Goal: Information Seeking & Learning: Learn about a topic

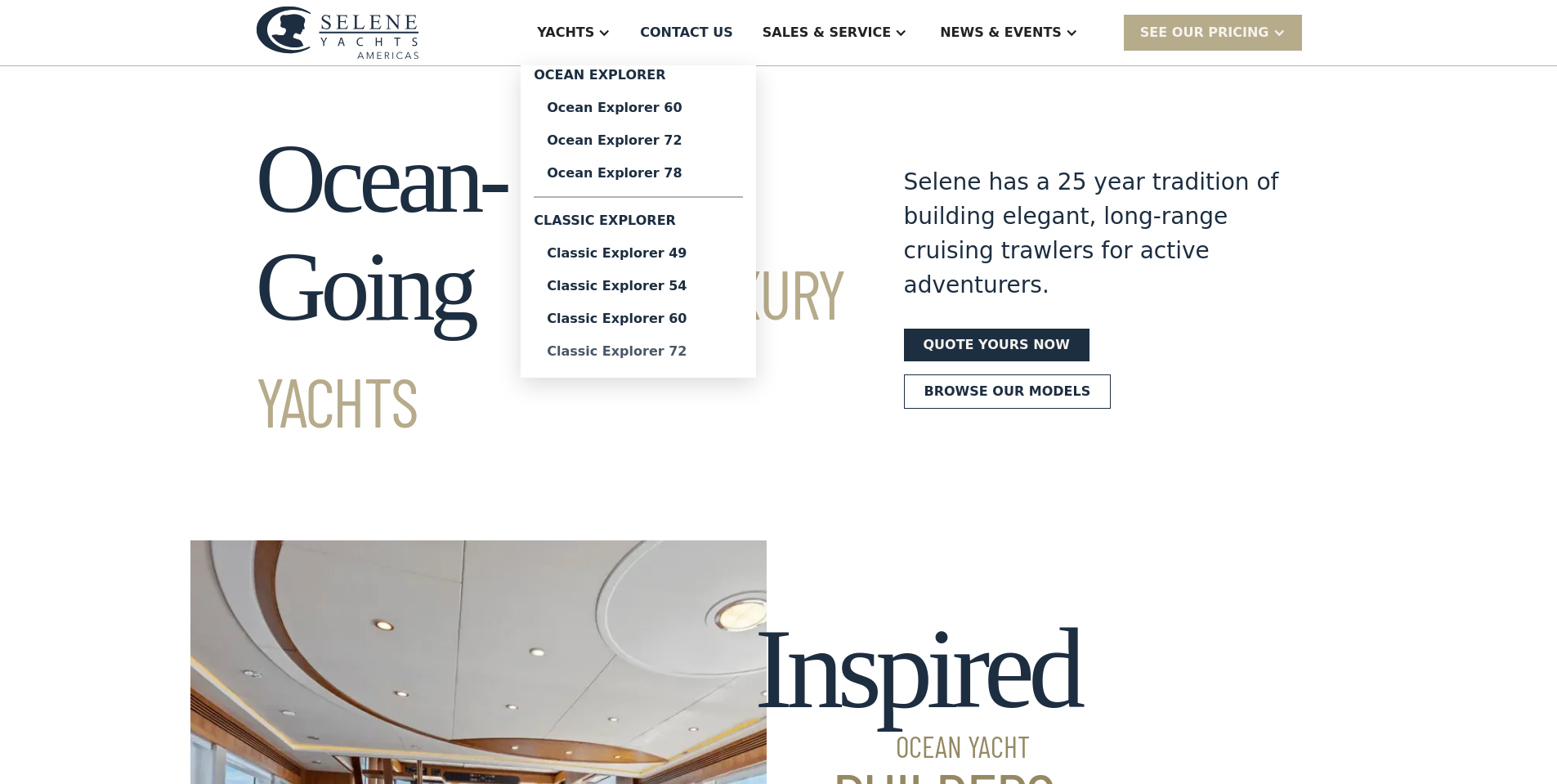
click at [674, 348] on div "Classic Explorer 72" at bounding box center [637, 352] width 183 height 14
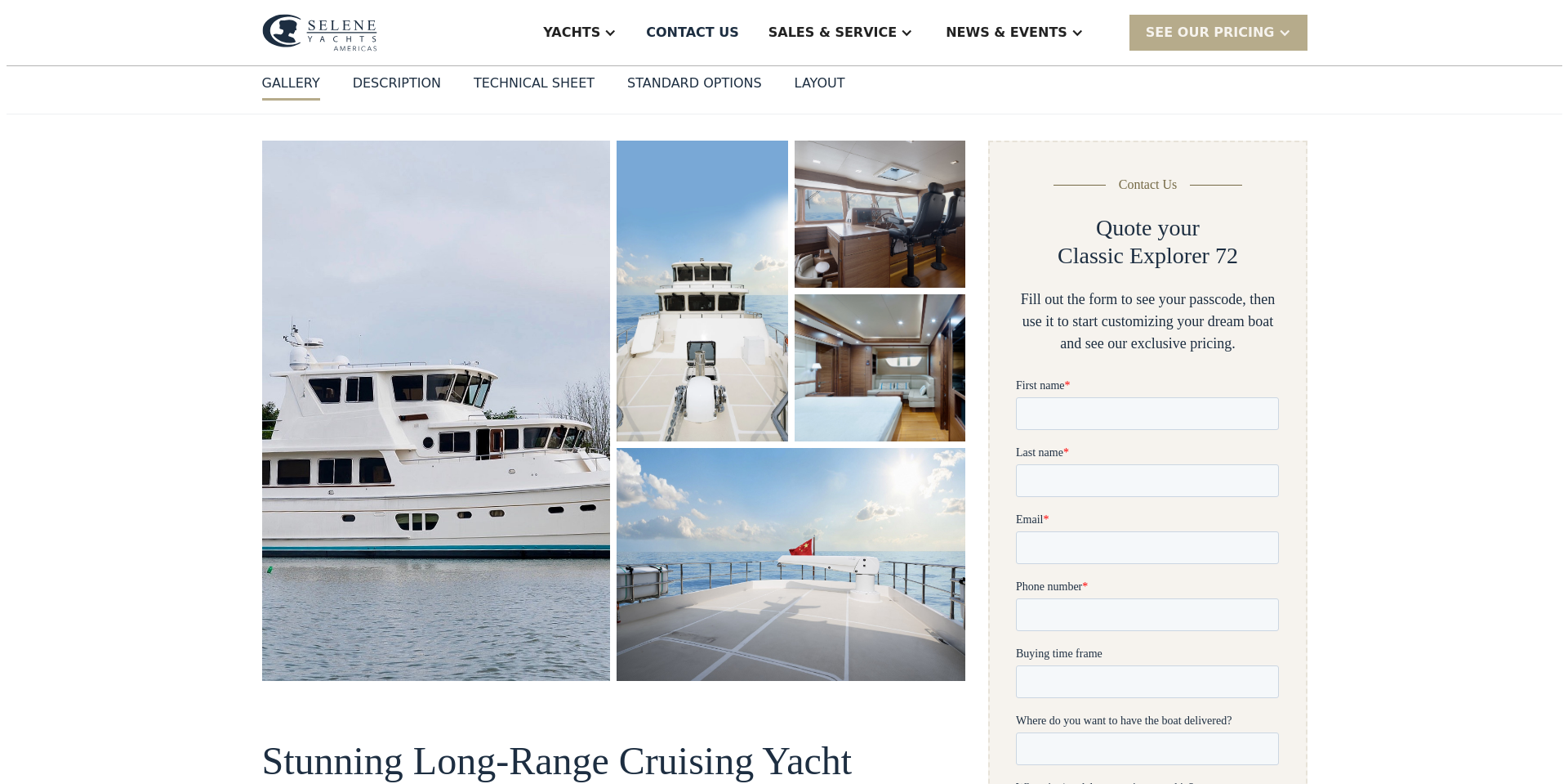
scroll to position [190, 0]
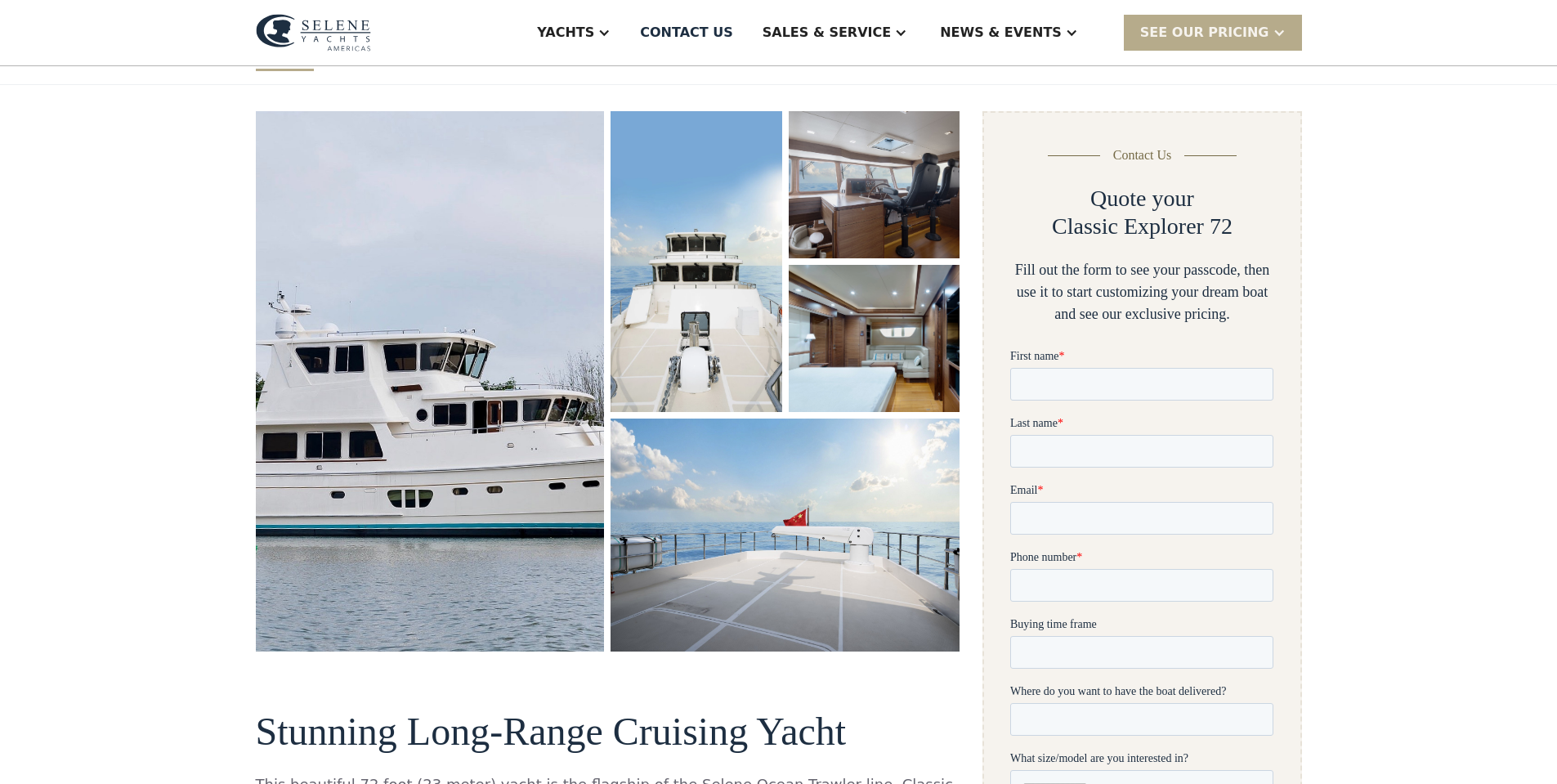
click at [485, 370] on img "open lightbox" at bounding box center [429, 382] width 368 height 570
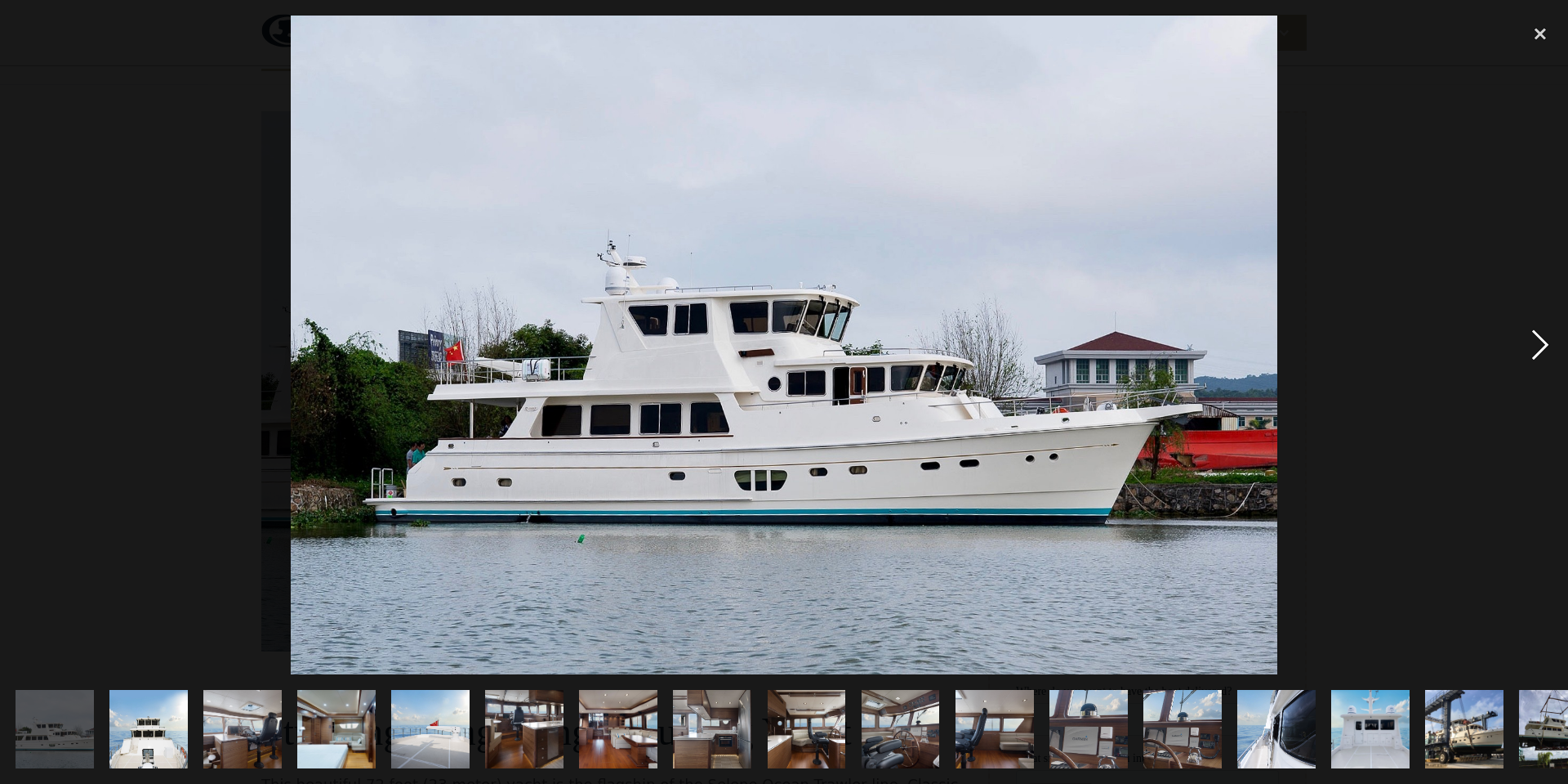
click at [1535, 345] on div "next image" at bounding box center [1539, 344] width 55 height 658
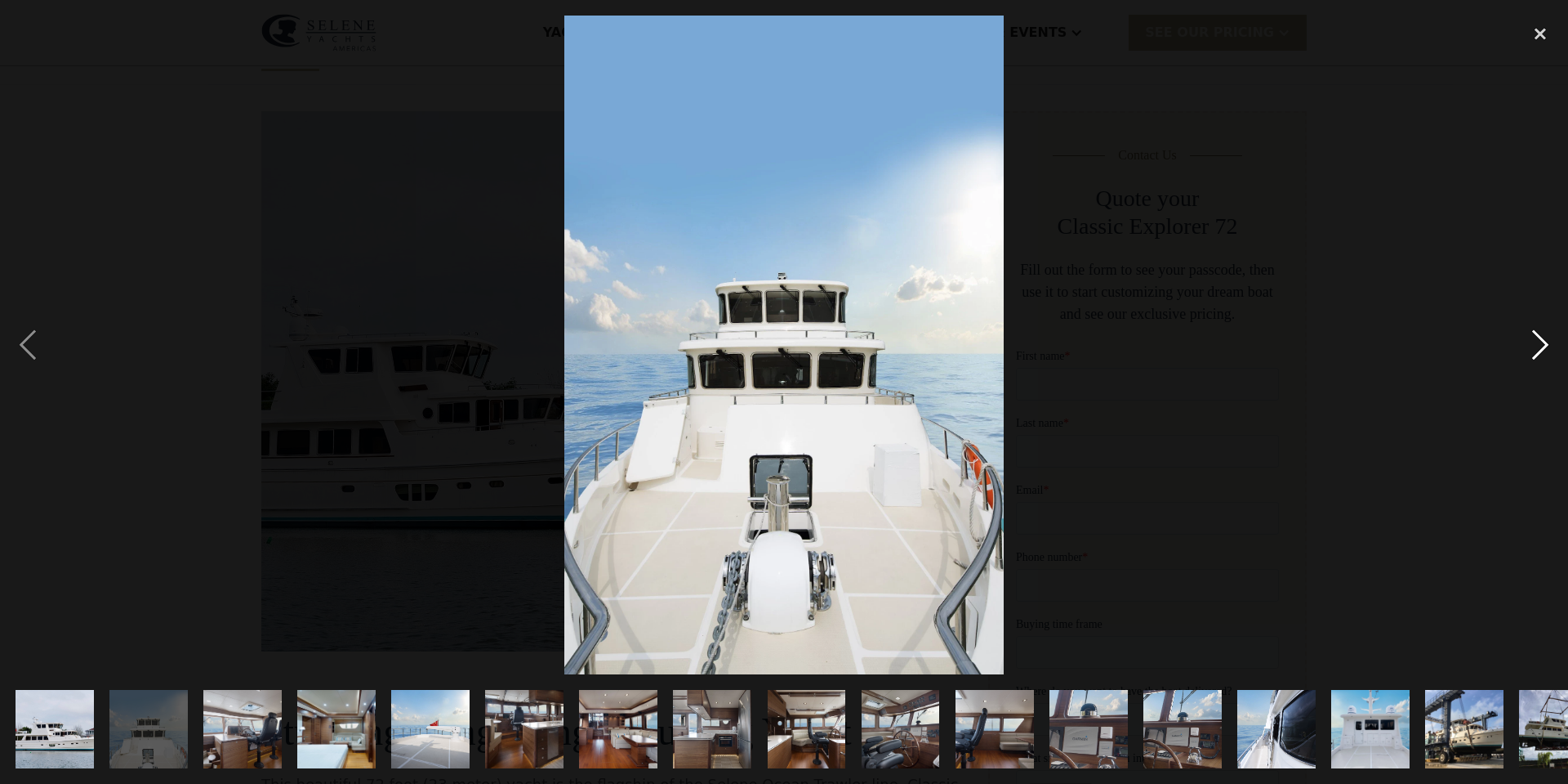
click at [1535, 345] on div "next image" at bounding box center [1539, 344] width 55 height 658
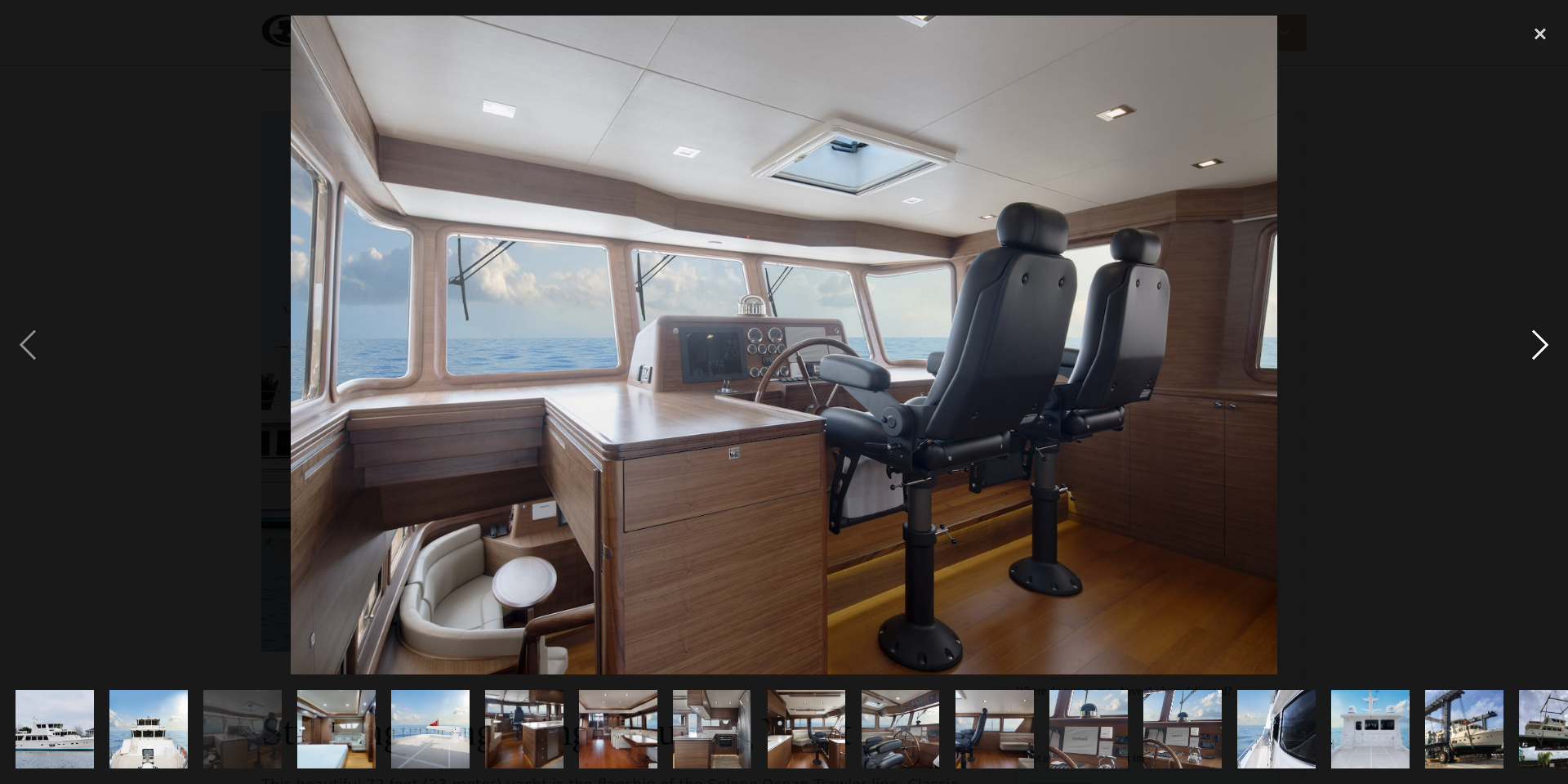
click at [1535, 345] on div "next image" at bounding box center [1539, 344] width 55 height 658
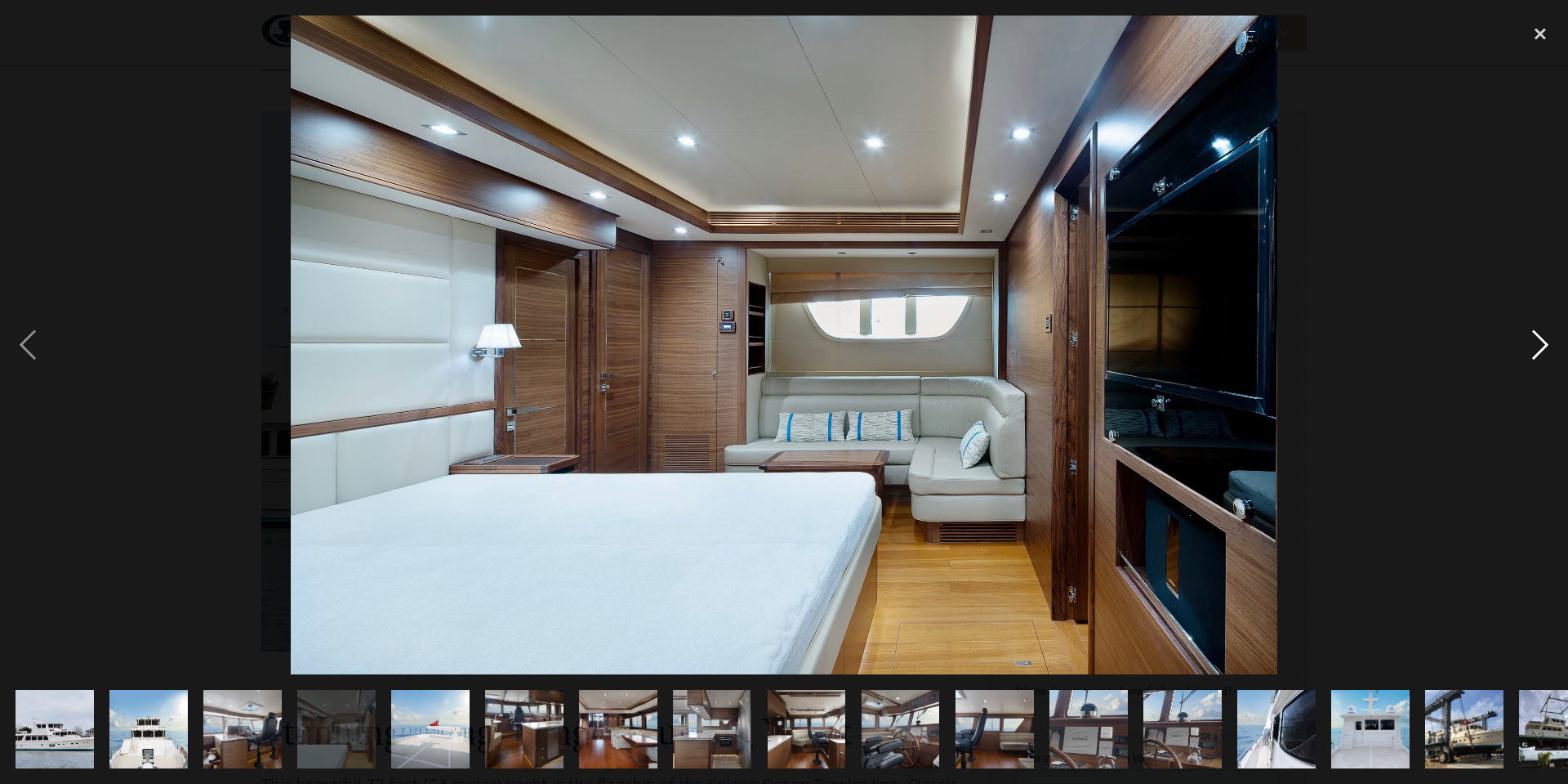
click at [1535, 345] on div "next image" at bounding box center [1539, 344] width 55 height 658
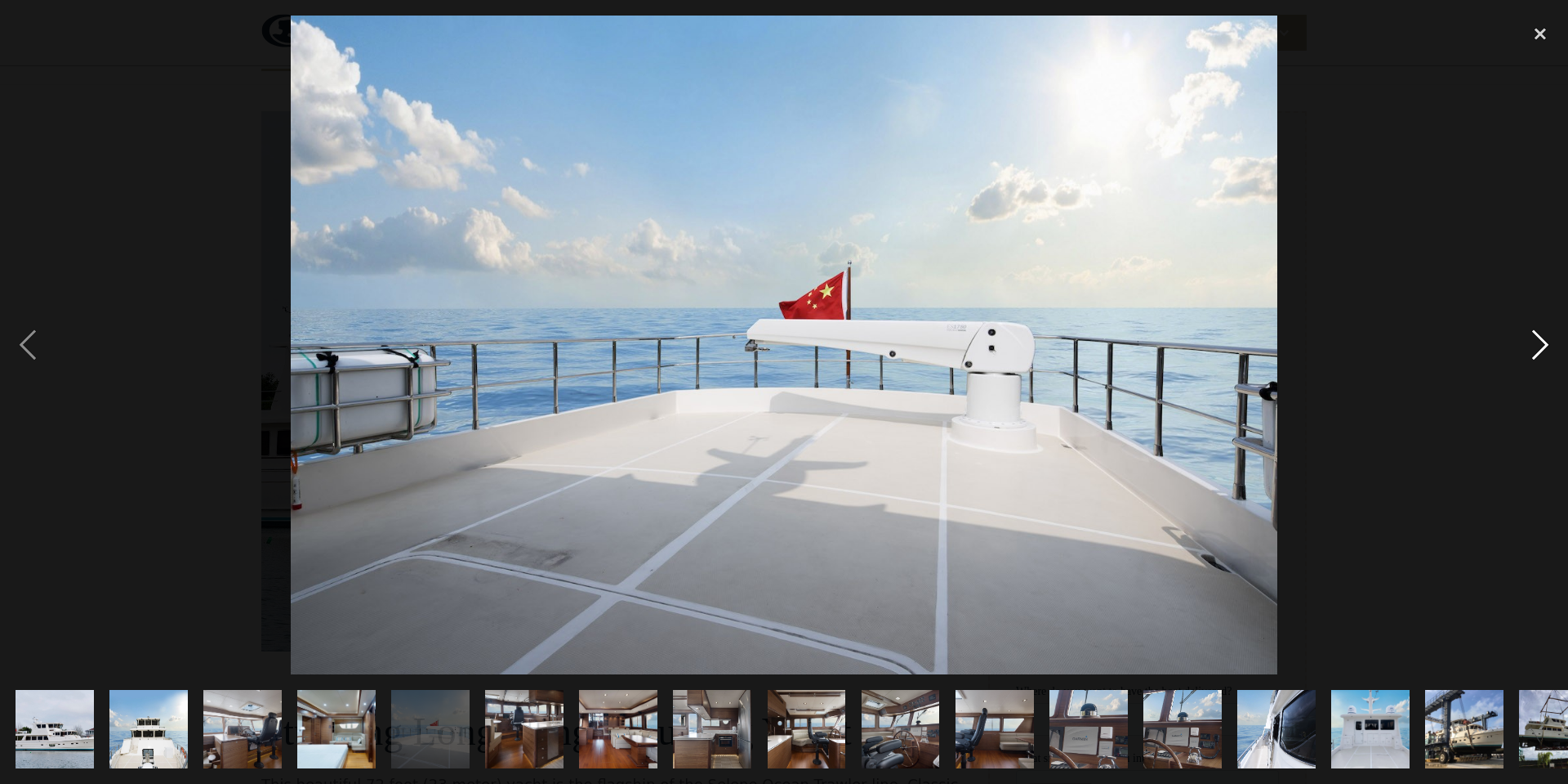
click at [1535, 345] on div "next image" at bounding box center [1539, 344] width 55 height 658
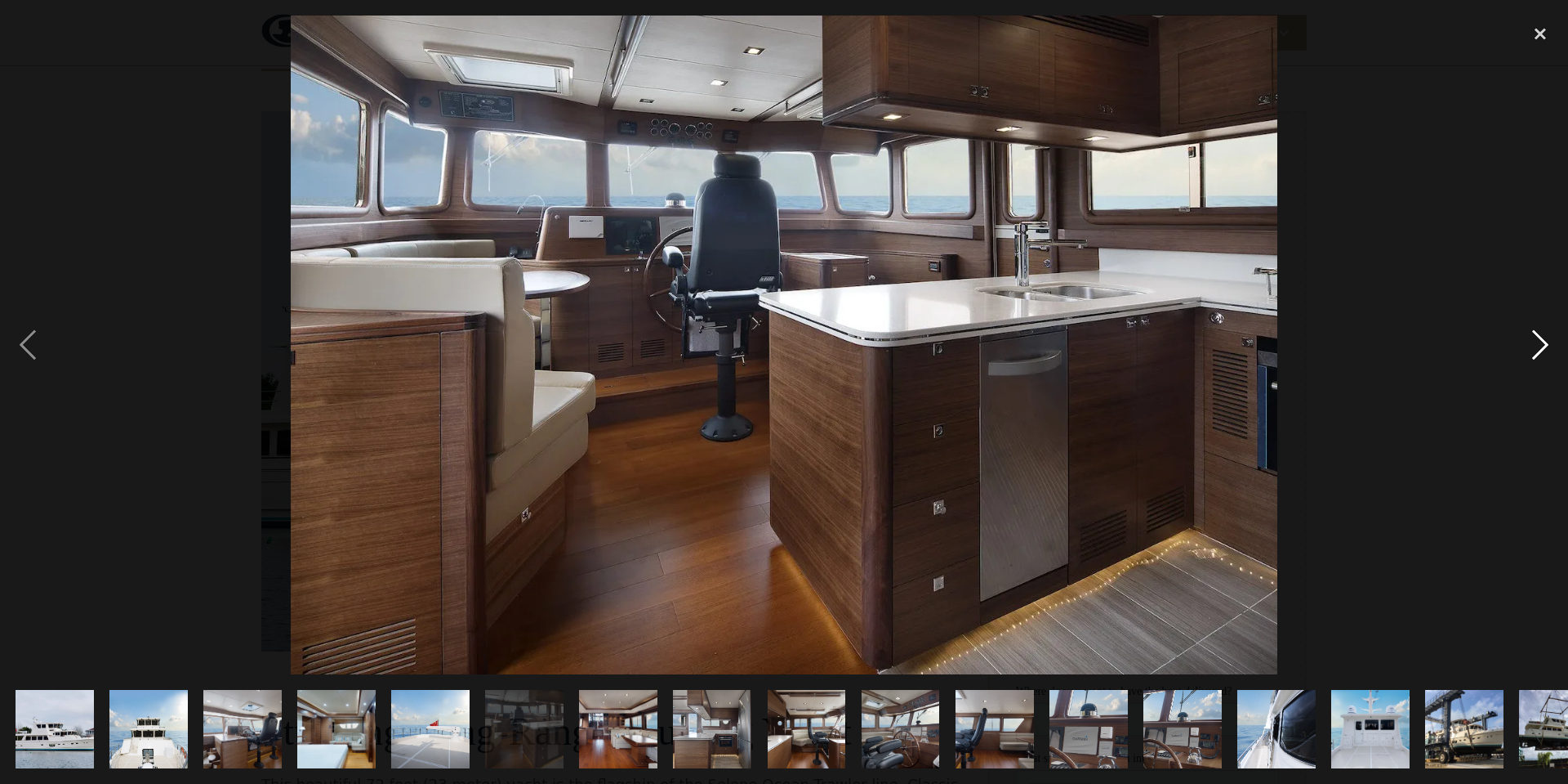
click at [1535, 345] on div "next image" at bounding box center [1539, 344] width 55 height 658
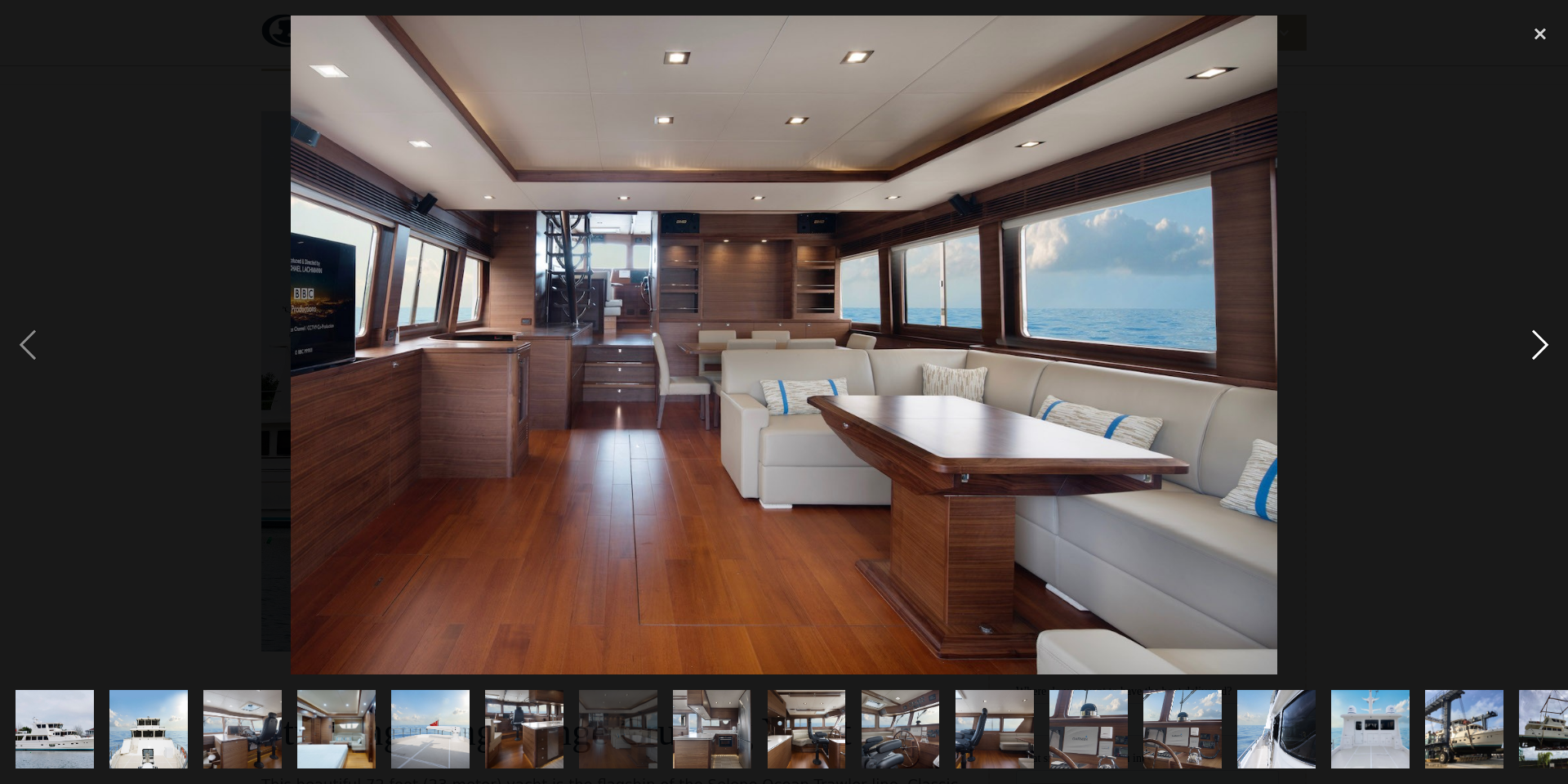
click at [1535, 345] on div "next image" at bounding box center [1539, 344] width 55 height 658
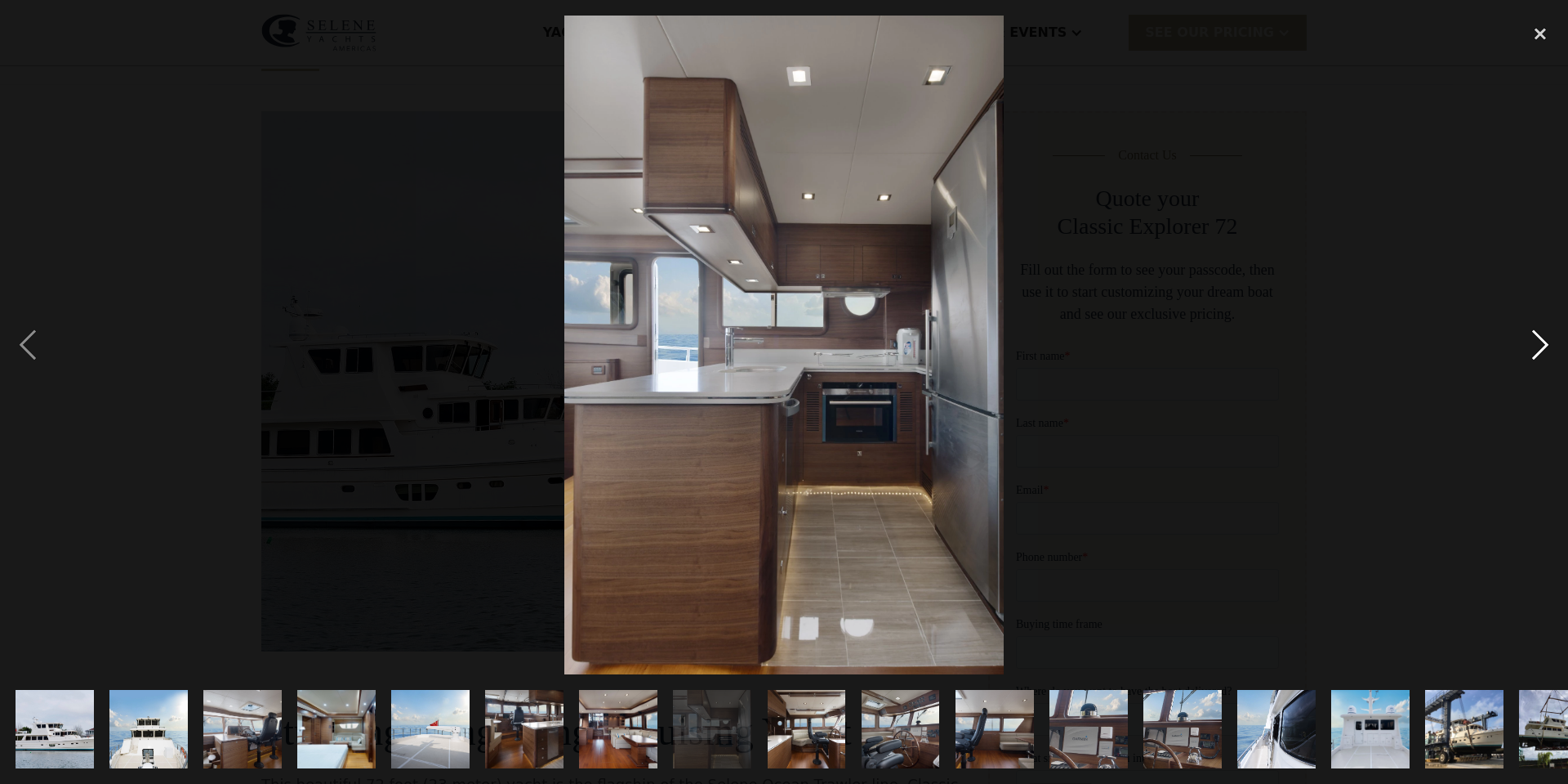
click at [1535, 345] on div "next image" at bounding box center [1539, 344] width 55 height 658
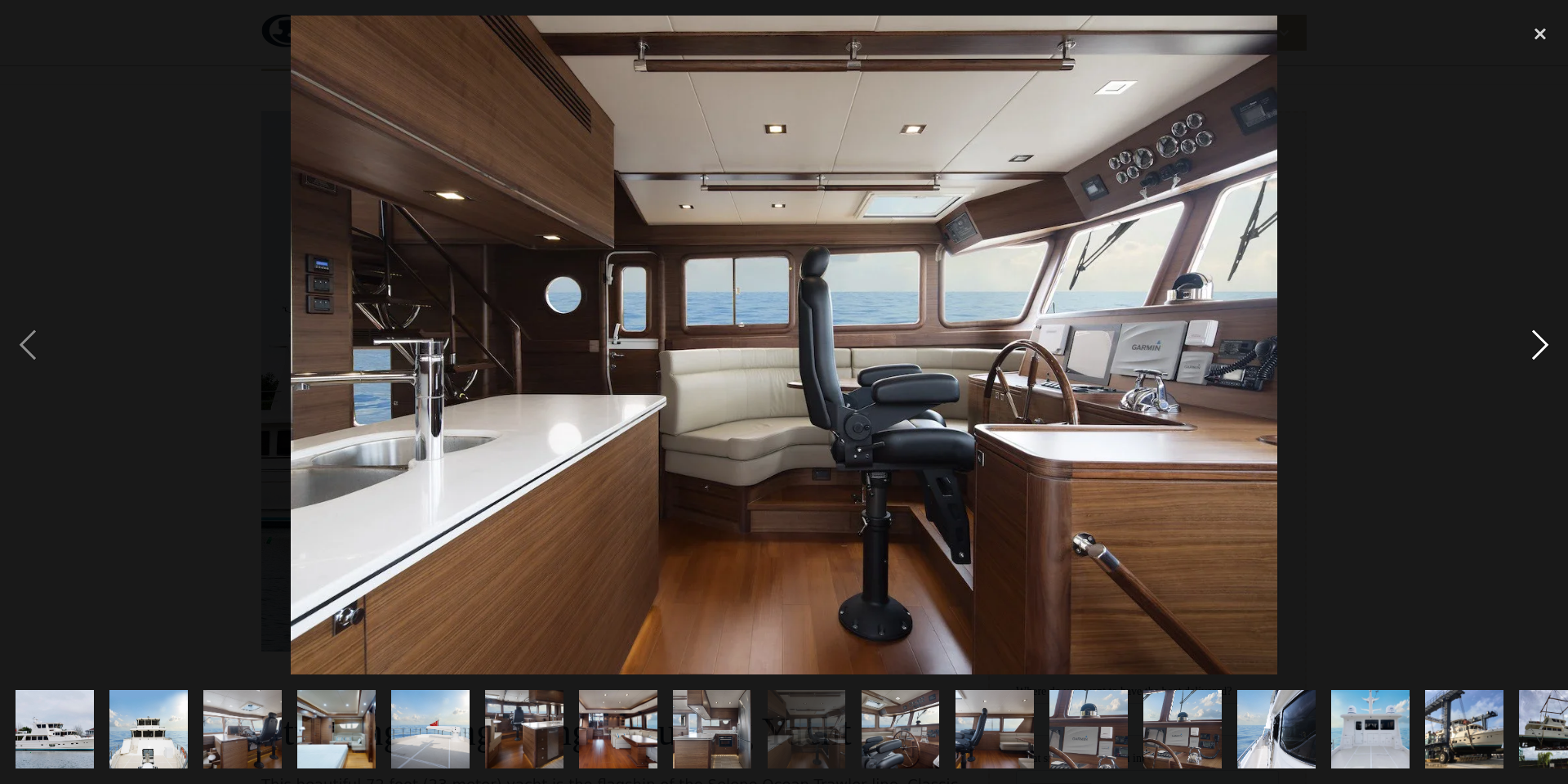
click at [1535, 345] on div "next image" at bounding box center [1539, 344] width 55 height 658
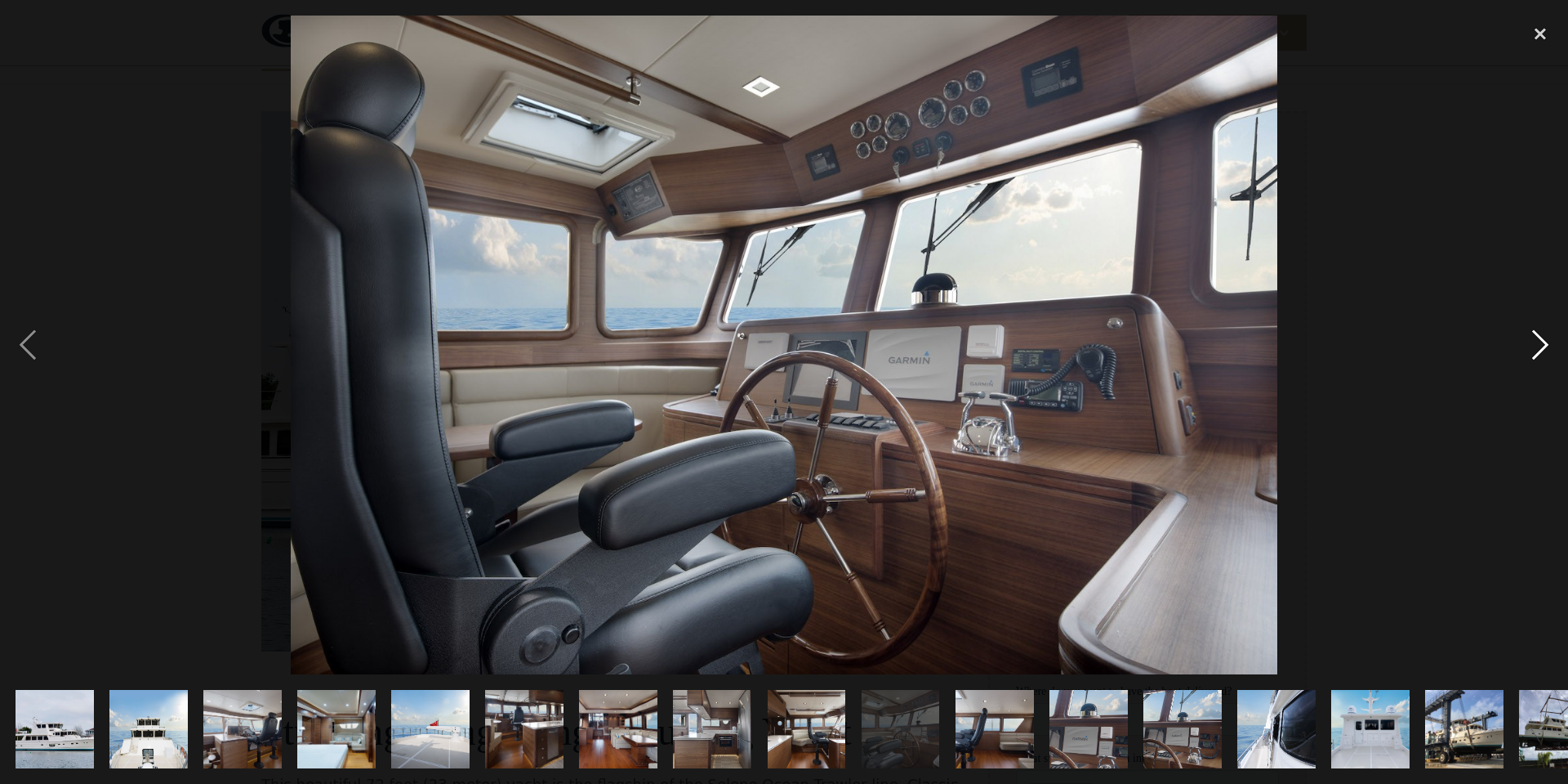
click at [1535, 345] on div "next image" at bounding box center [1539, 344] width 55 height 658
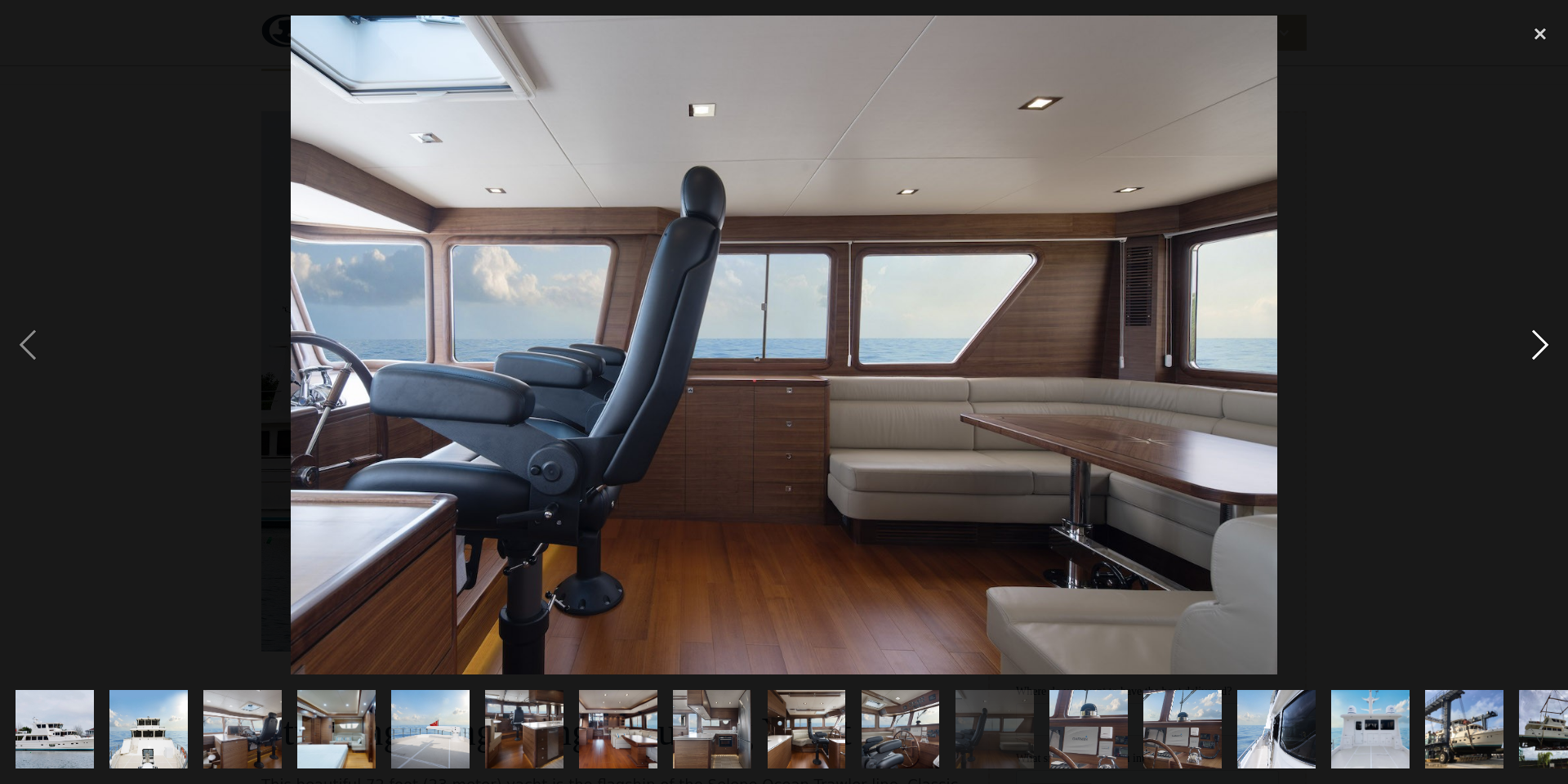
click at [1535, 345] on div "next image" at bounding box center [1539, 344] width 55 height 658
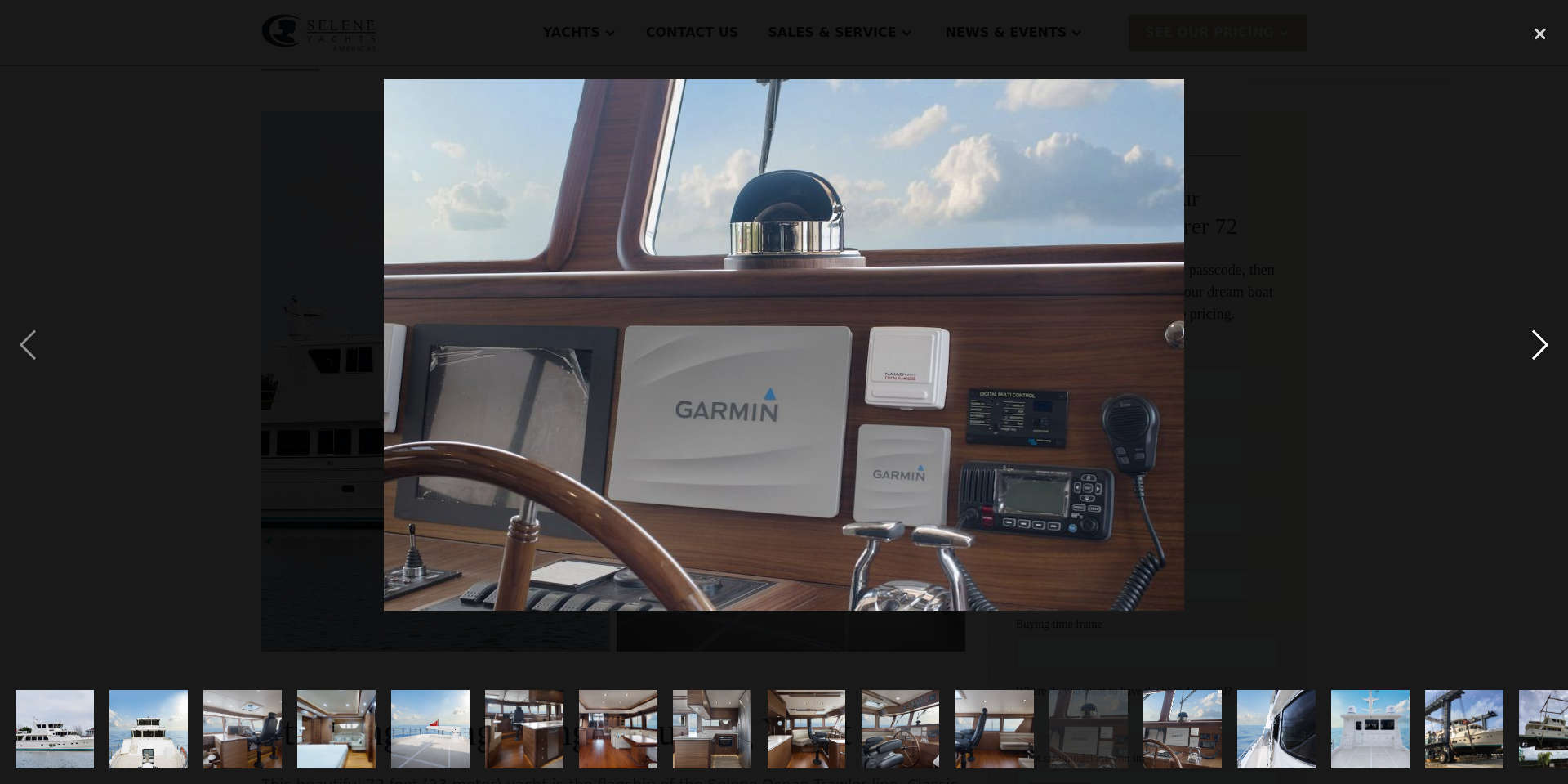
click at [1546, 345] on div "next image" at bounding box center [1539, 344] width 55 height 658
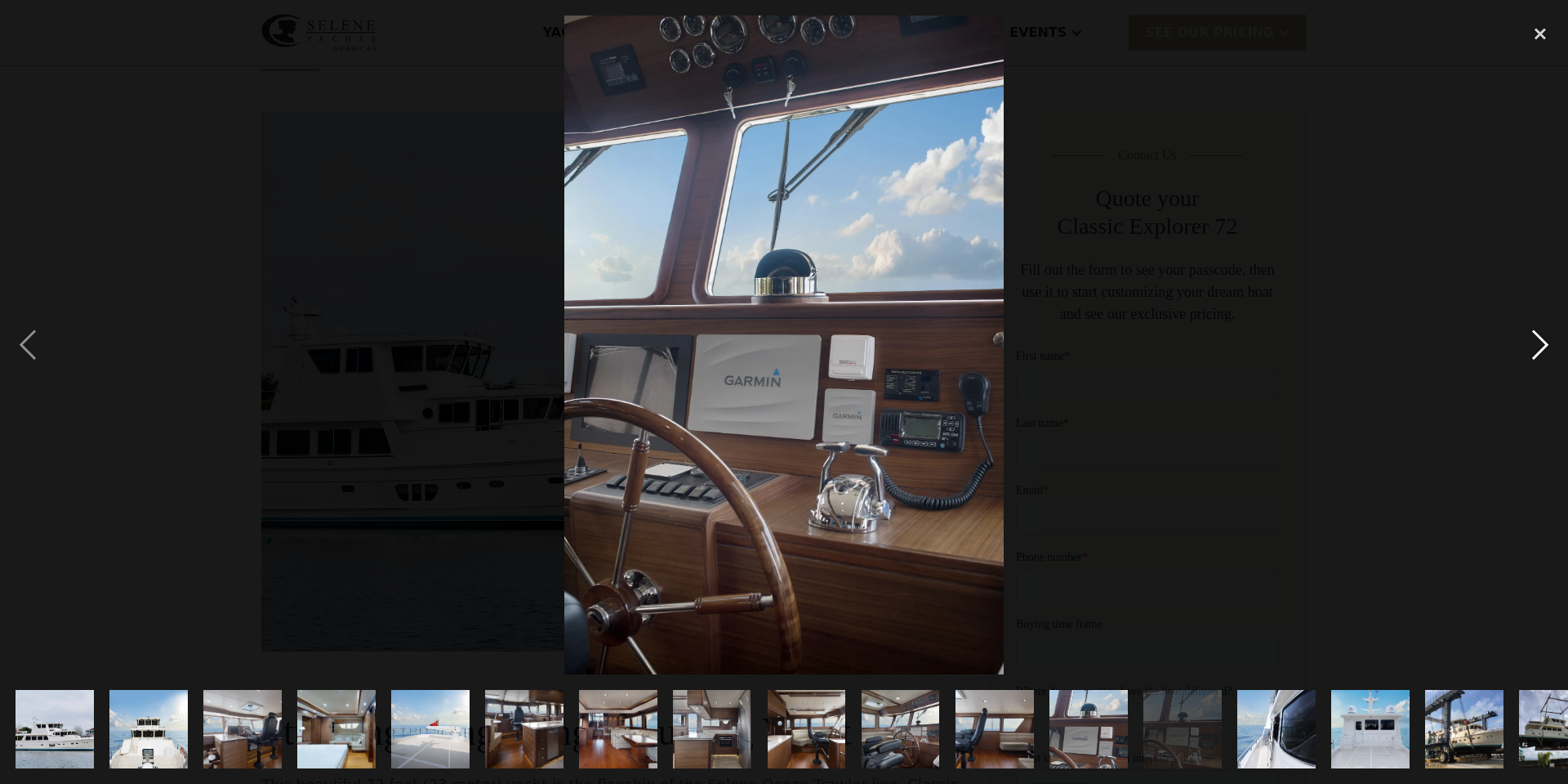
click at [1540, 350] on div "next image" at bounding box center [1539, 344] width 55 height 658
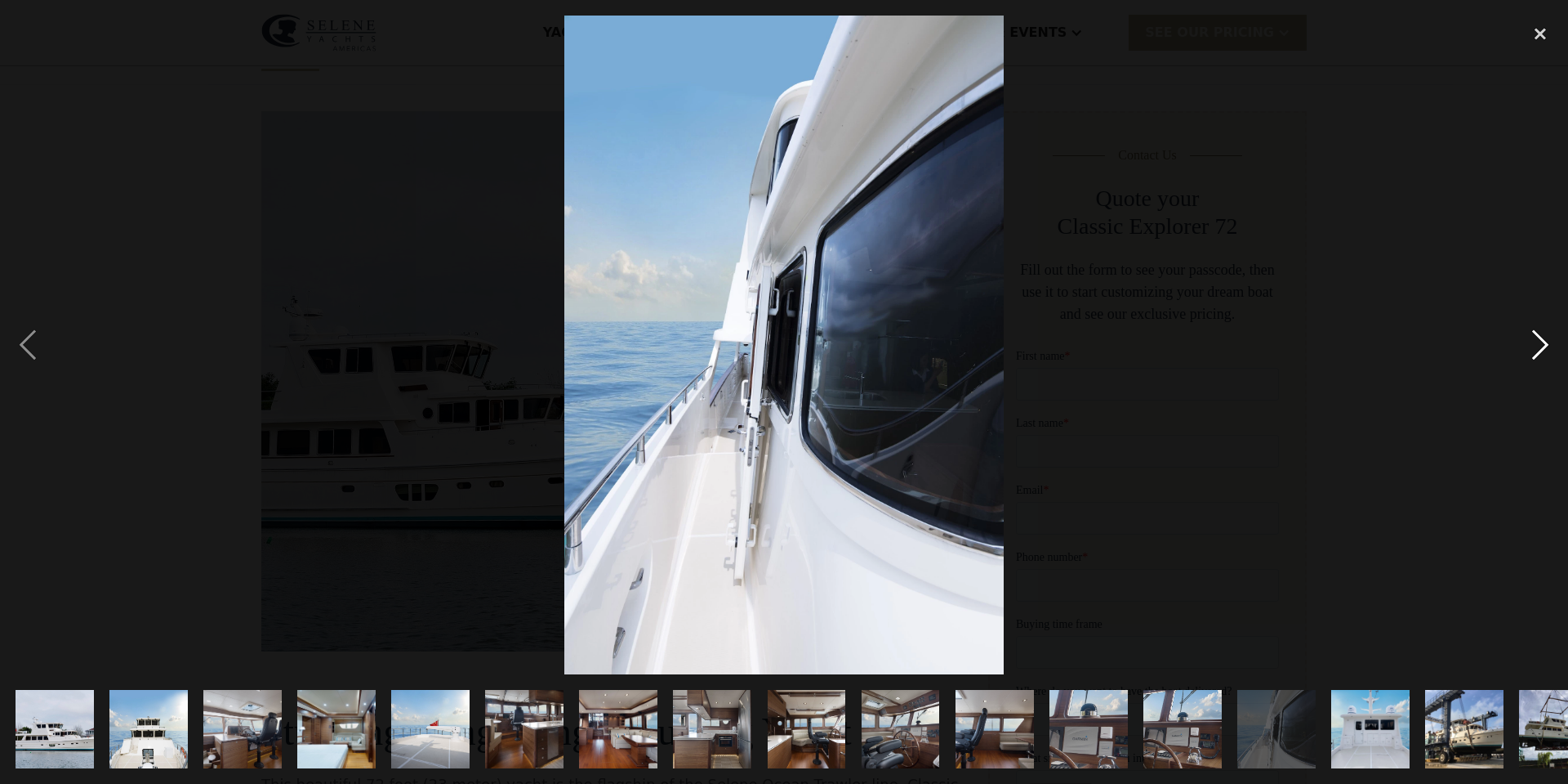
click at [1540, 350] on div "next image" at bounding box center [1539, 344] width 55 height 658
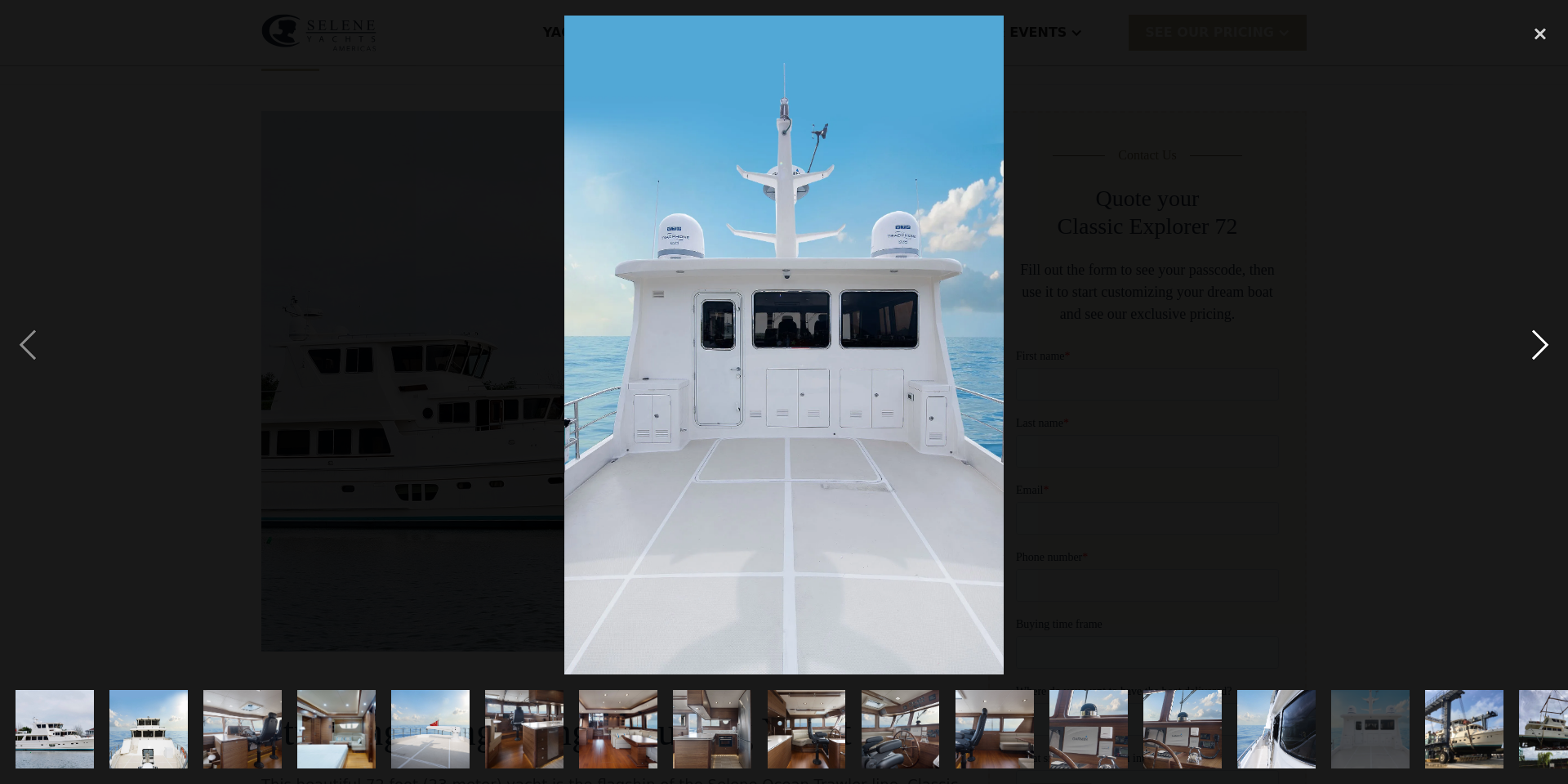
click at [1540, 350] on div "next image" at bounding box center [1539, 344] width 55 height 658
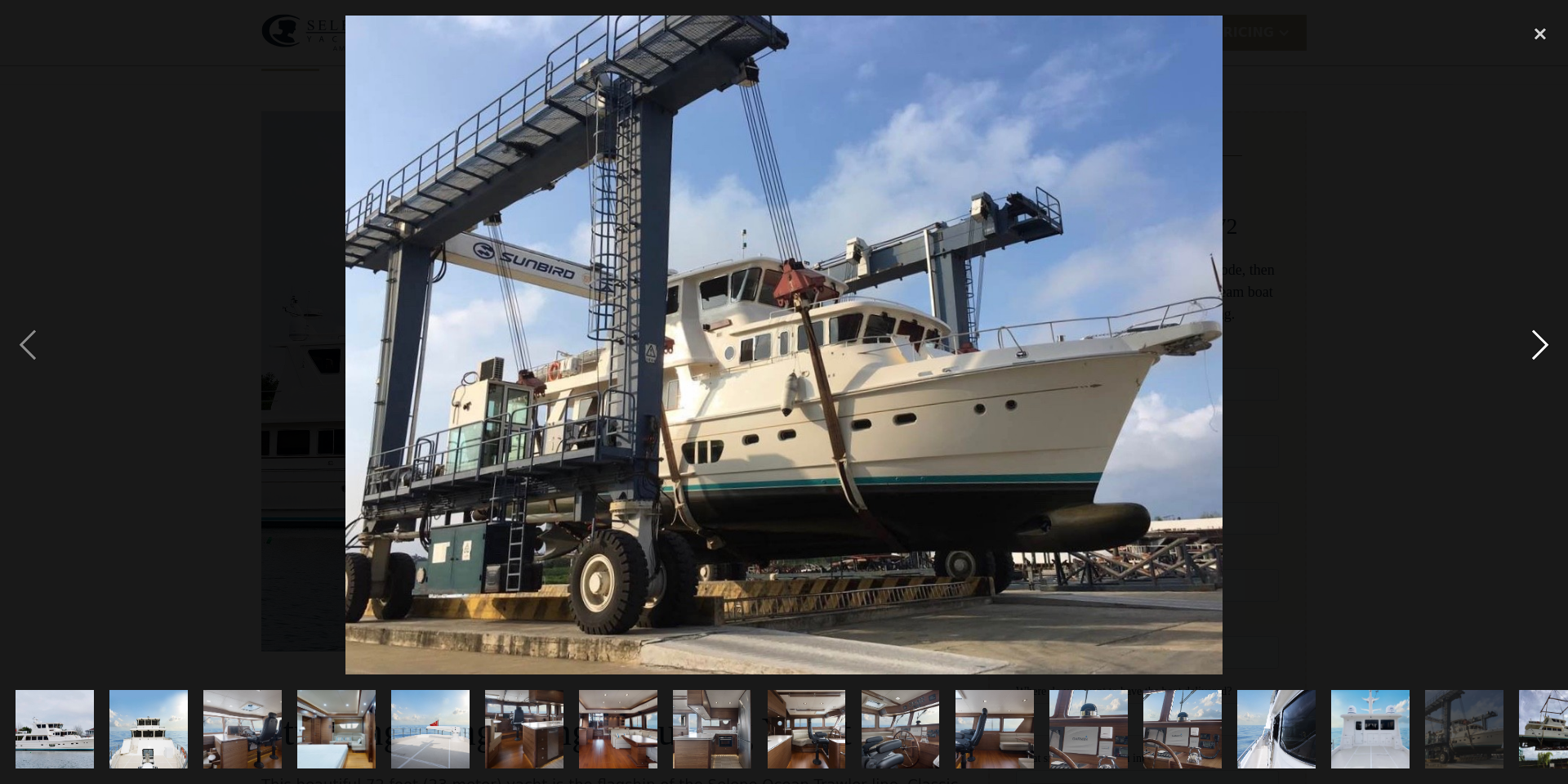
click at [1540, 350] on div "next image" at bounding box center [1539, 344] width 55 height 658
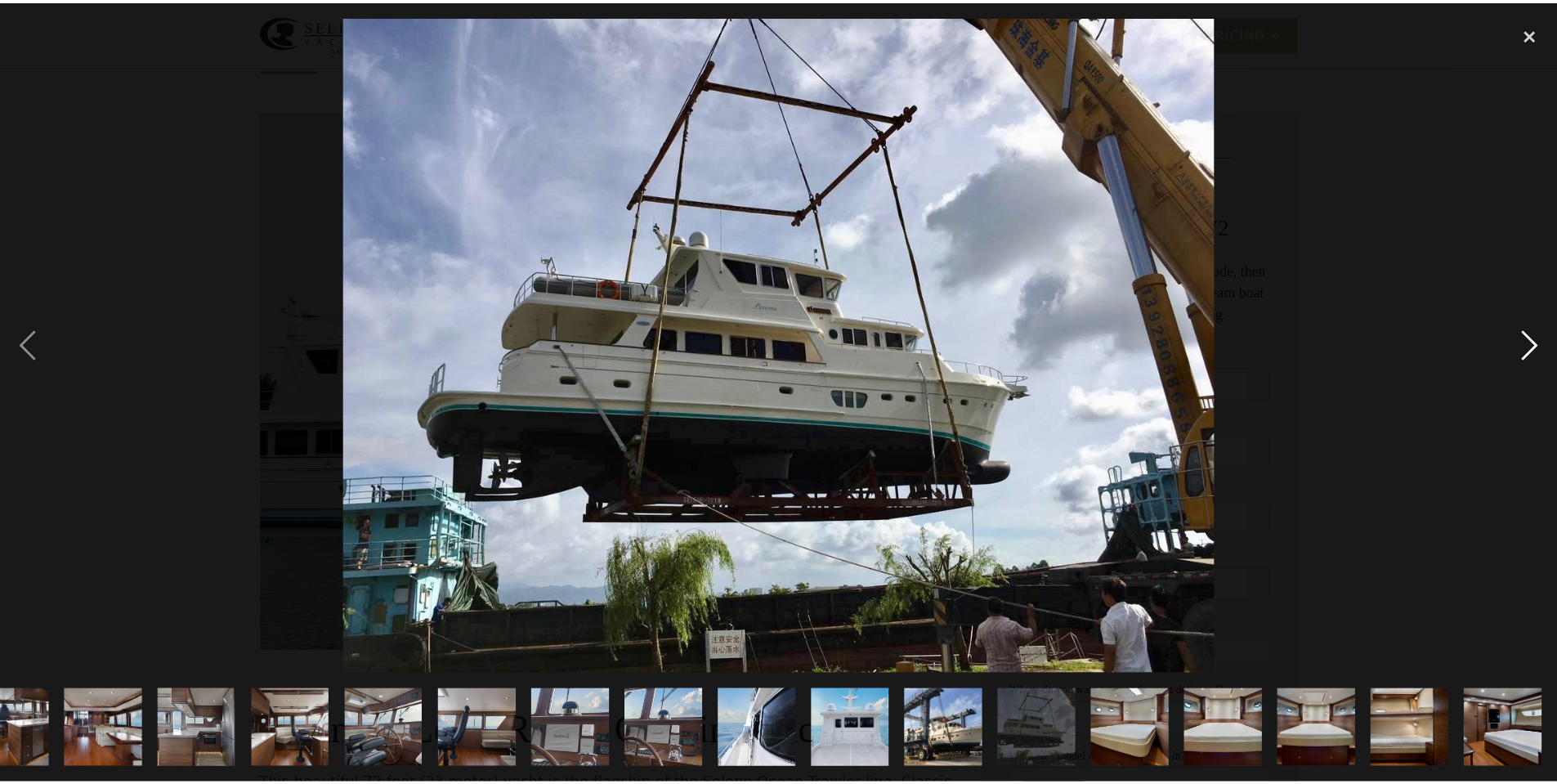
scroll to position [0, 515]
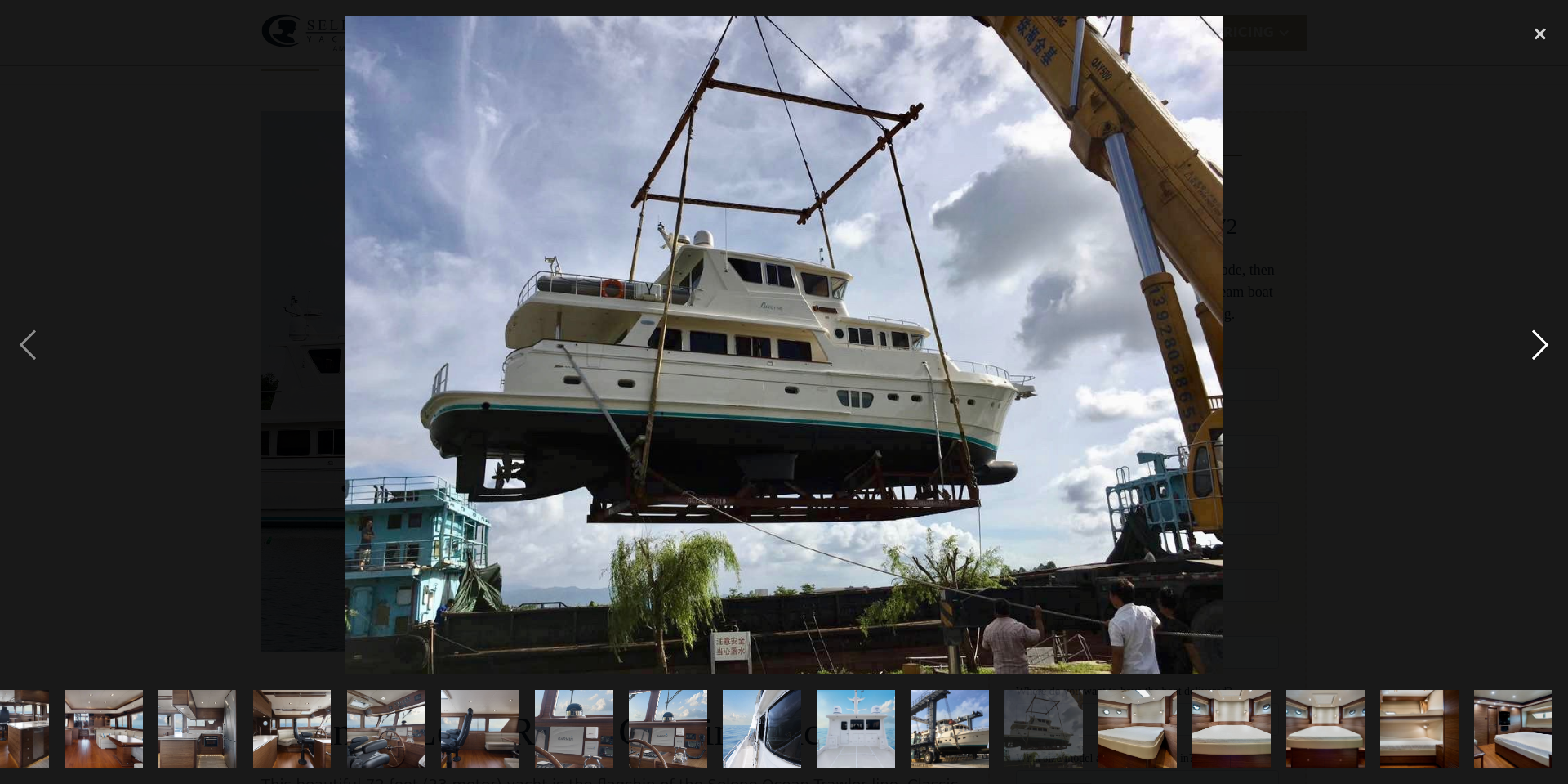
click at [1540, 350] on div "next image" at bounding box center [1539, 344] width 55 height 658
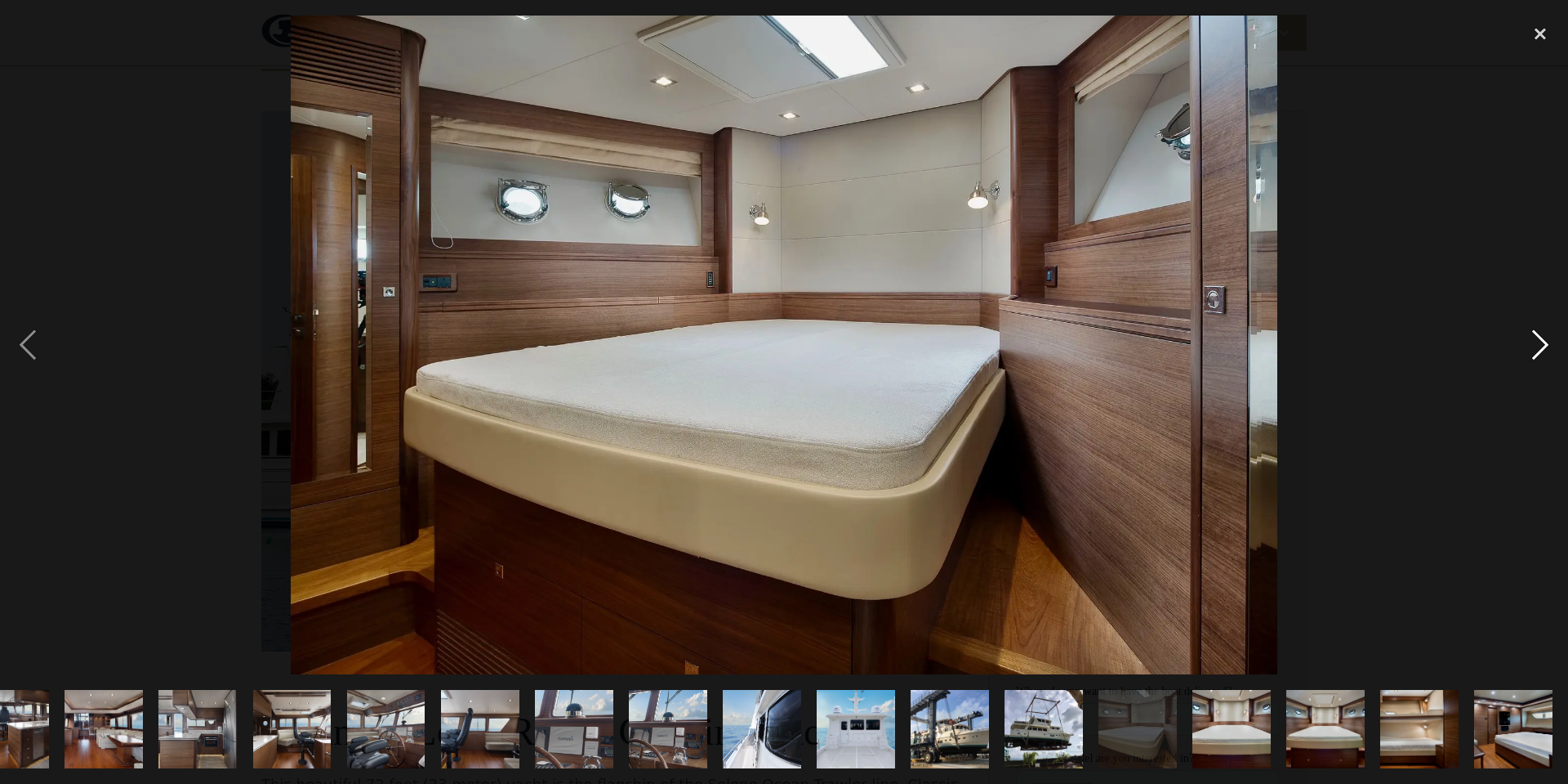
click at [1540, 350] on div "next image" at bounding box center [1539, 344] width 55 height 658
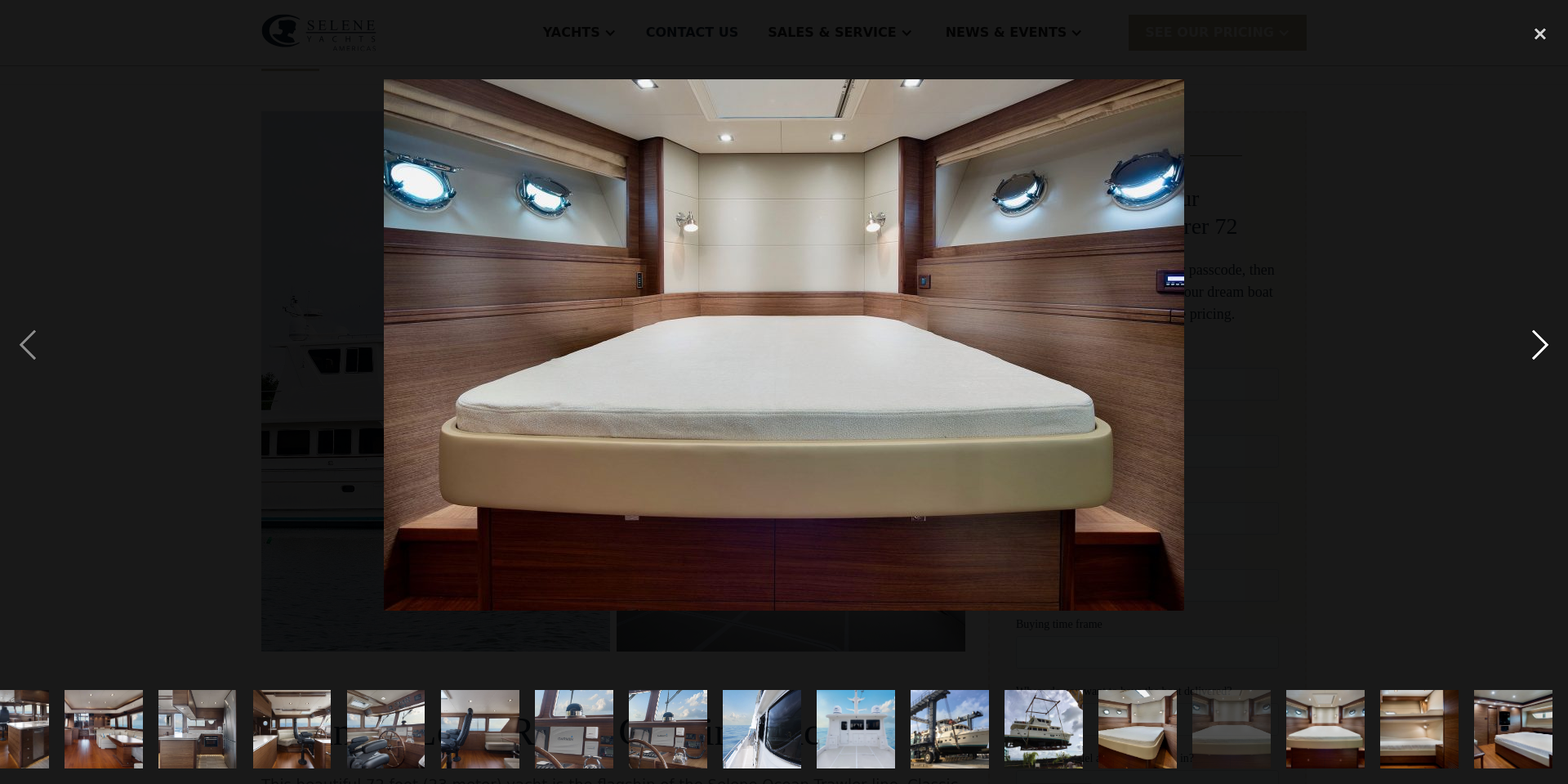
click at [1540, 350] on div "next image" at bounding box center [1539, 344] width 55 height 658
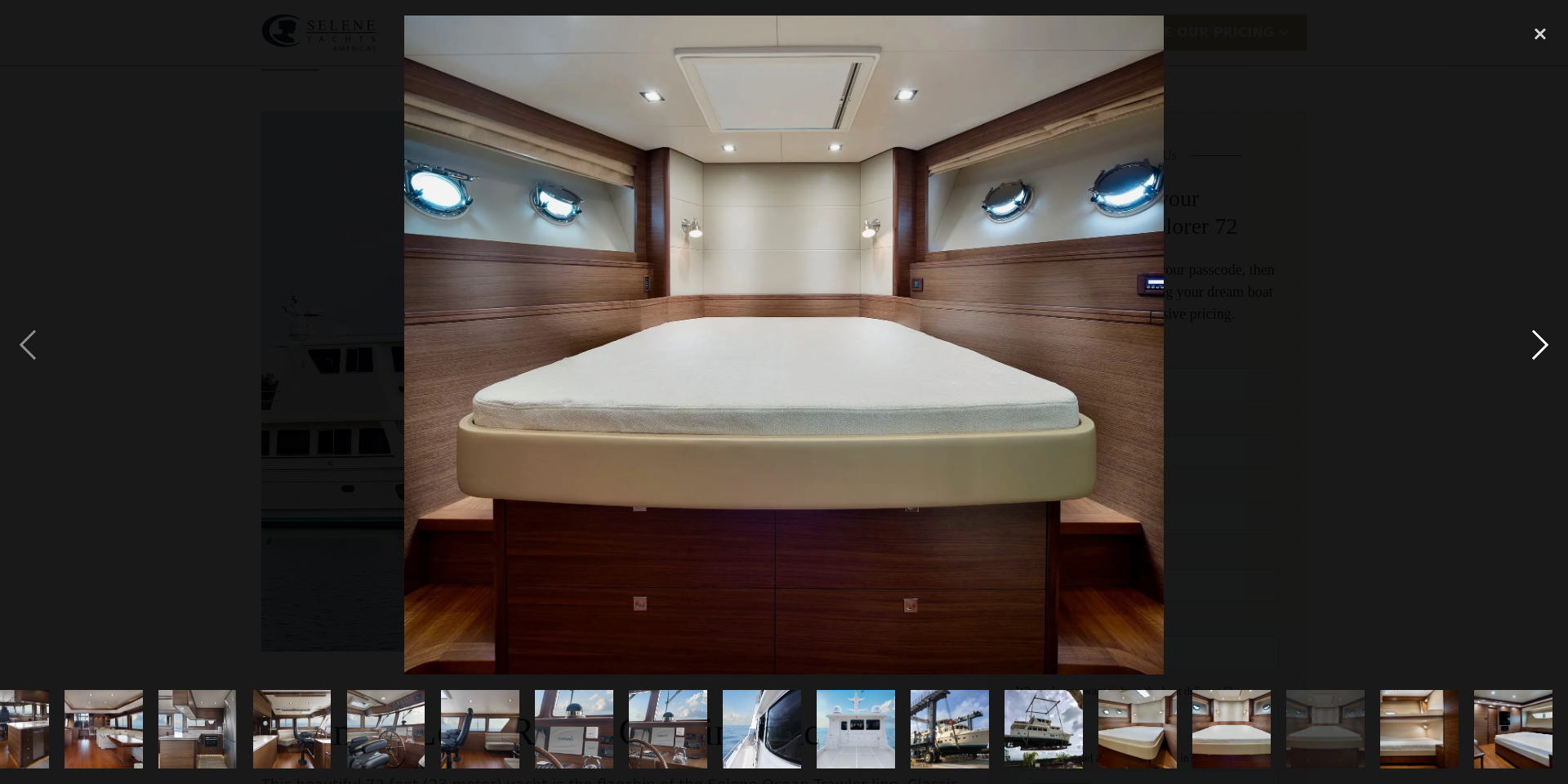
click at [1540, 350] on div "next image" at bounding box center [1539, 344] width 55 height 658
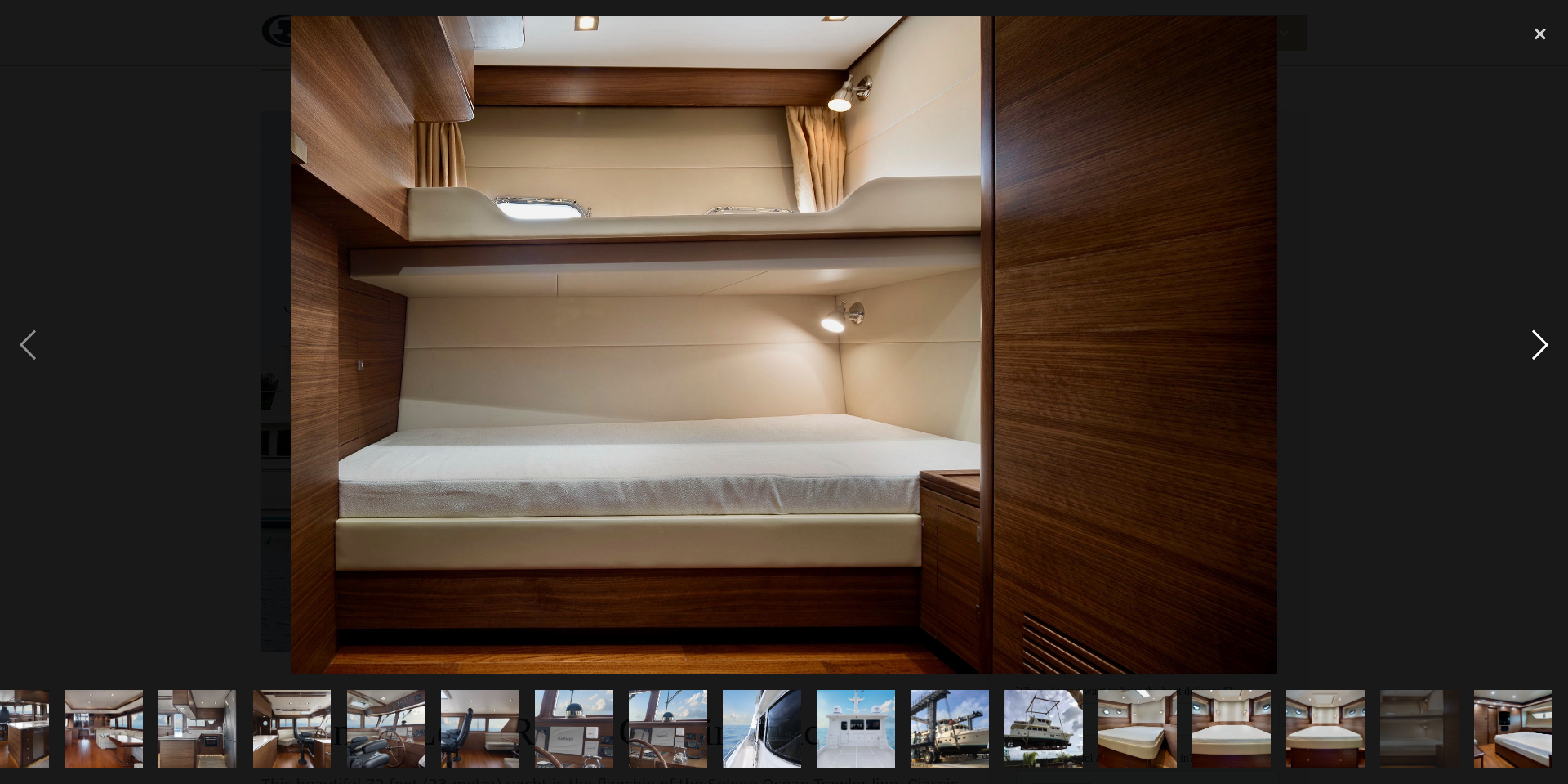
click at [1540, 350] on div "next image" at bounding box center [1539, 344] width 55 height 658
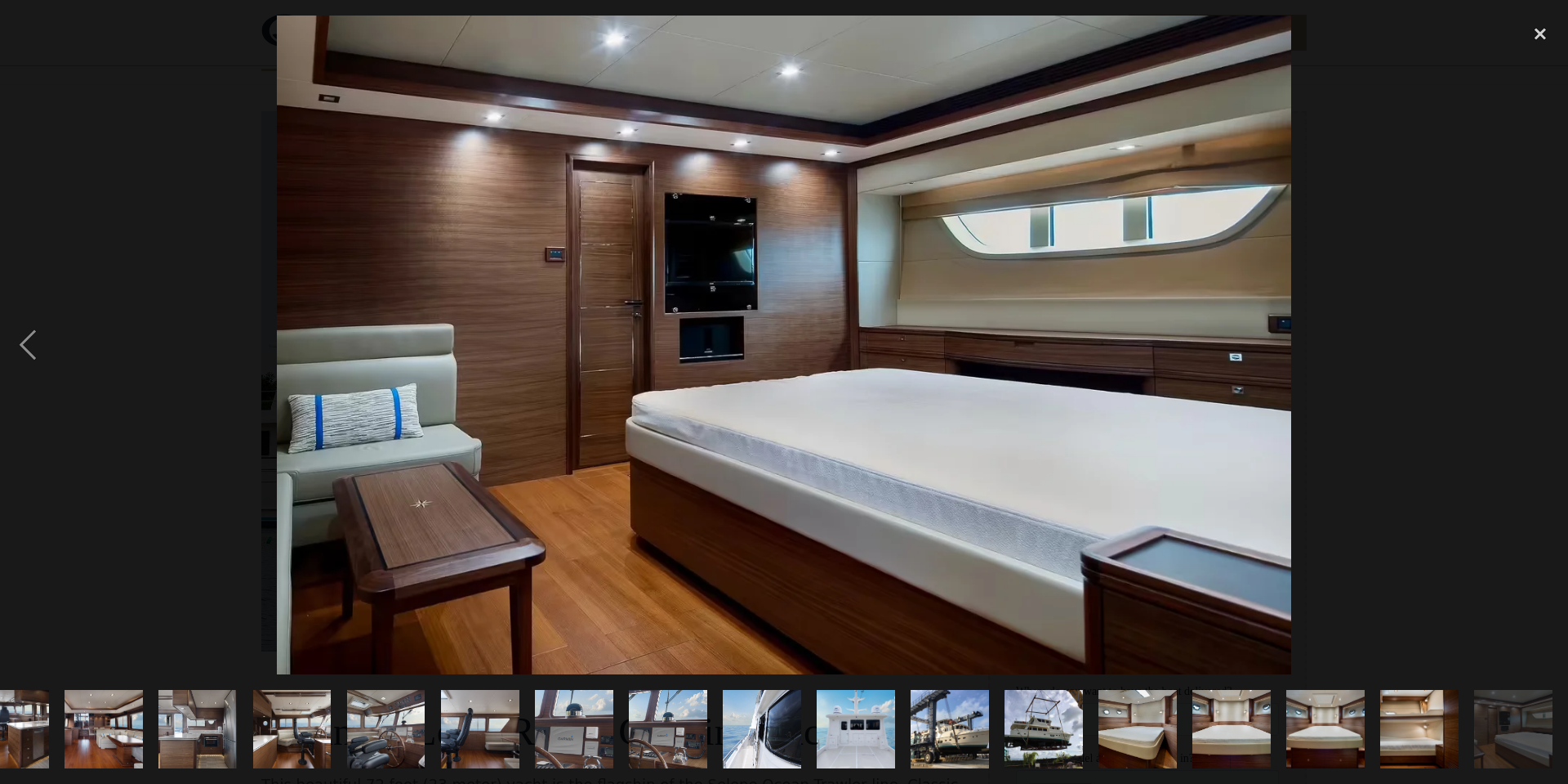
click at [1540, 350] on div "next image" at bounding box center [1539, 344] width 55 height 658
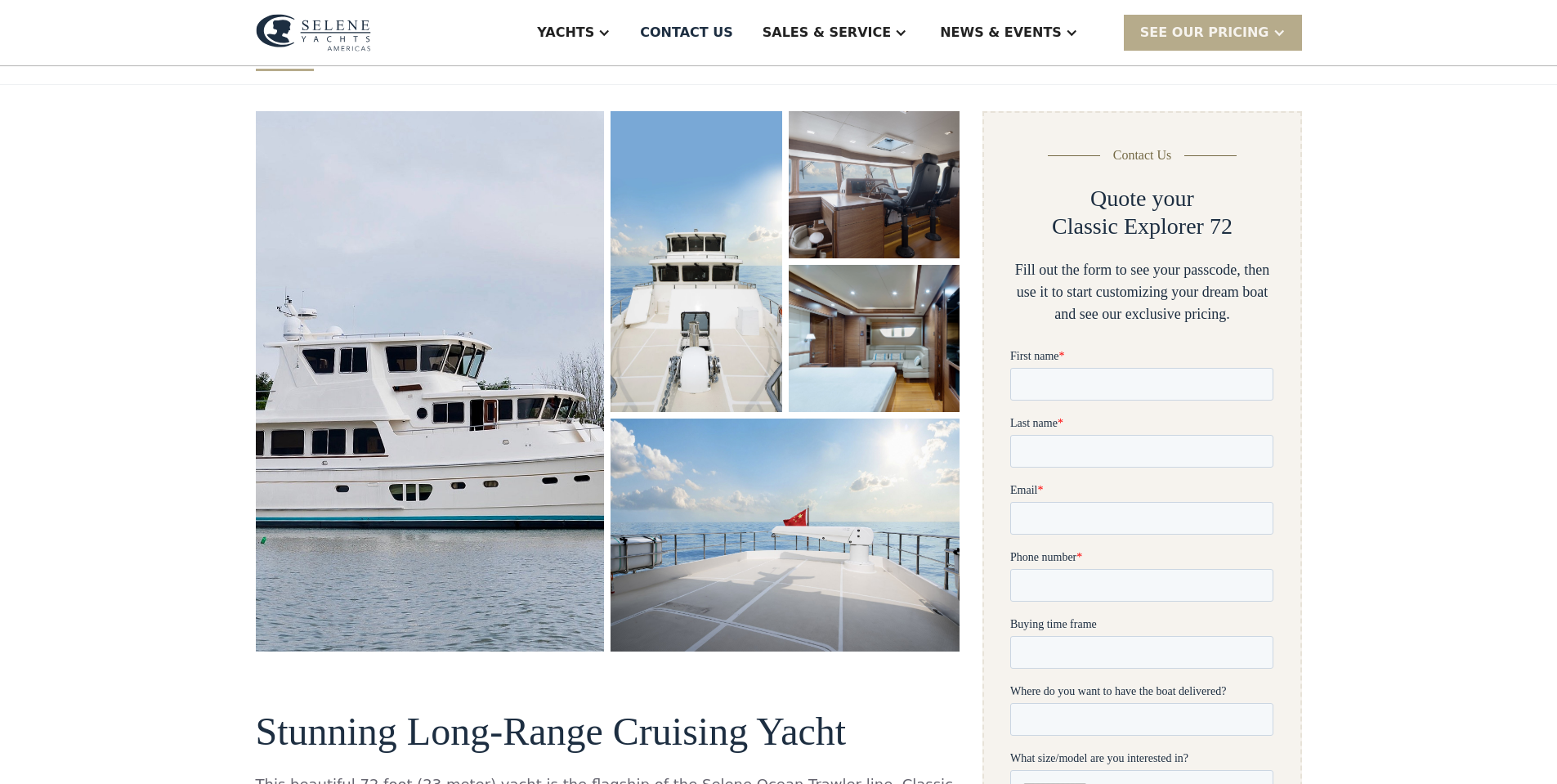
scroll to position [0, 0]
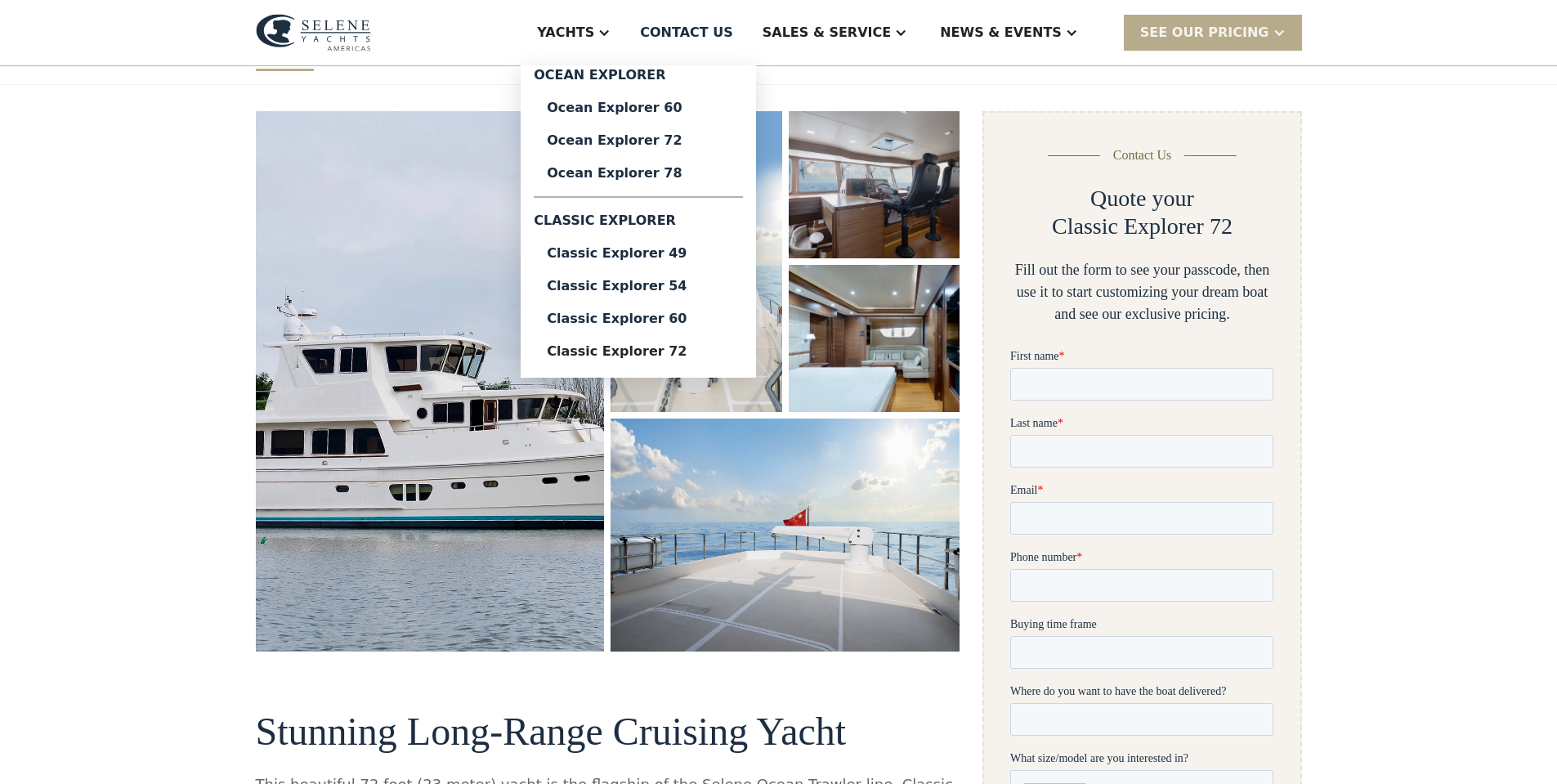
click at [595, 30] on div "Yachts" at bounding box center [565, 33] width 57 height 19
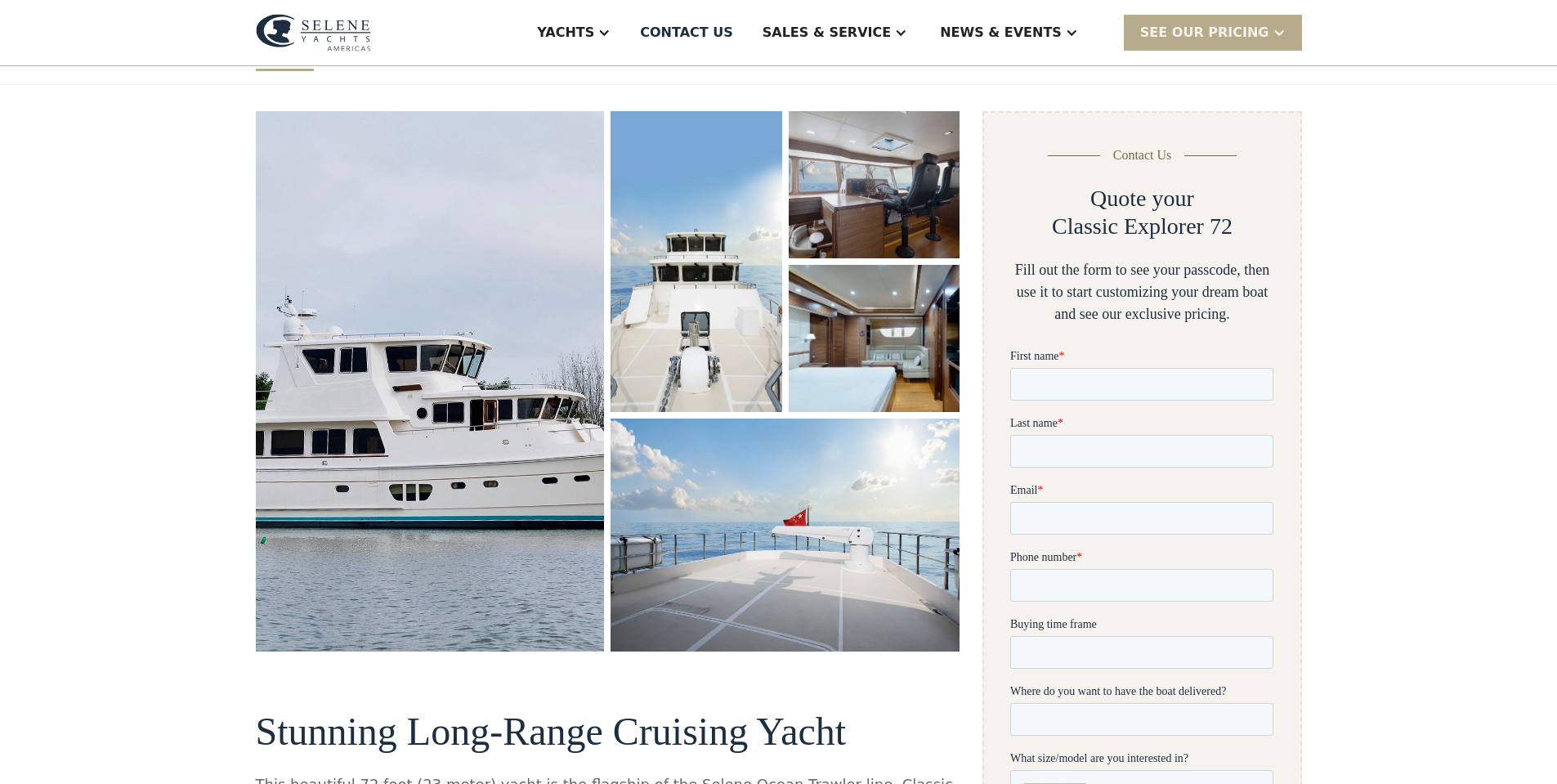
click at [595, 30] on div "Yachts" at bounding box center [565, 33] width 57 height 19
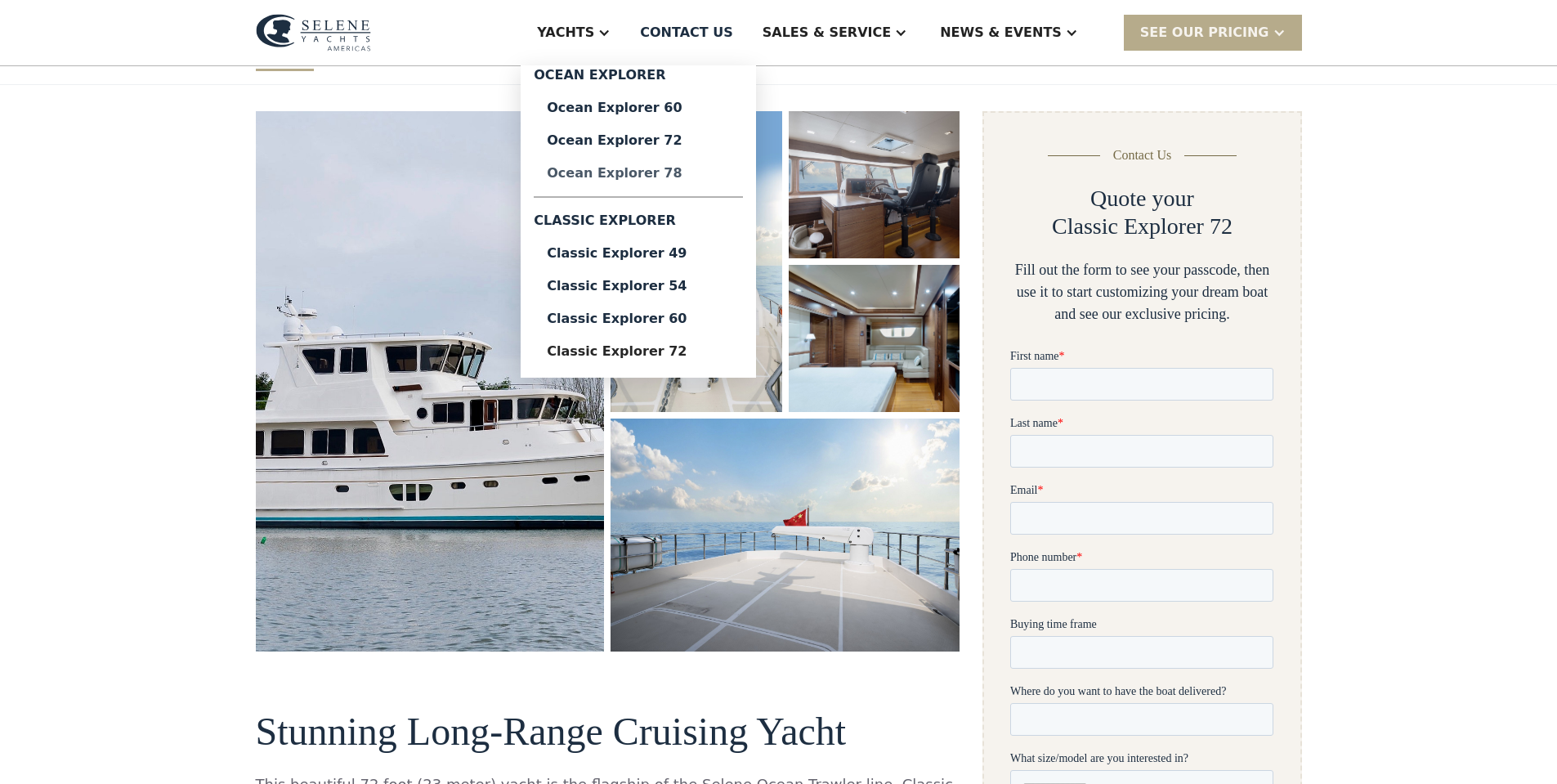
click at [679, 172] on div "Ocean Explorer 78" at bounding box center [637, 173] width 183 height 14
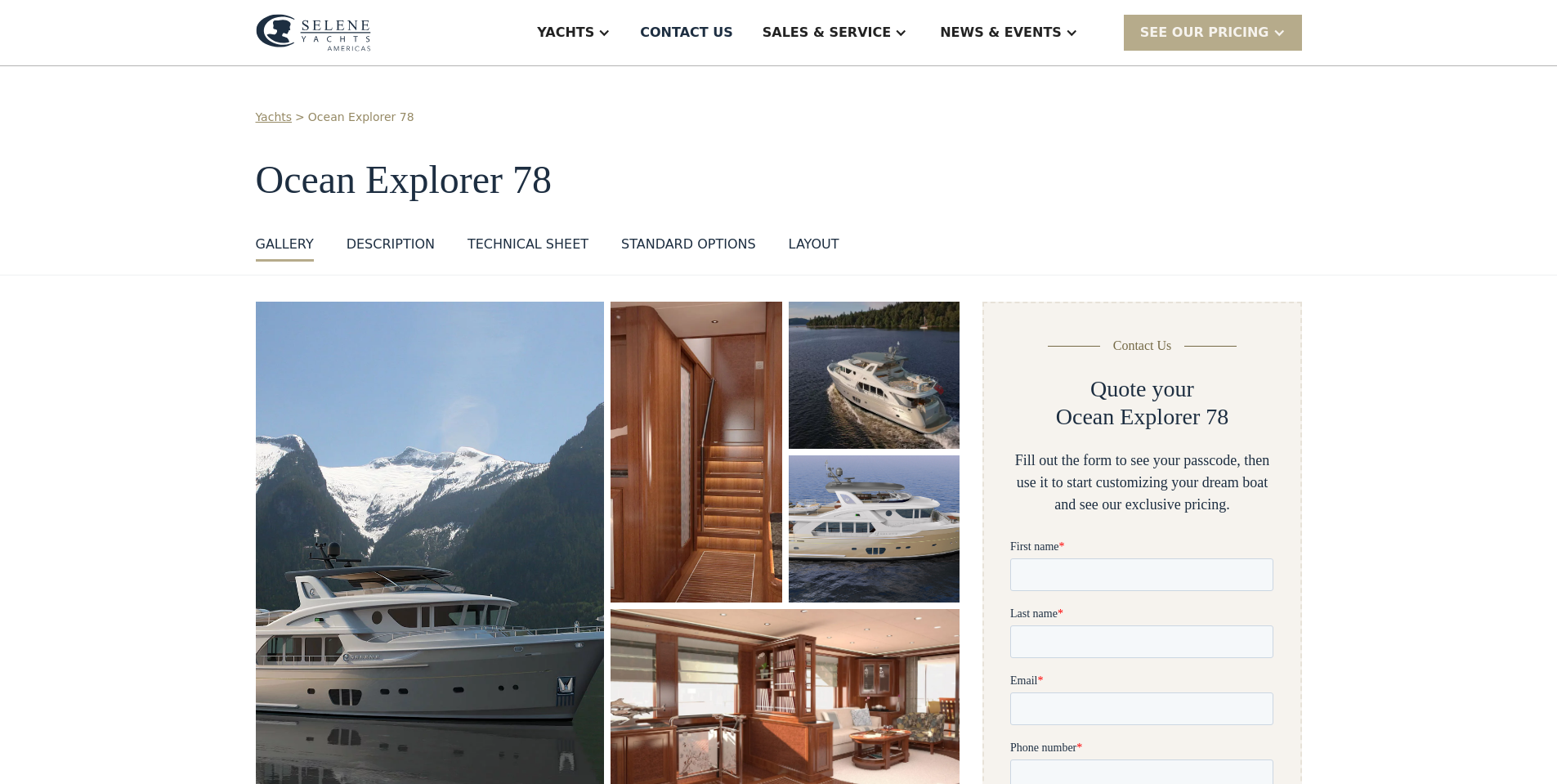
click at [405, 397] on img "open lightbox" at bounding box center [430, 553] width 349 height 503
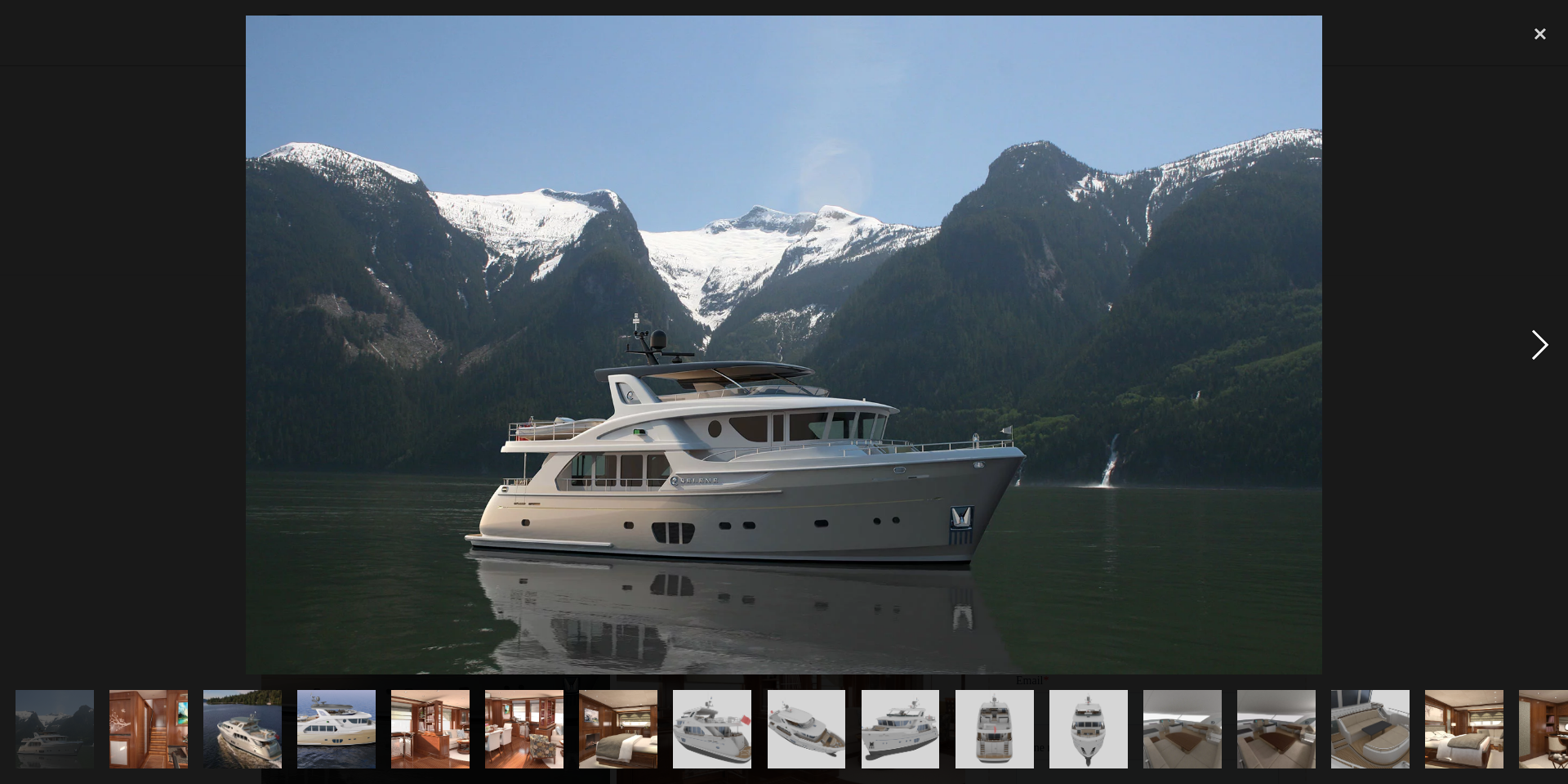
click at [1544, 346] on div "next image" at bounding box center [1539, 344] width 55 height 658
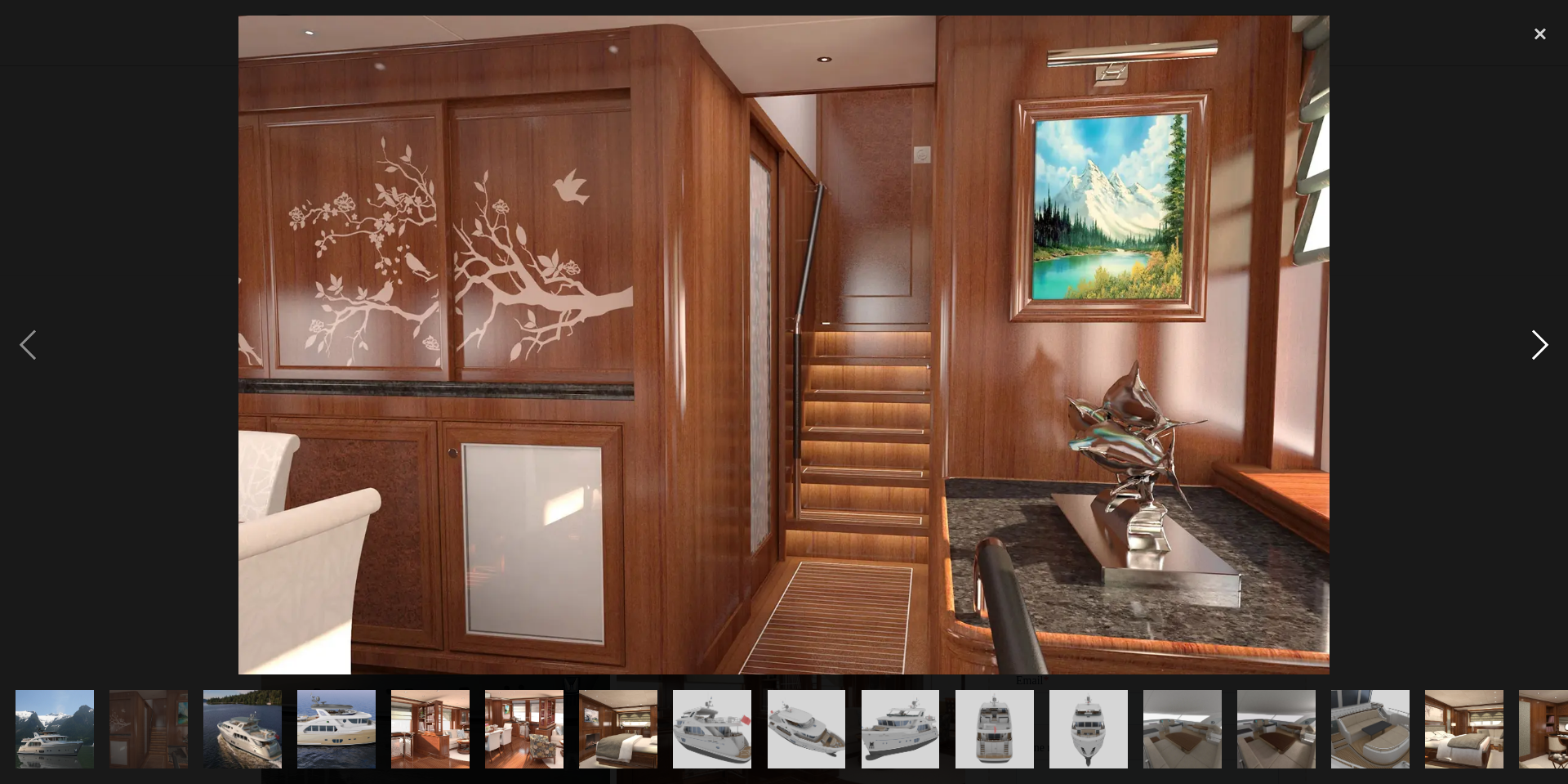
click at [1536, 347] on div "next image" at bounding box center [1539, 344] width 55 height 658
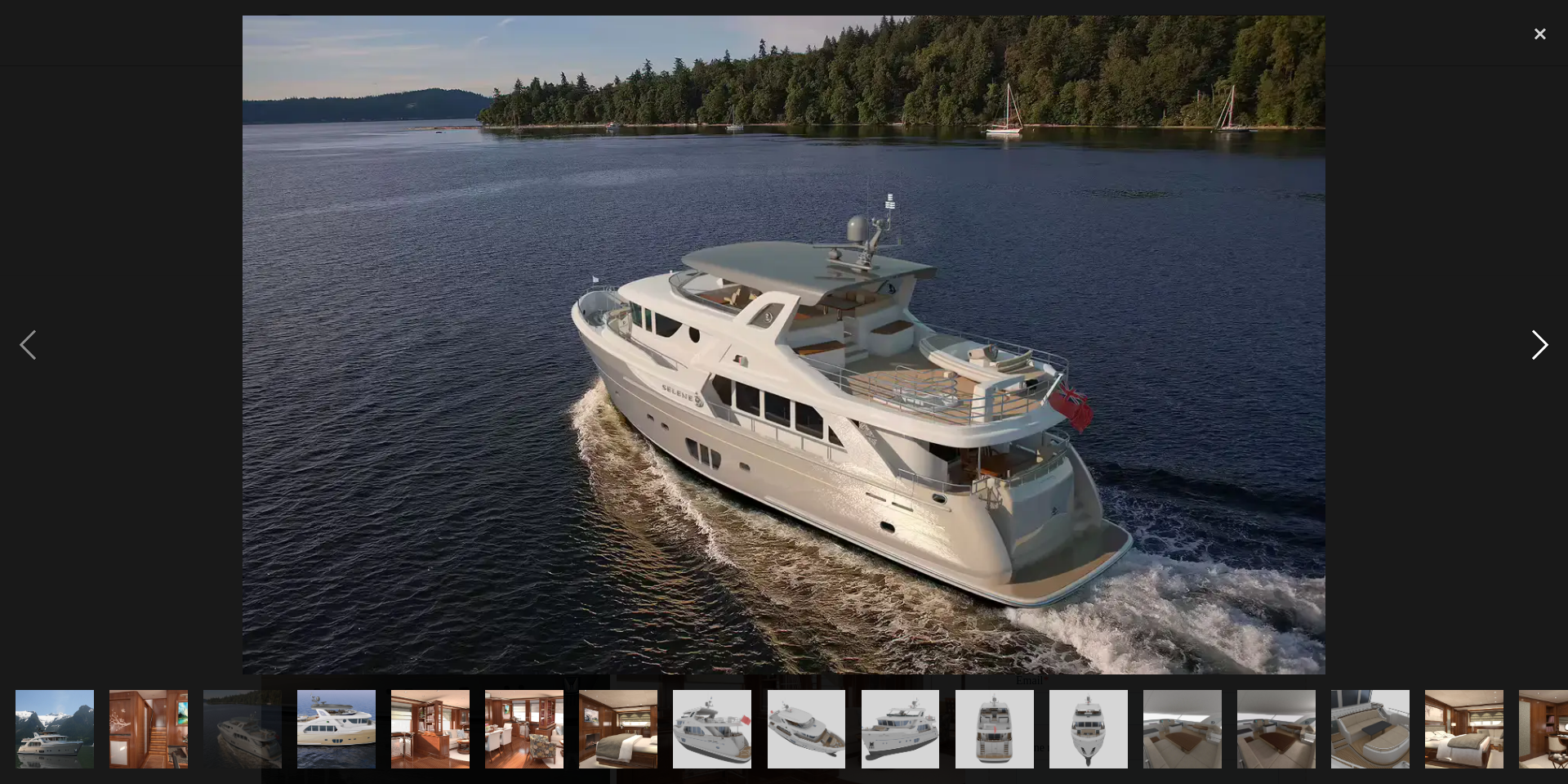
click at [1539, 350] on div "next image" at bounding box center [1539, 344] width 55 height 658
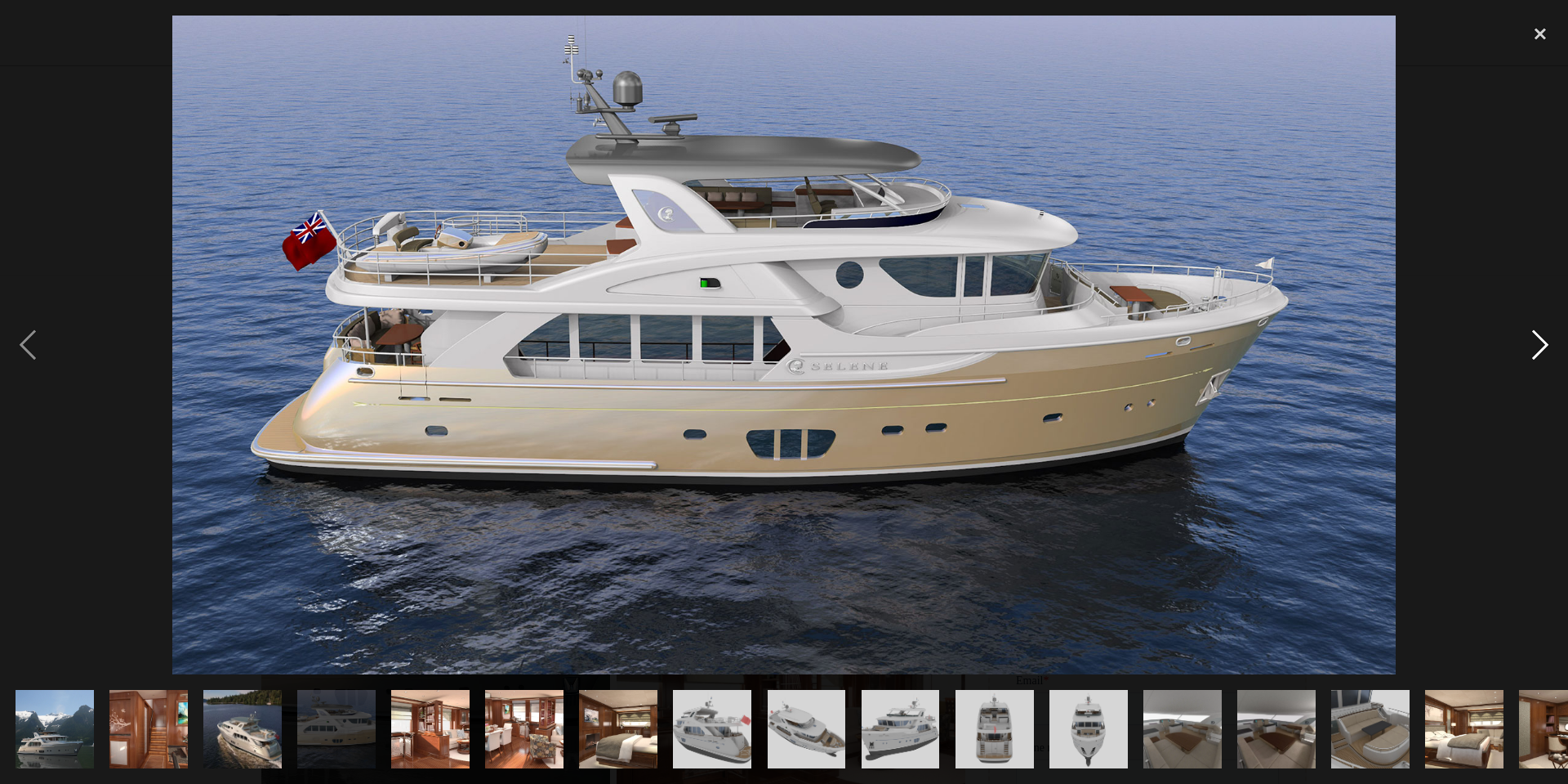
click at [1539, 347] on div "next image" at bounding box center [1539, 344] width 55 height 658
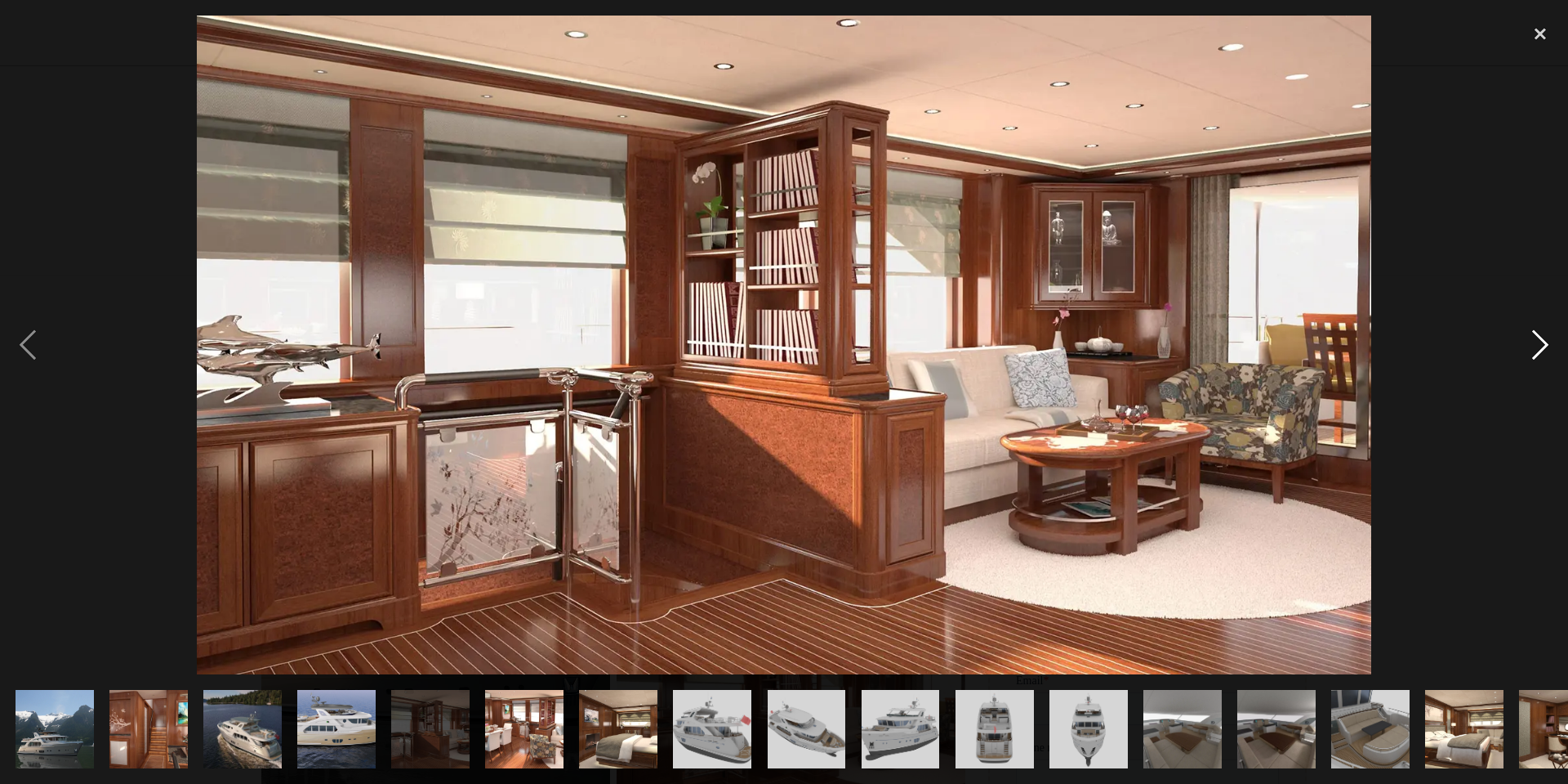
click at [1538, 348] on div "next image" at bounding box center [1539, 344] width 55 height 658
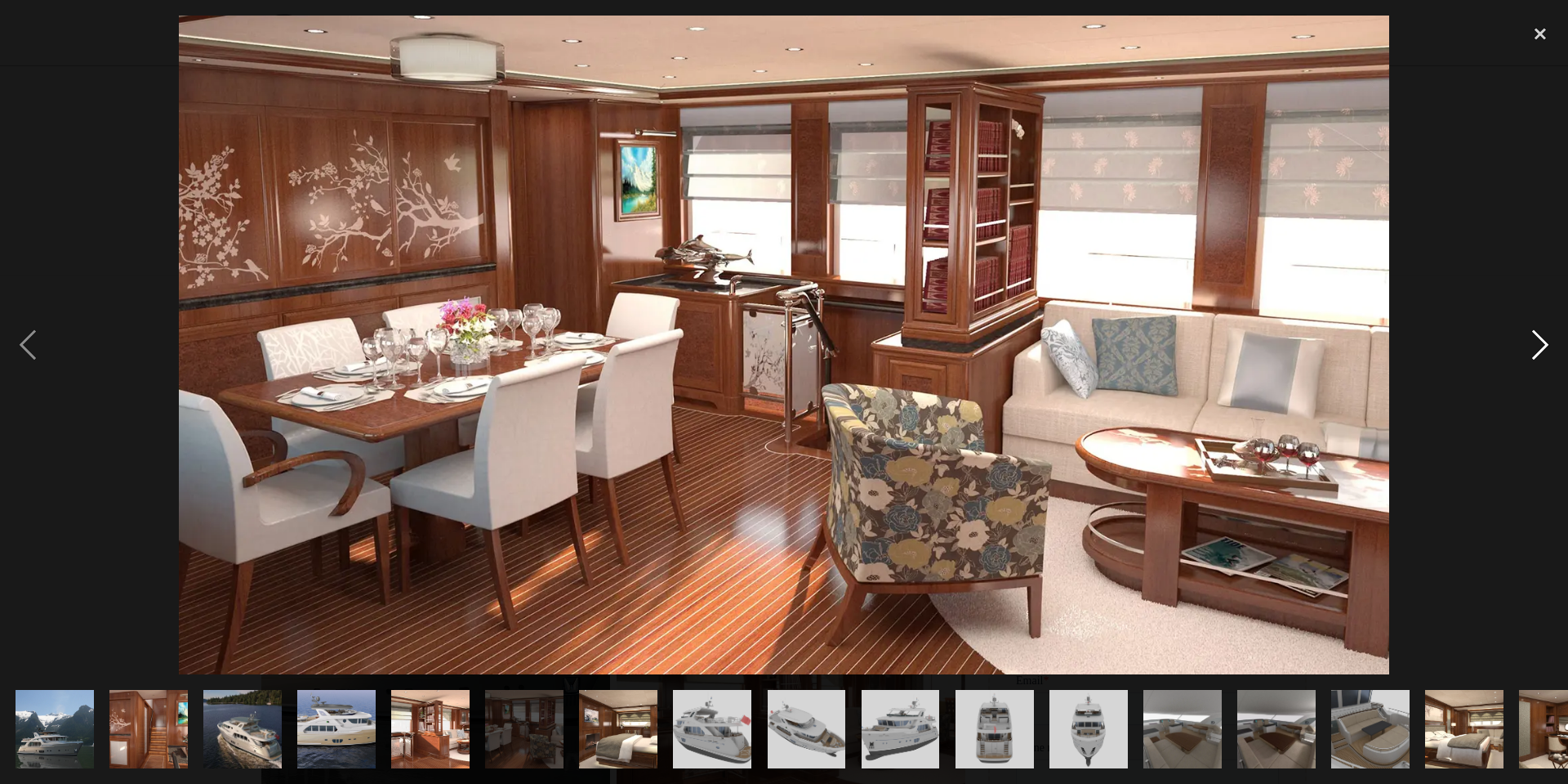
click at [1538, 348] on div "next image" at bounding box center [1539, 344] width 55 height 658
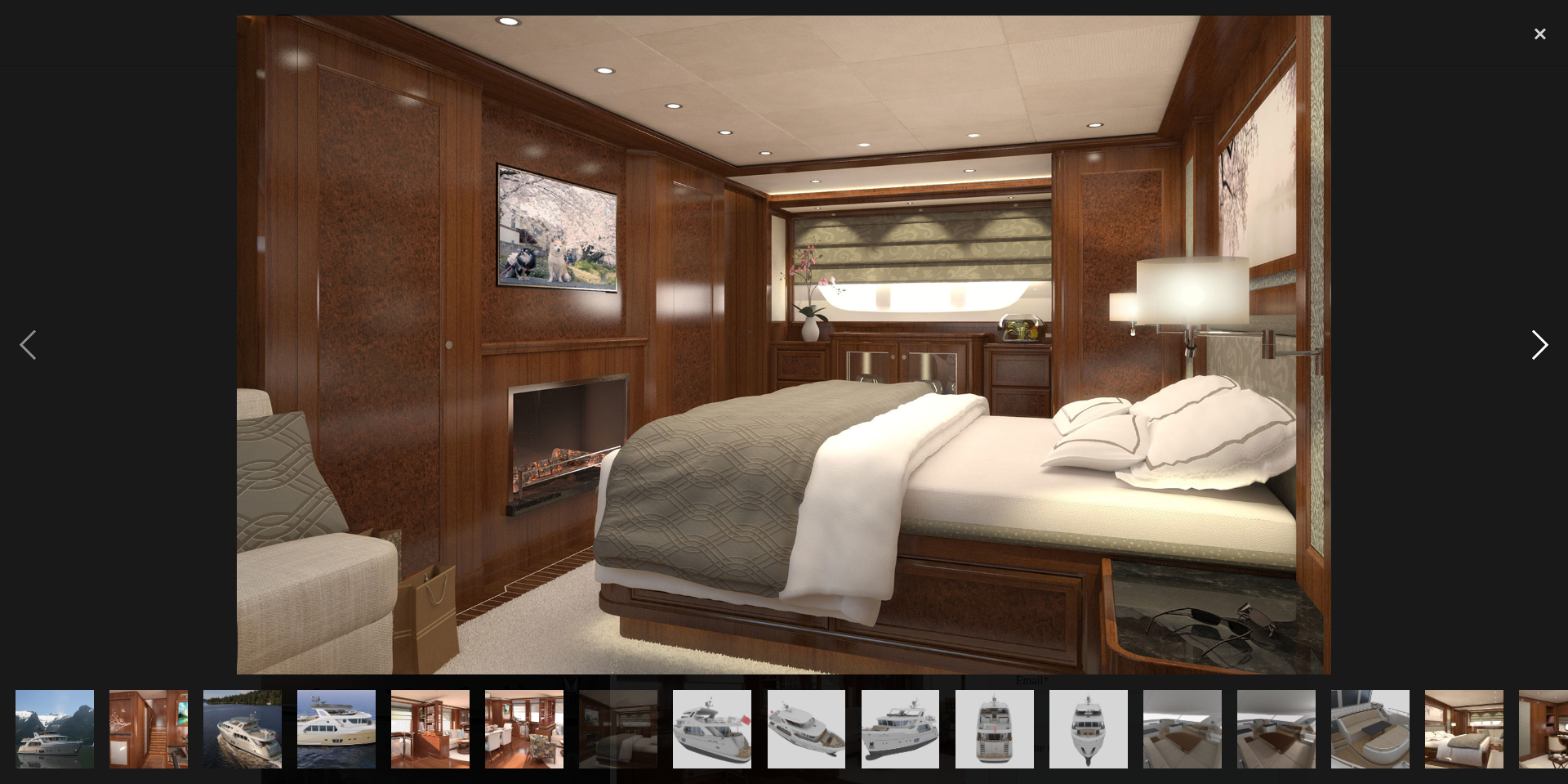
click at [1538, 353] on div "next image" at bounding box center [1539, 344] width 55 height 658
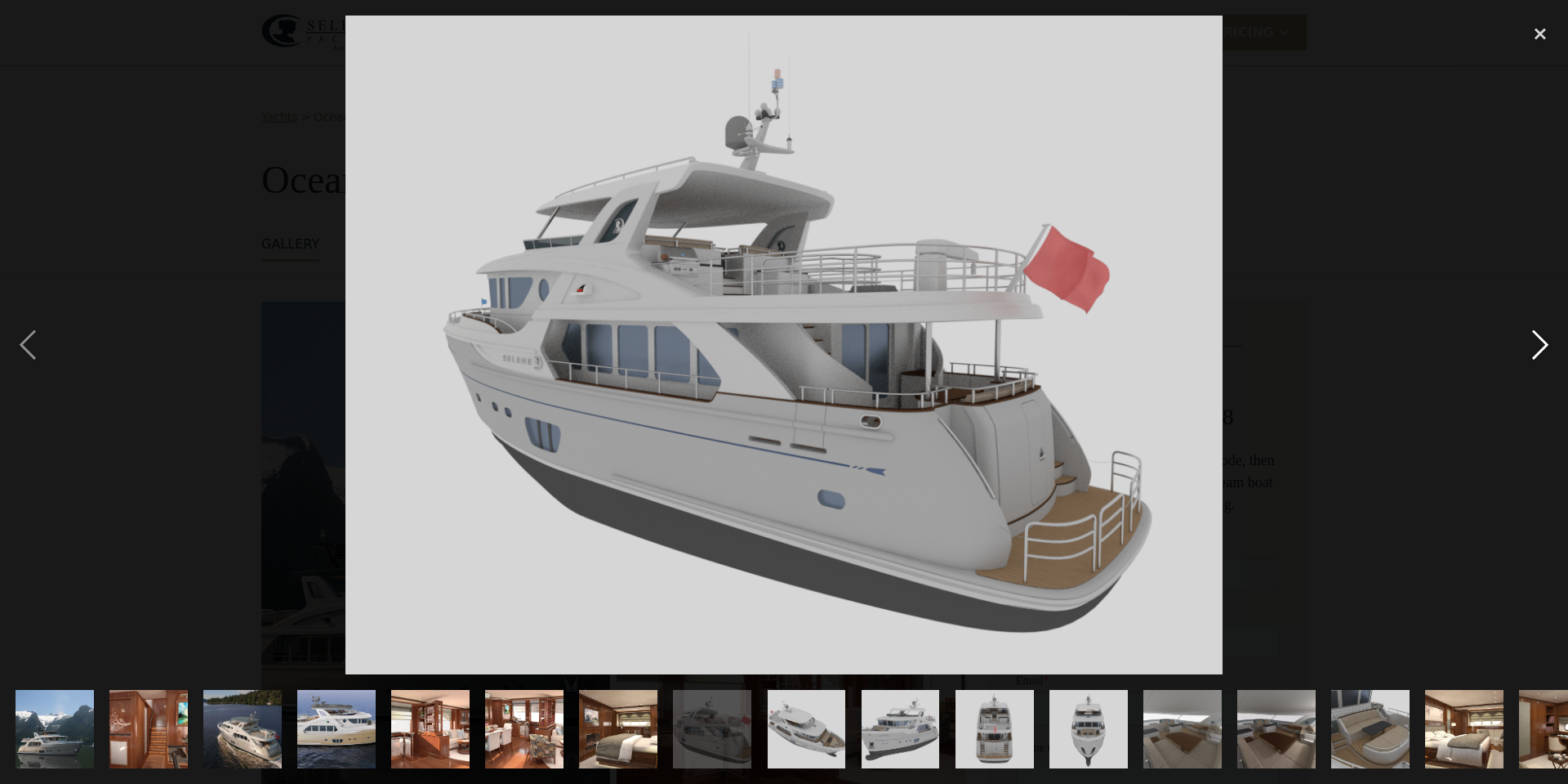
click at [1541, 347] on div "next image" at bounding box center [1539, 344] width 55 height 658
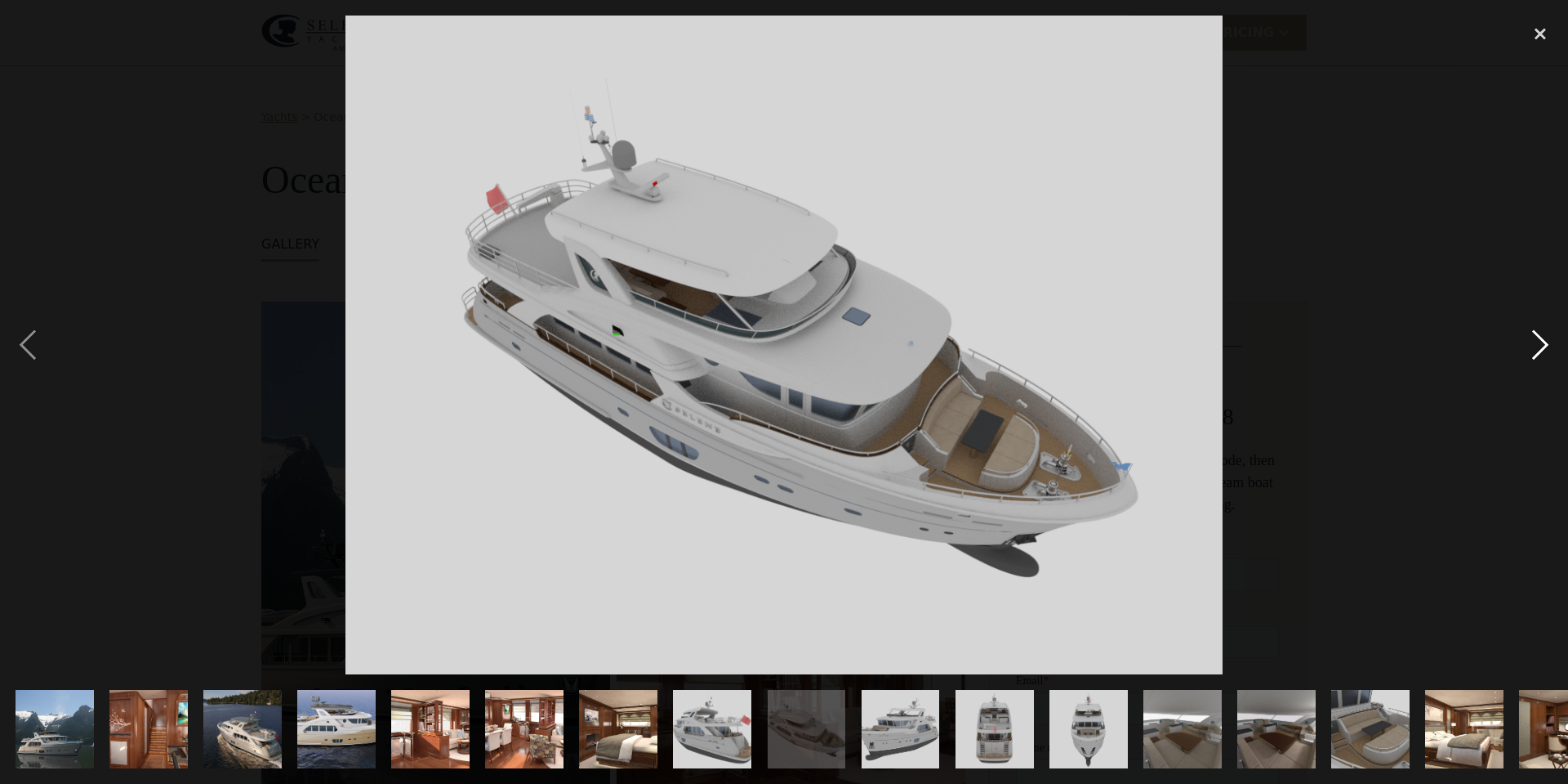
click at [1541, 347] on div "next image" at bounding box center [1539, 344] width 55 height 658
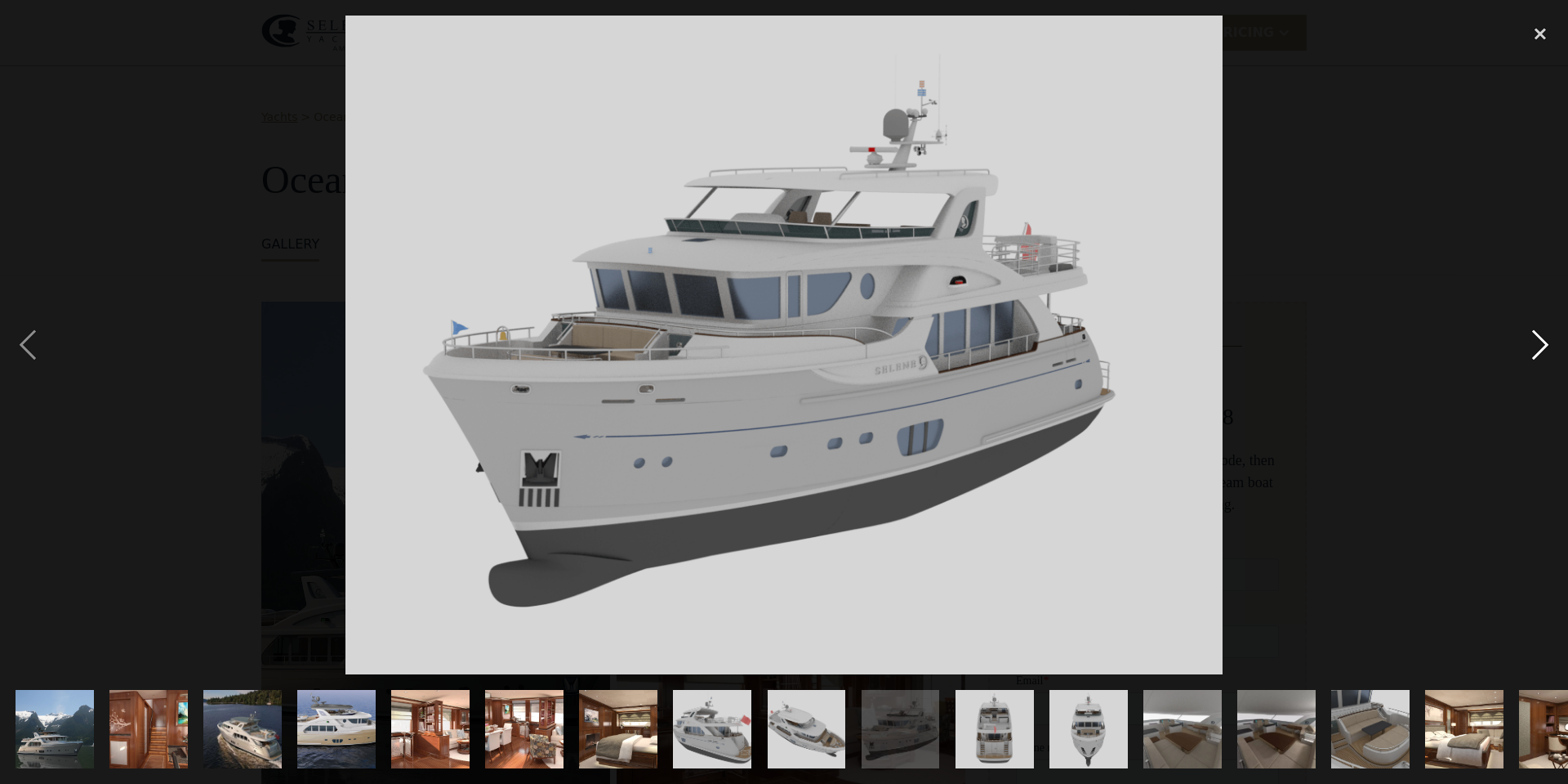
click at [1541, 347] on div "next image" at bounding box center [1539, 344] width 55 height 658
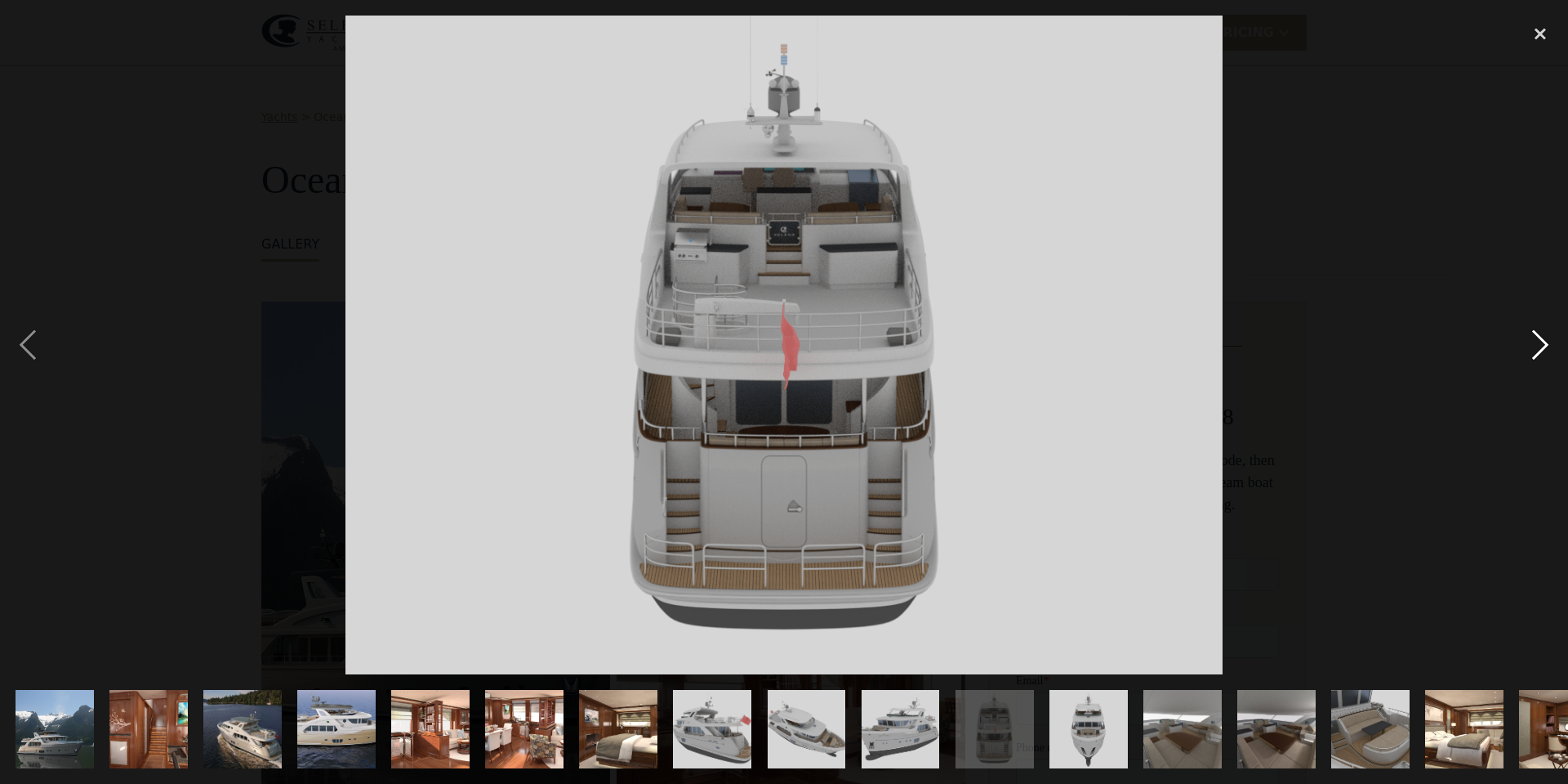
click at [1541, 347] on div "next image" at bounding box center [1539, 344] width 55 height 658
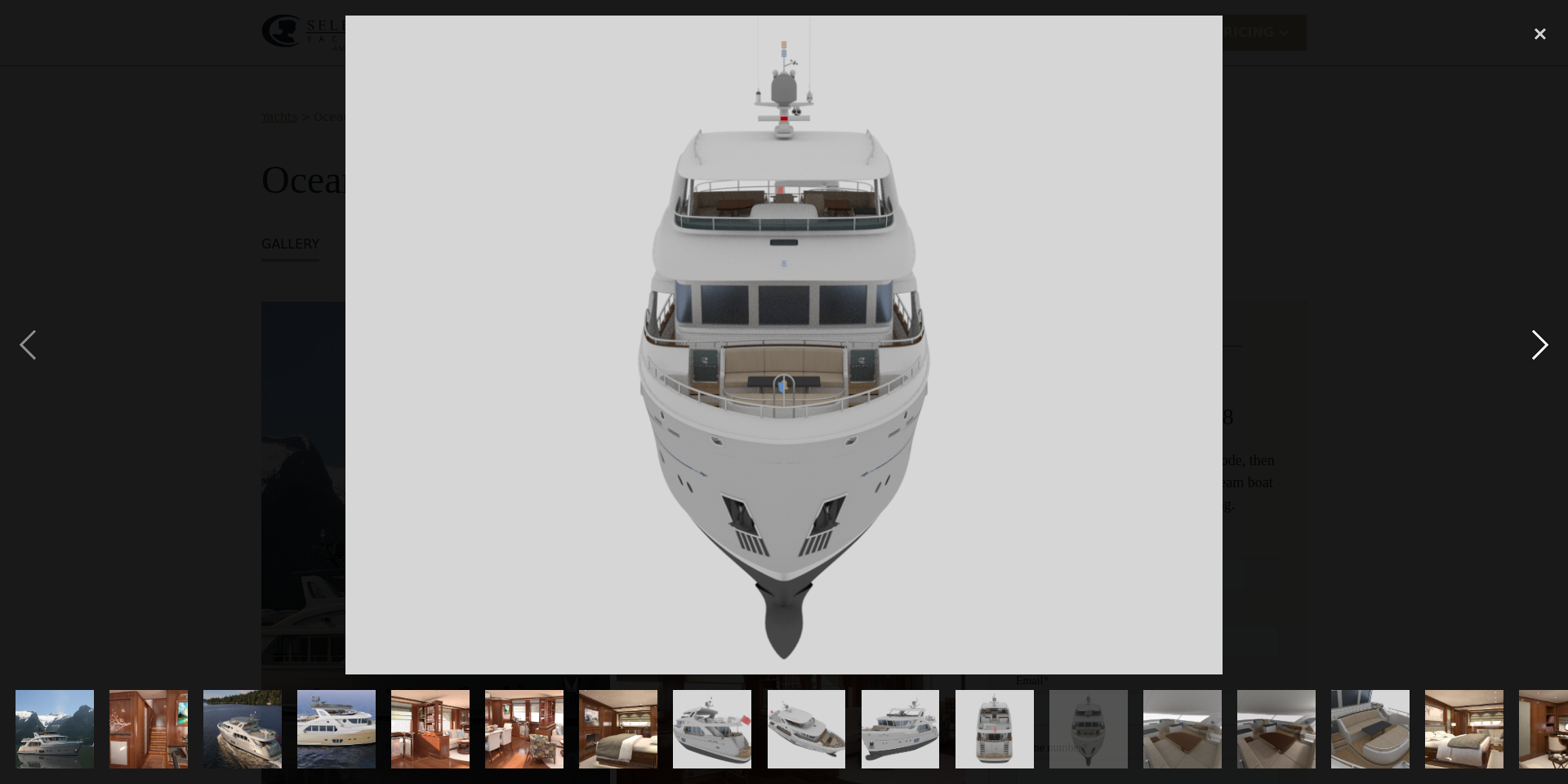
click at [1541, 347] on div "next image" at bounding box center [1539, 344] width 55 height 658
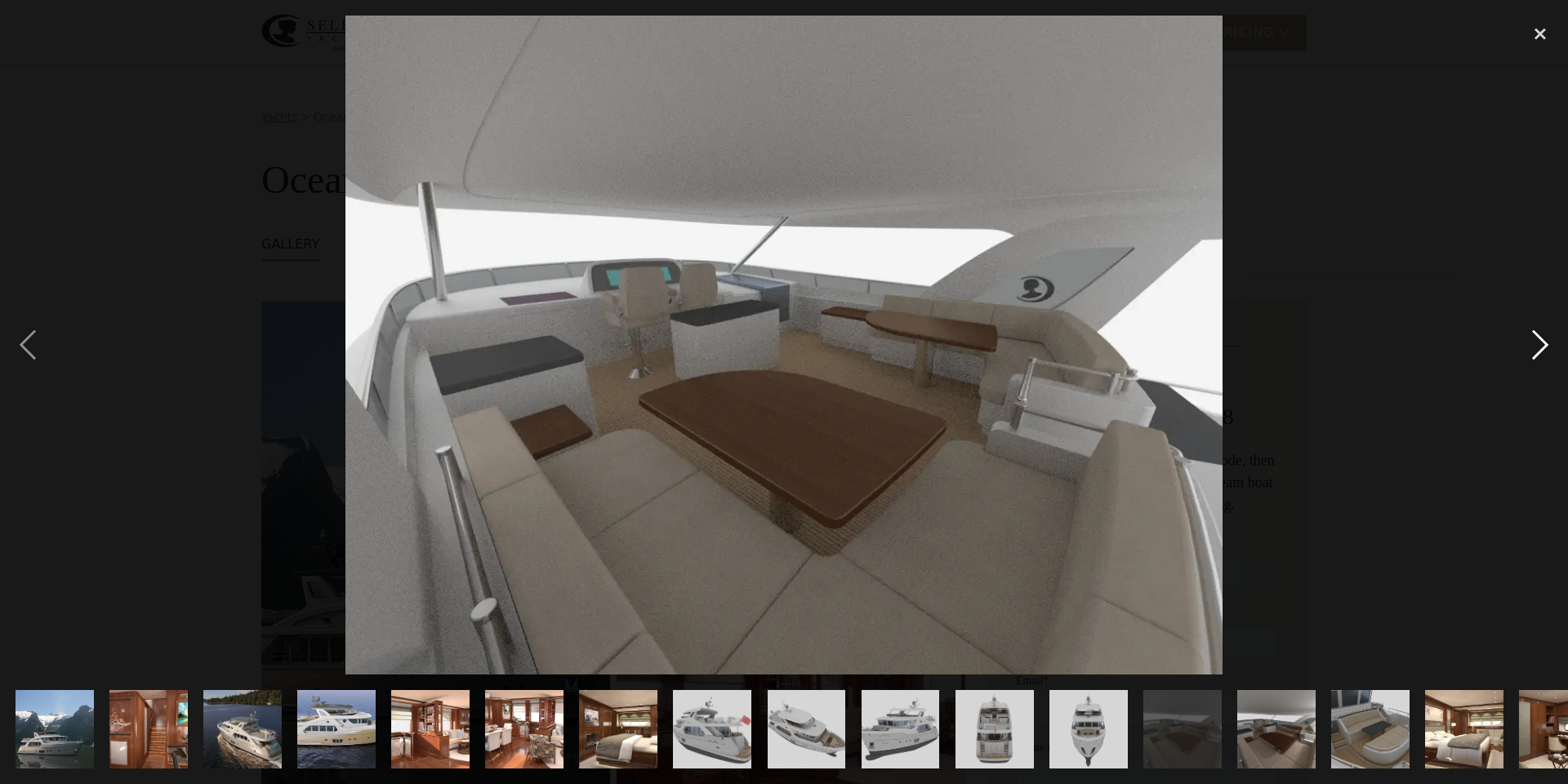
click at [1541, 348] on div "next image" at bounding box center [1539, 344] width 55 height 658
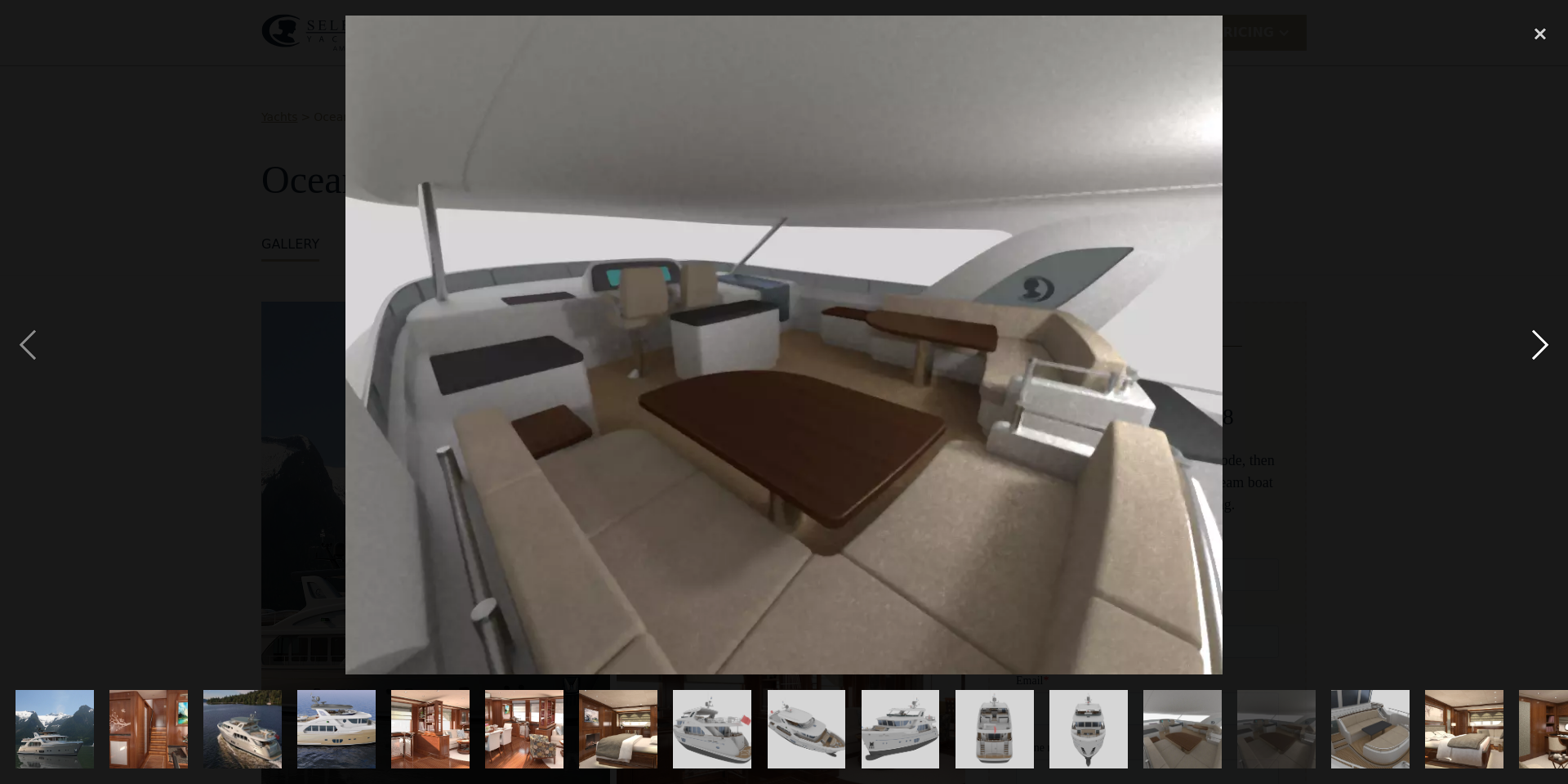
click at [1541, 348] on div "next image" at bounding box center [1539, 344] width 55 height 658
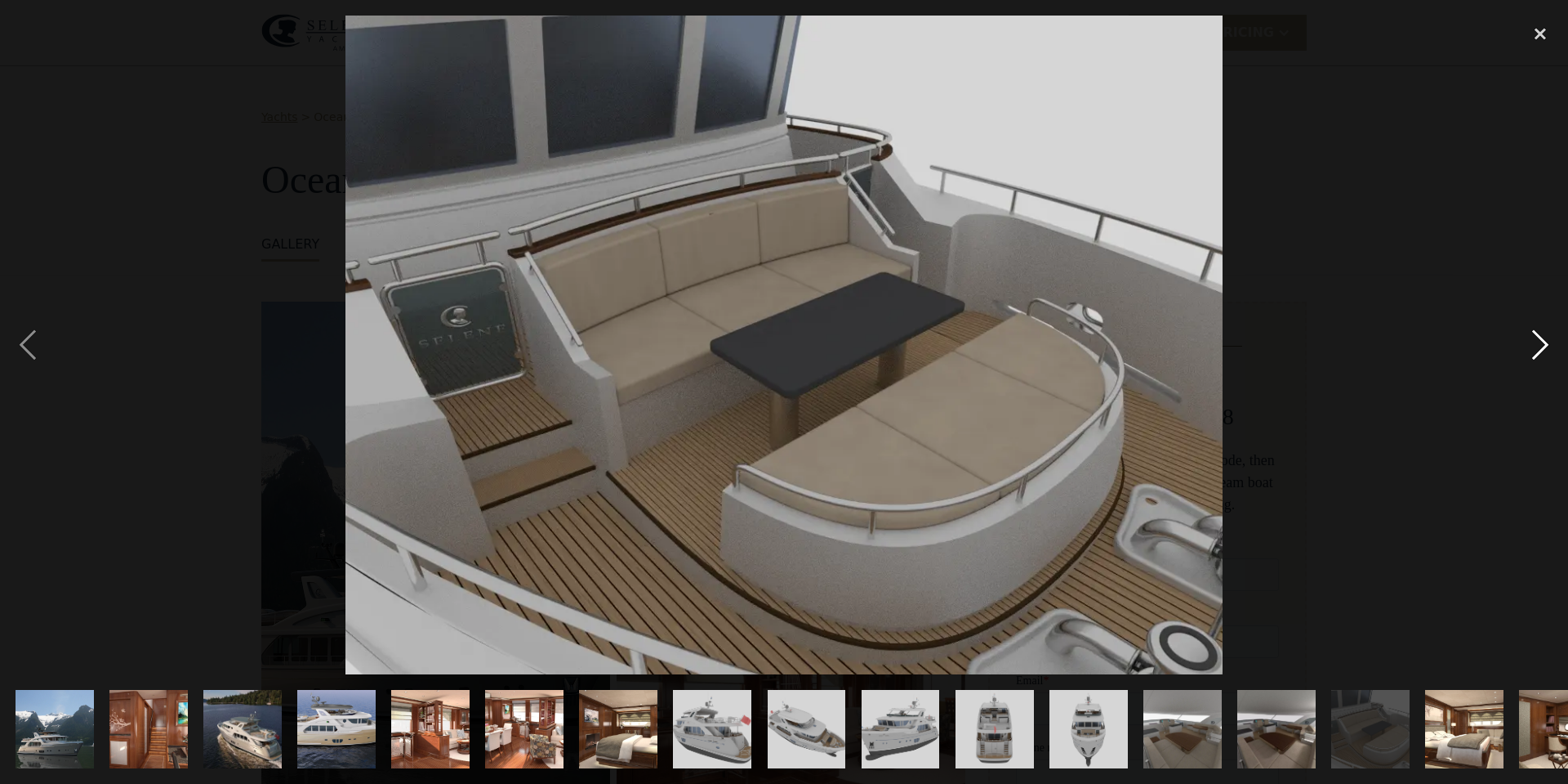
click at [1541, 348] on div "next image" at bounding box center [1539, 344] width 55 height 658
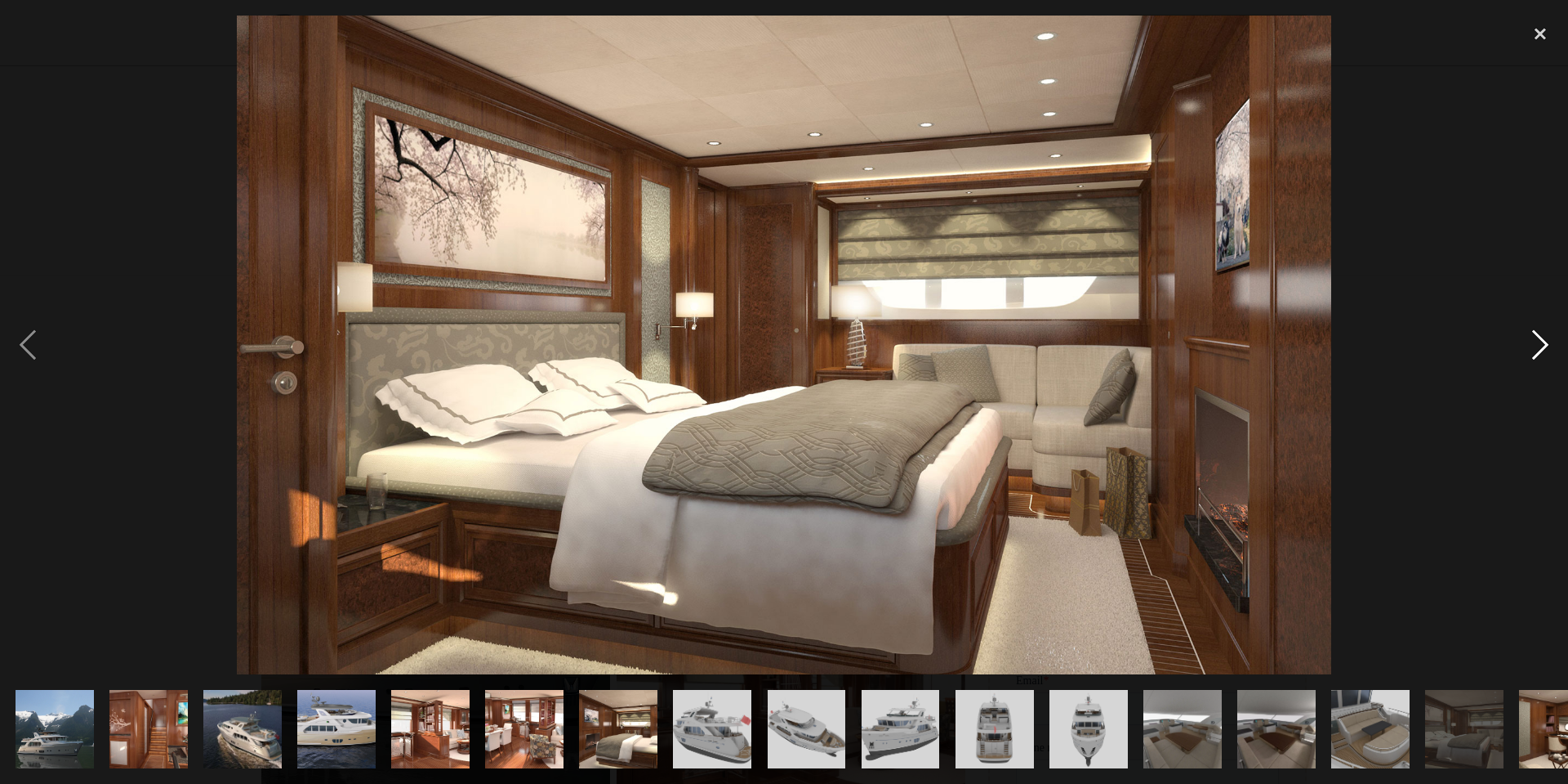
click at [1541, 348] on div "next image" at bounding box center [1539, 344] width 55 height 658
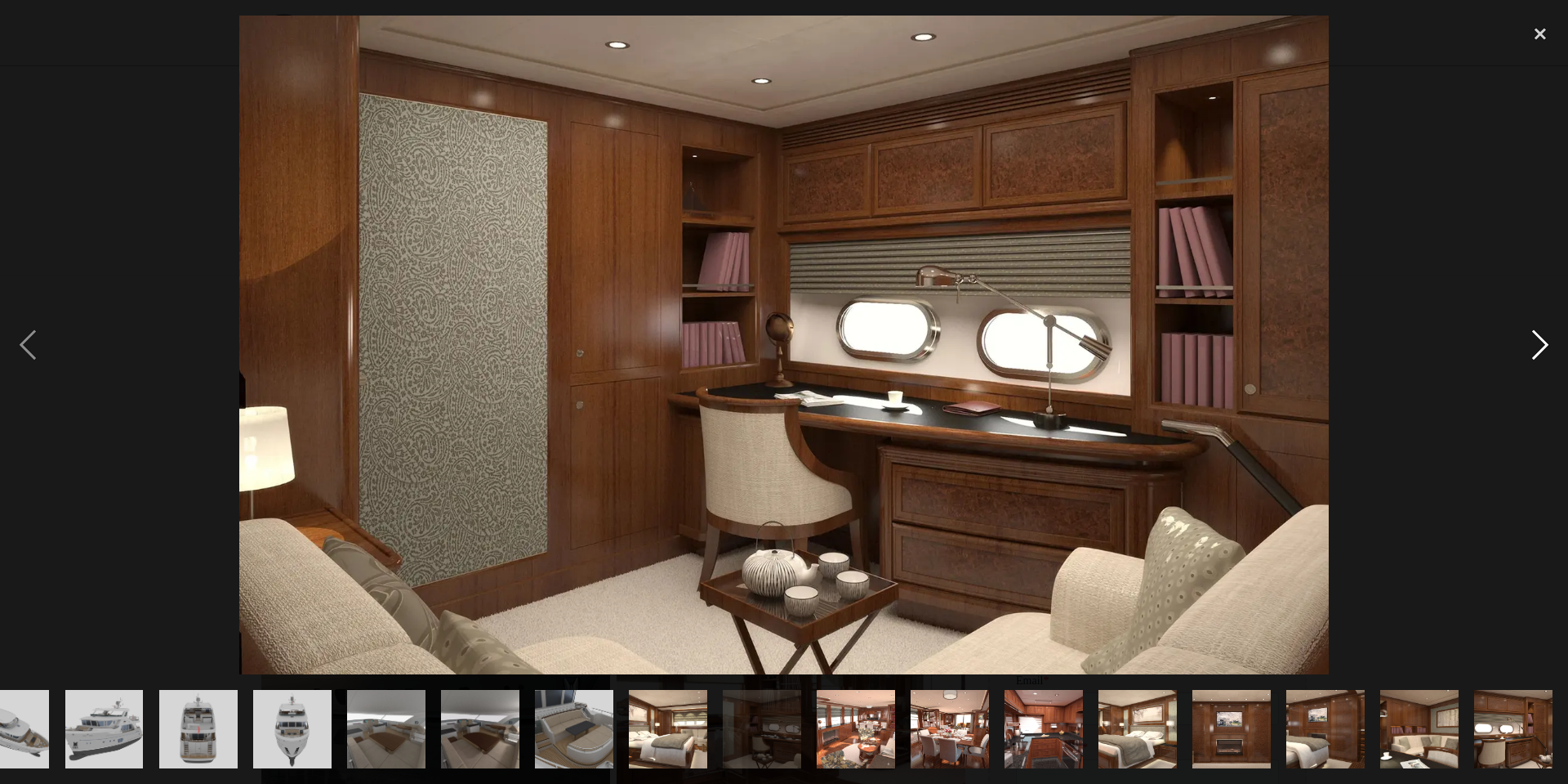
scroll to position [0, 796]
click at [1541, 348] on div "next image" at bounding box center [1539, 344] width 55 height 658
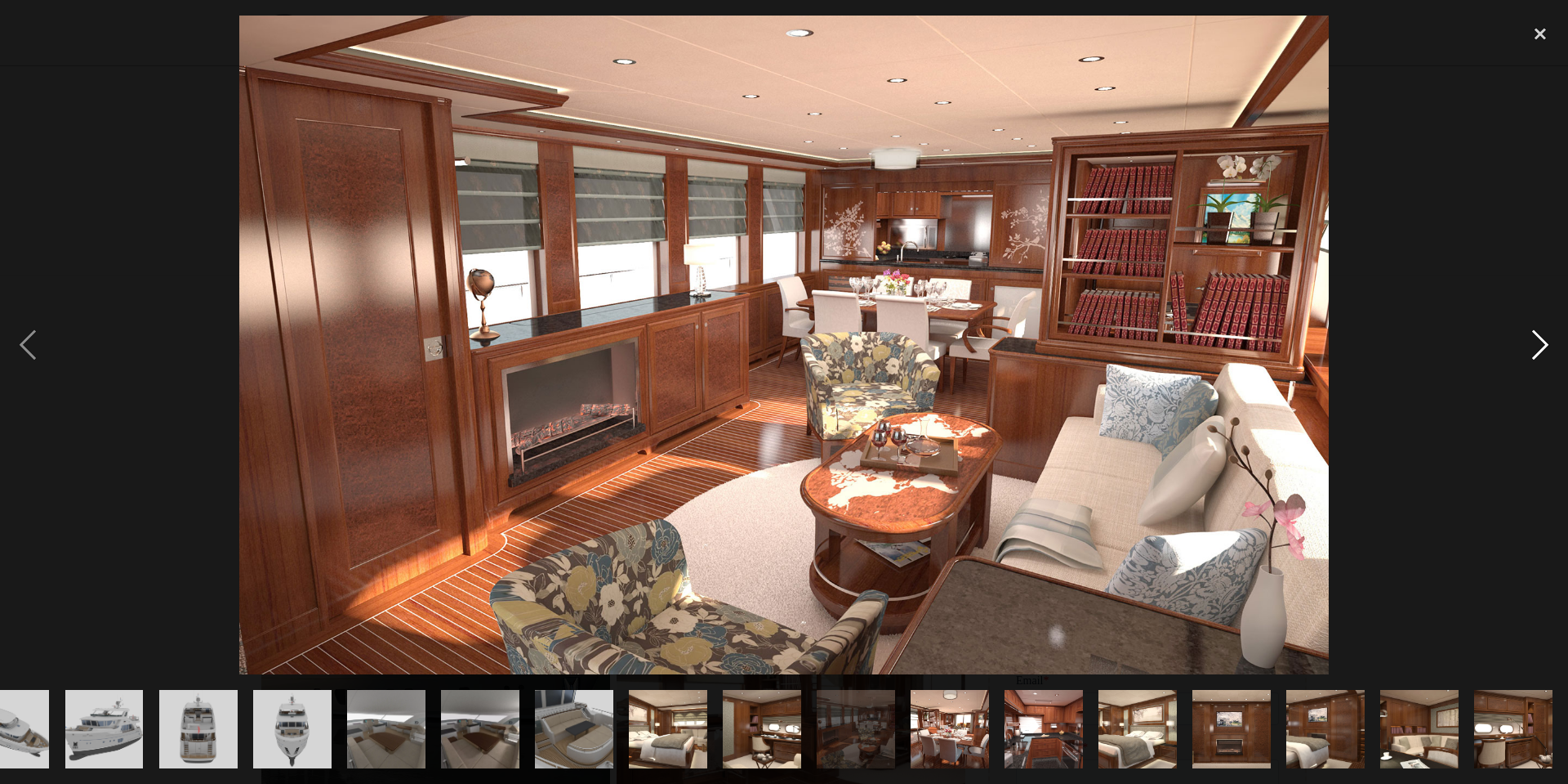
click at [1541, 348] on div "next image" at bounding box center [1539, 344] width 55 height 658
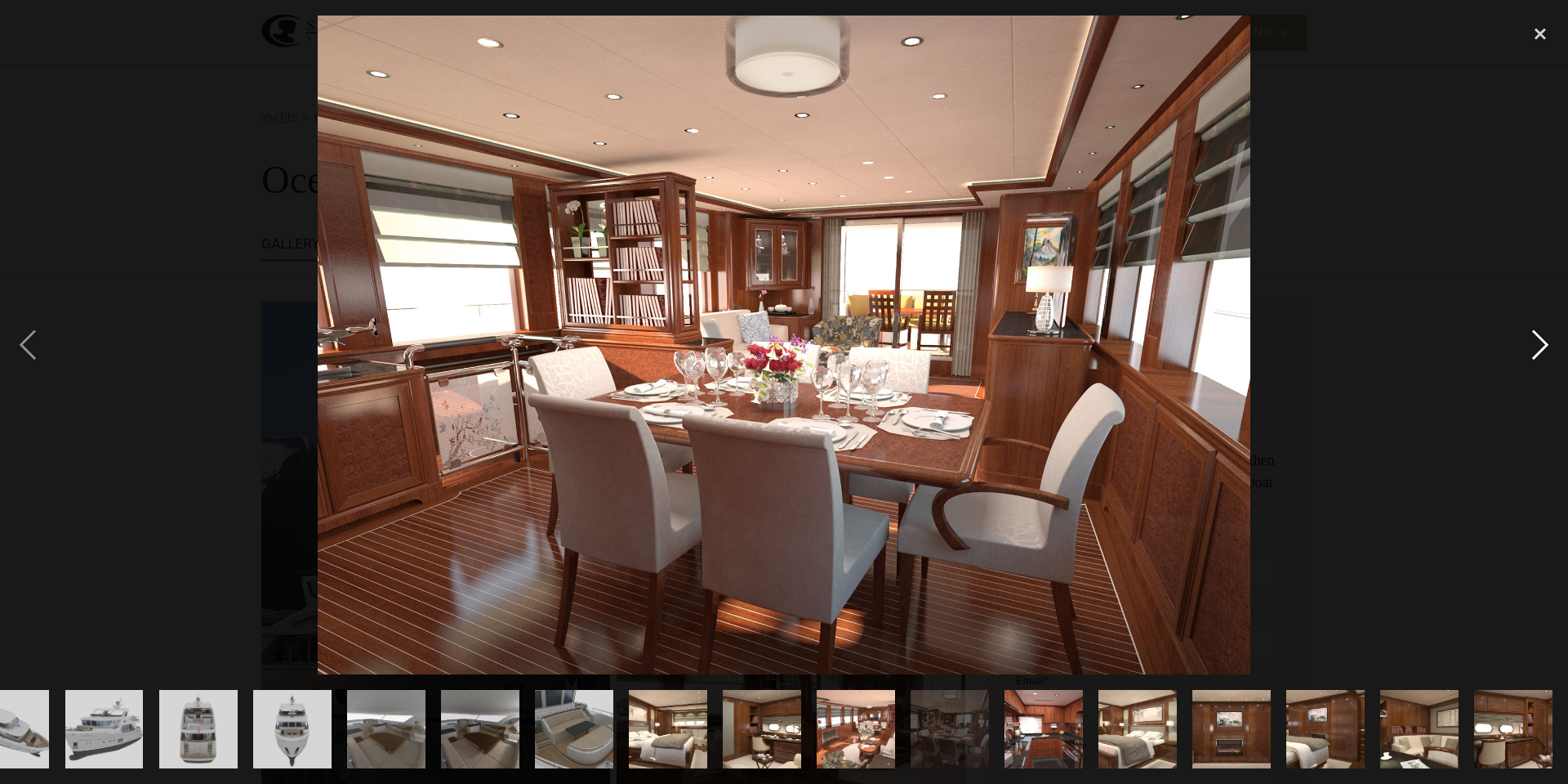
click at [1541, 348] on div "next image" at bounding box center [1539, 344] width 55 height 658
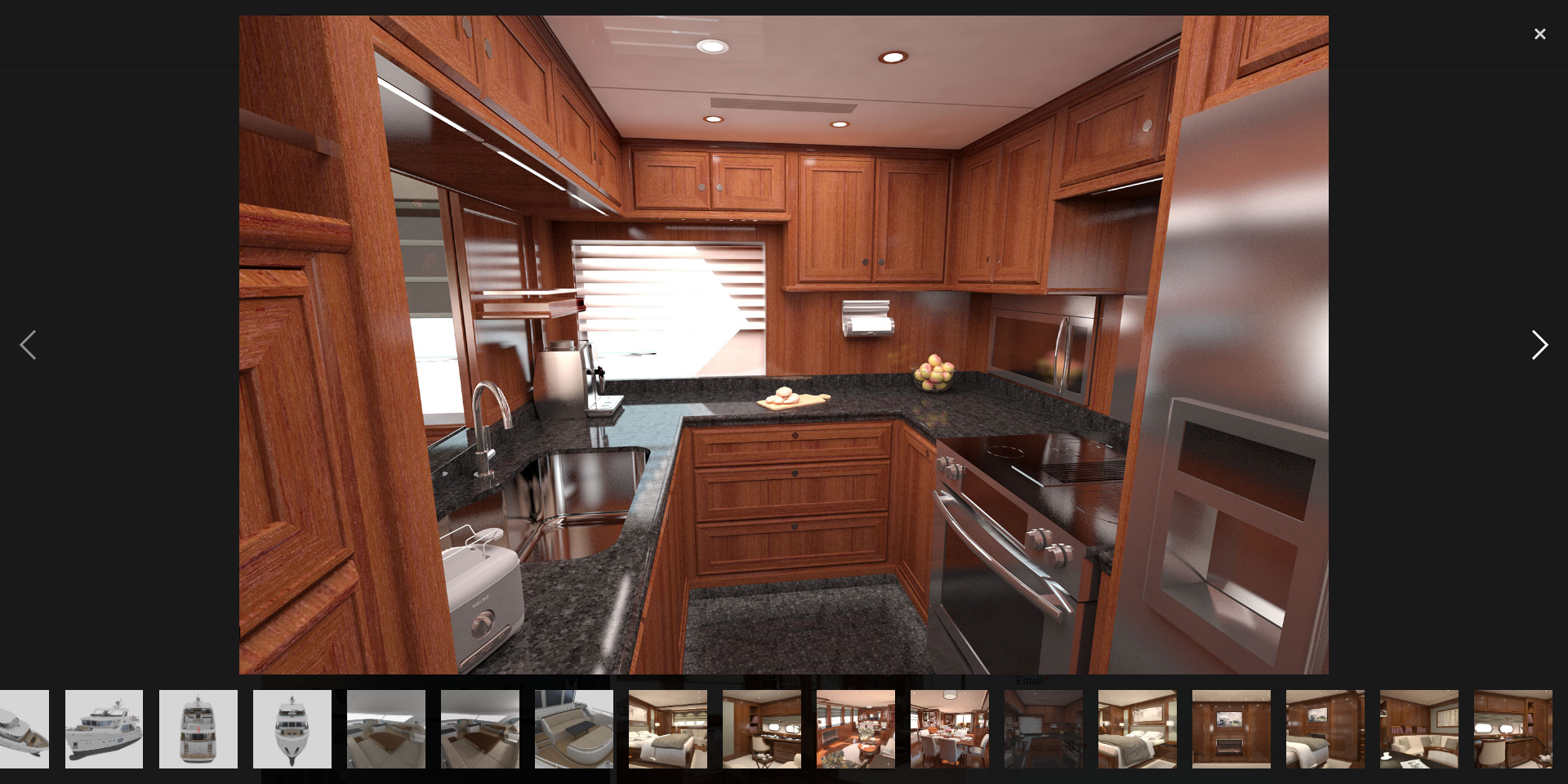
click at [1541, 348] on div "next image" at bounding box center [1539, 344] width 55 height 658
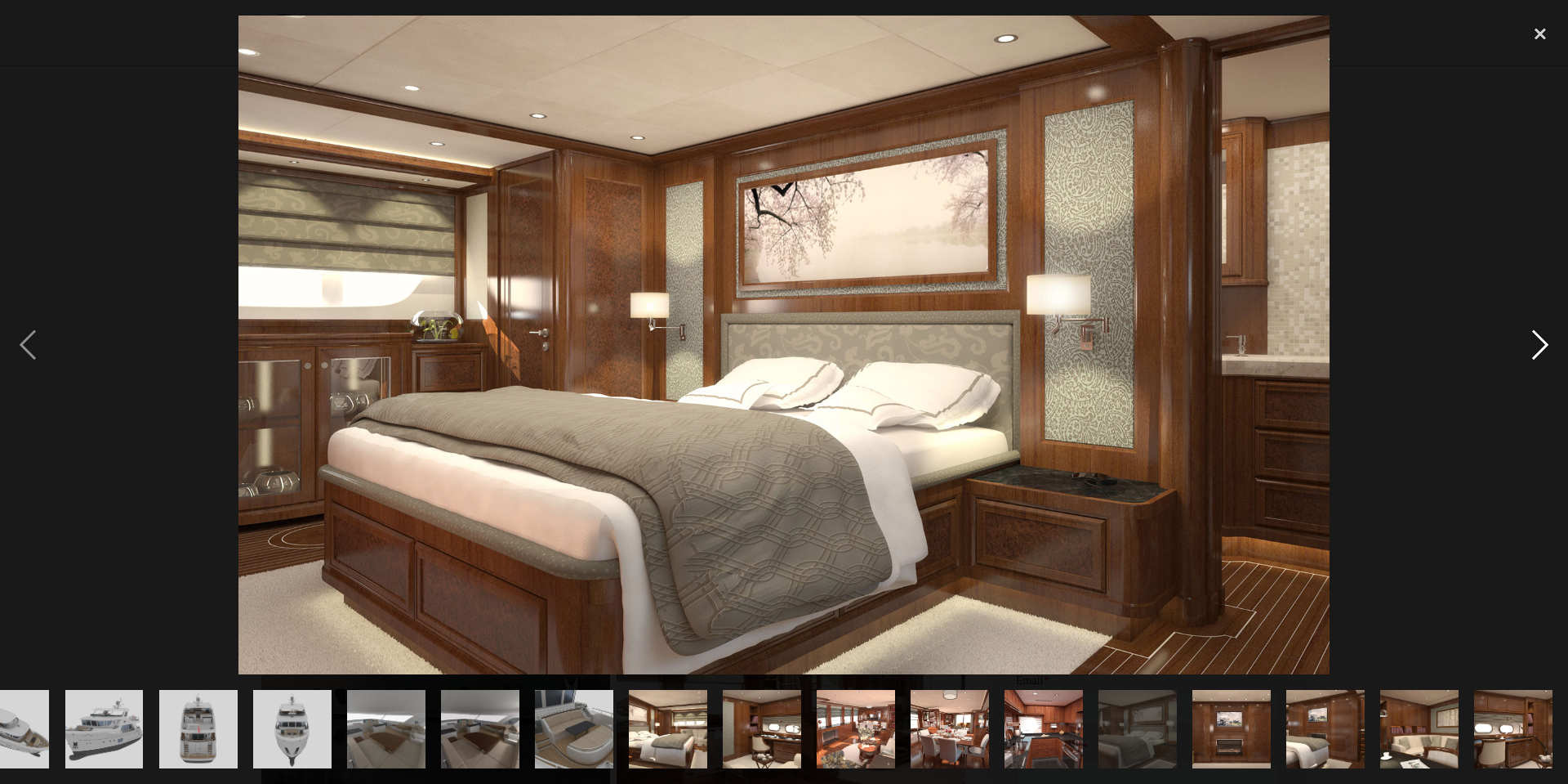
click at [1541, 348] on div "next image" at bounding box center [1539, 344] width 55 height 658
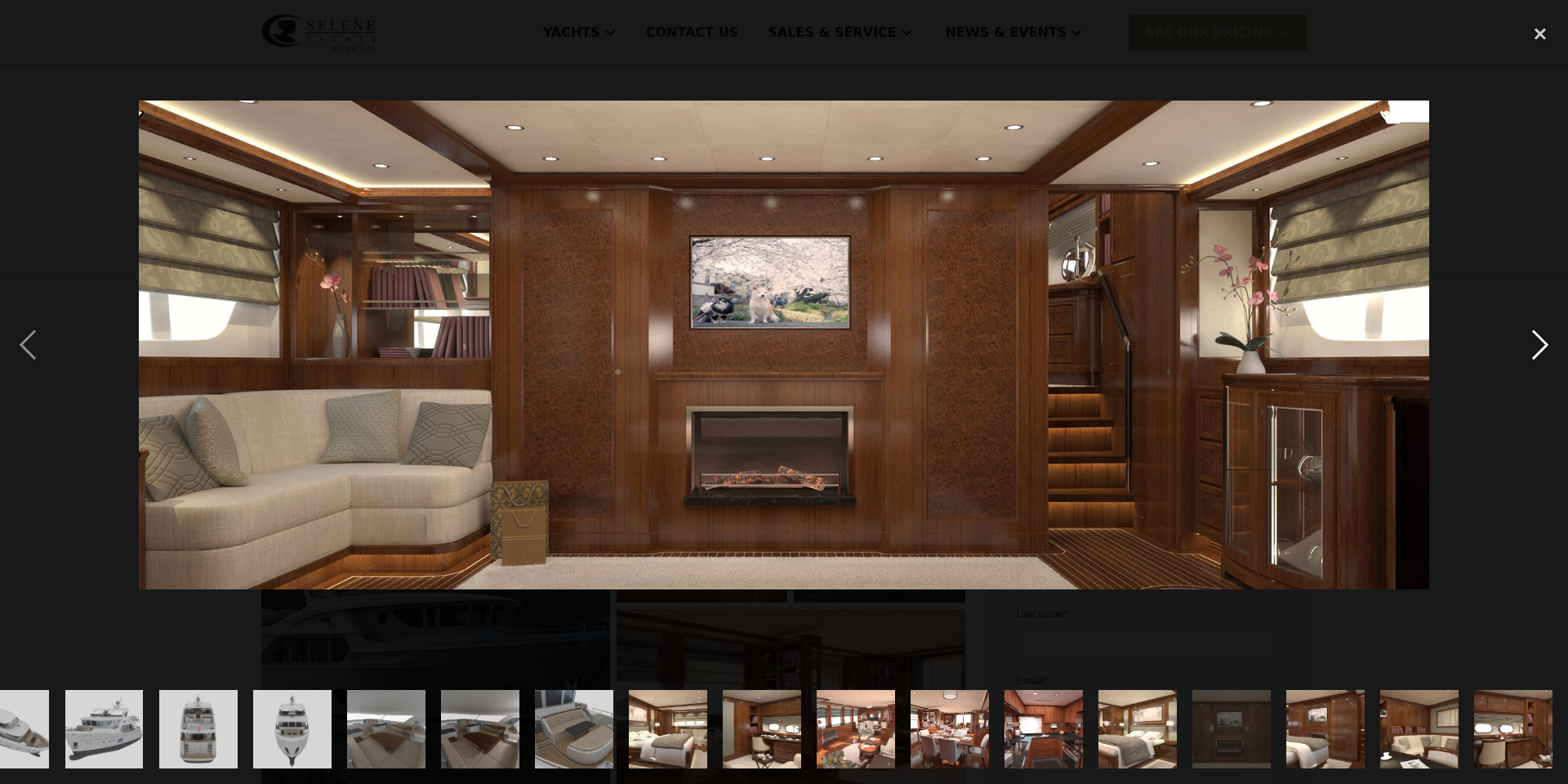
click at [1541, 348] on div "next image" at bounding box center [1539, 344] width 55 height 658
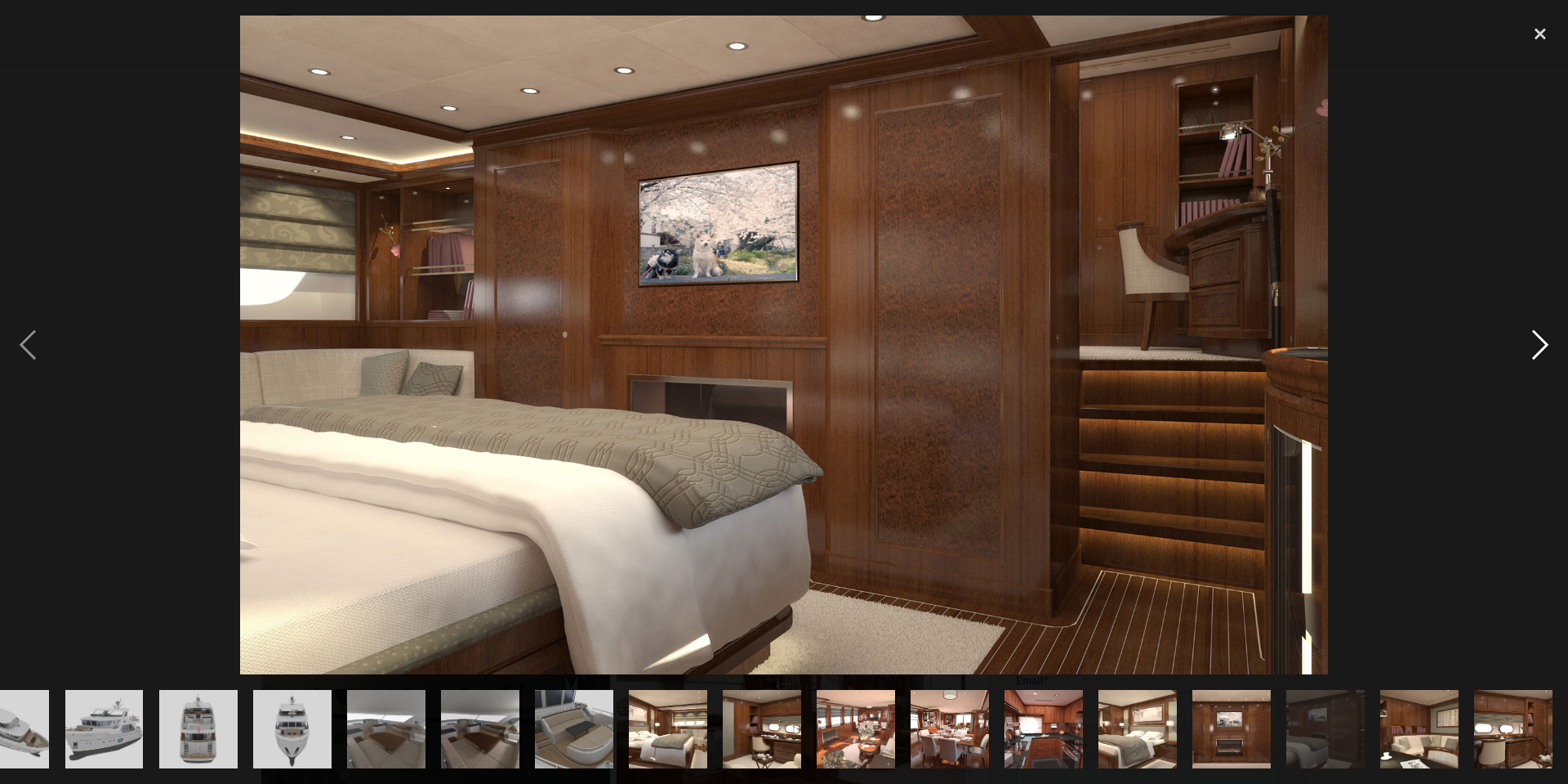
click at [1541, 348] on div "next image" at bounding box center [1539, 344] width 55 height 658
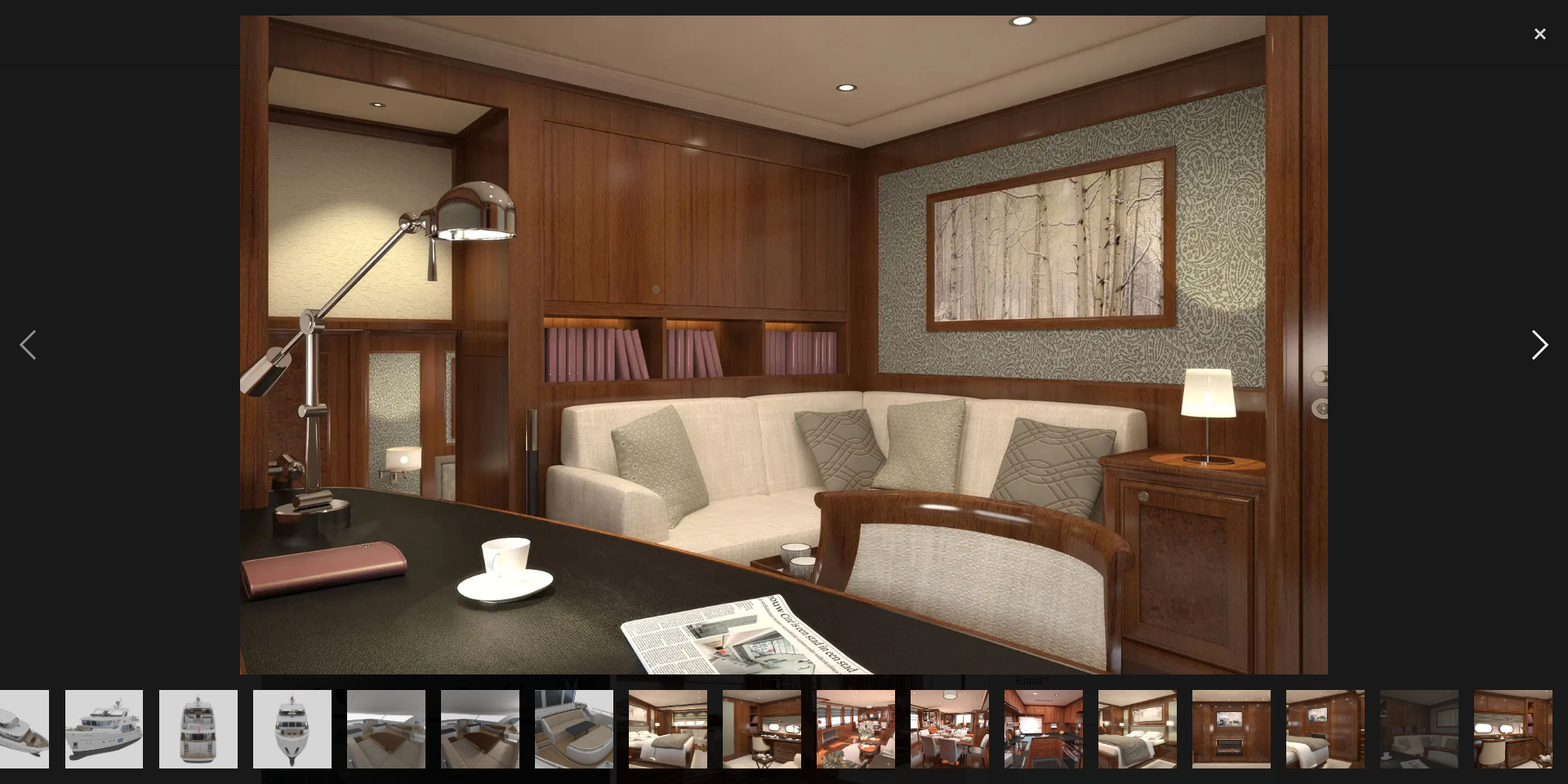
click at [1541, 348] on div "next image" at bounding box center [1539, 344] width 55 height 658
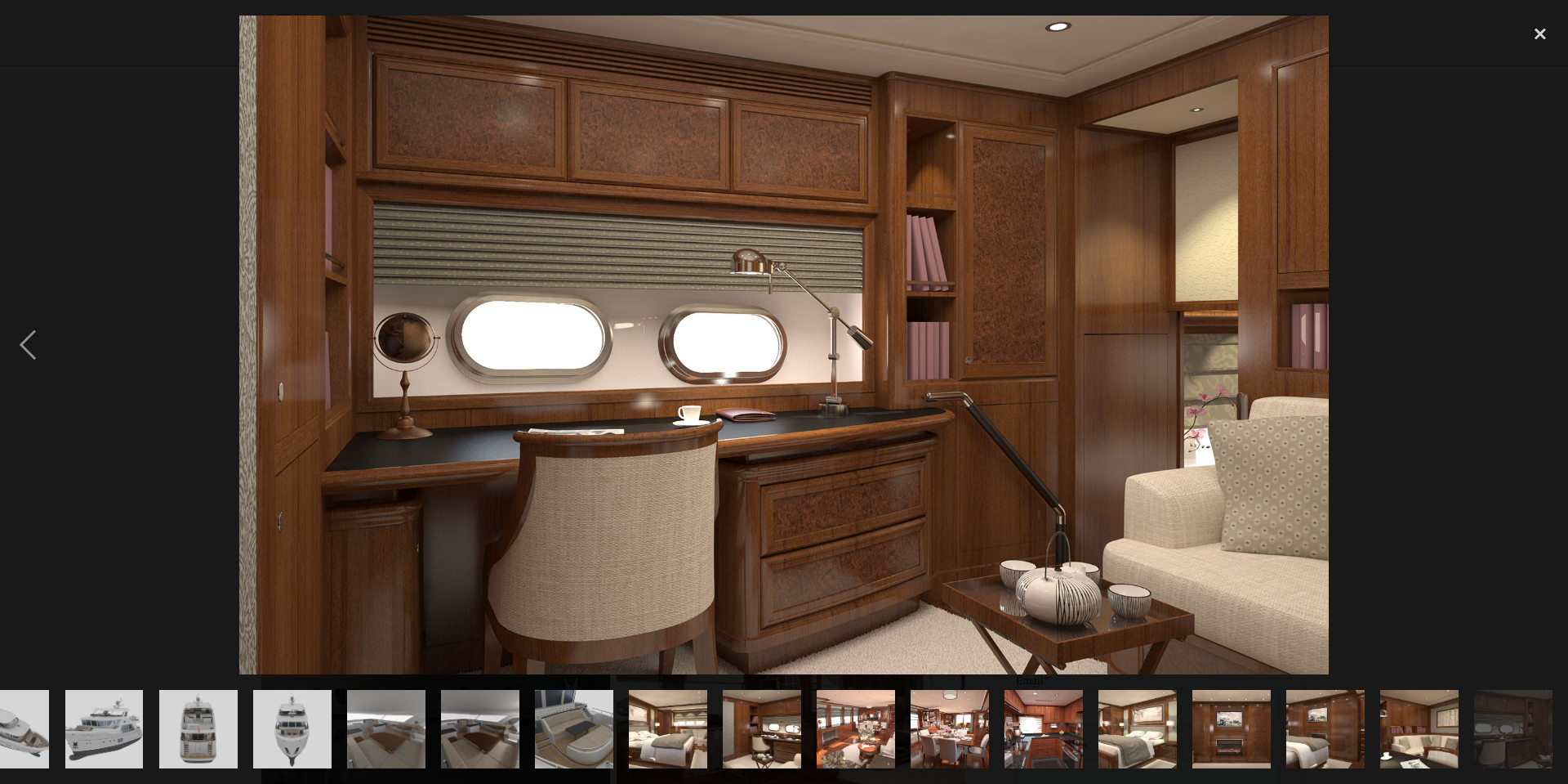
click at [1541, 348] on div "next image" at bounding box center [1539, 344] width 55 height 658
click at [1539, 36] on div "close lightbox" at bounding box center [1539, 33] width 55 height 36
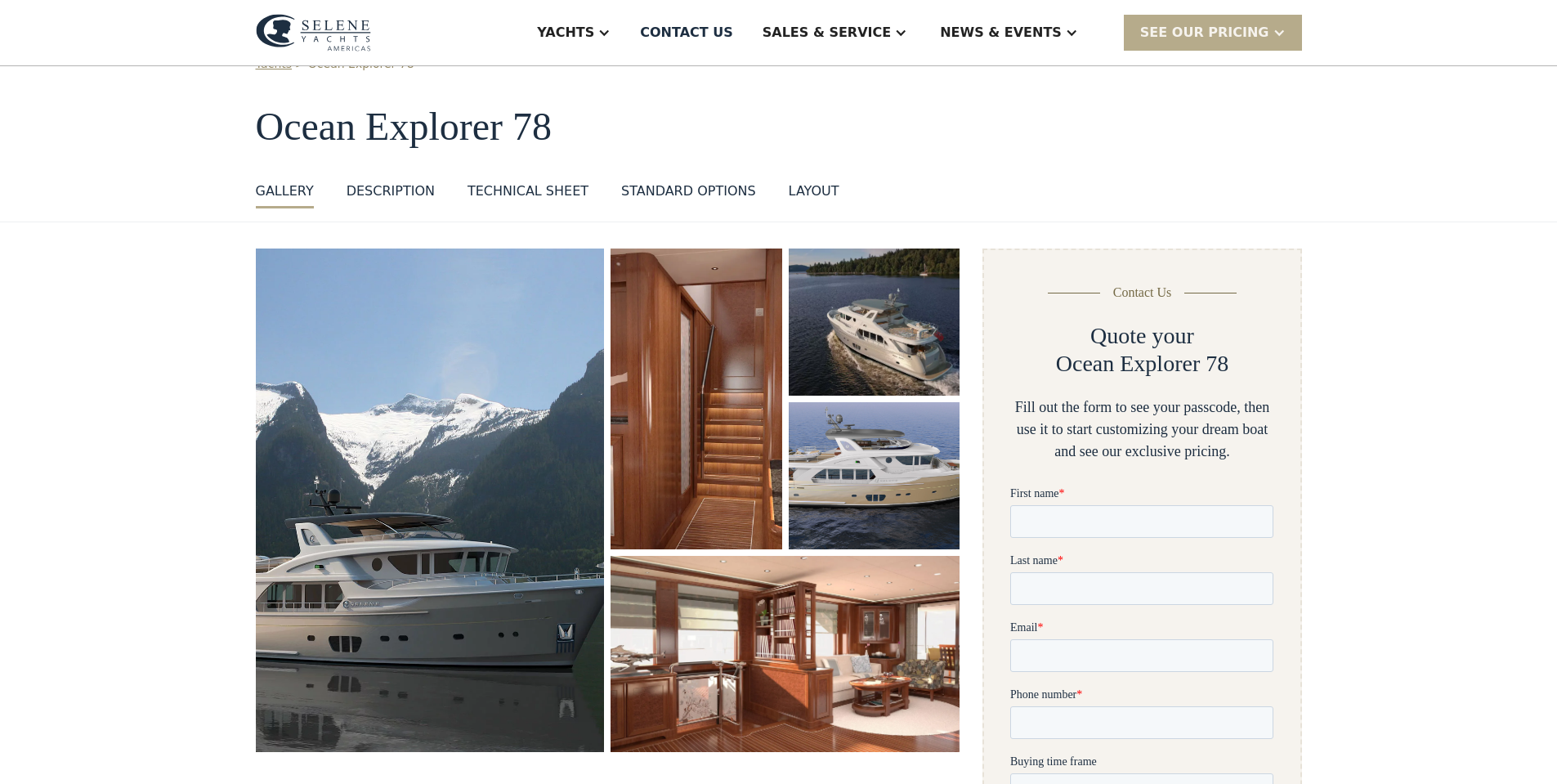
scroll to position [0, 0]
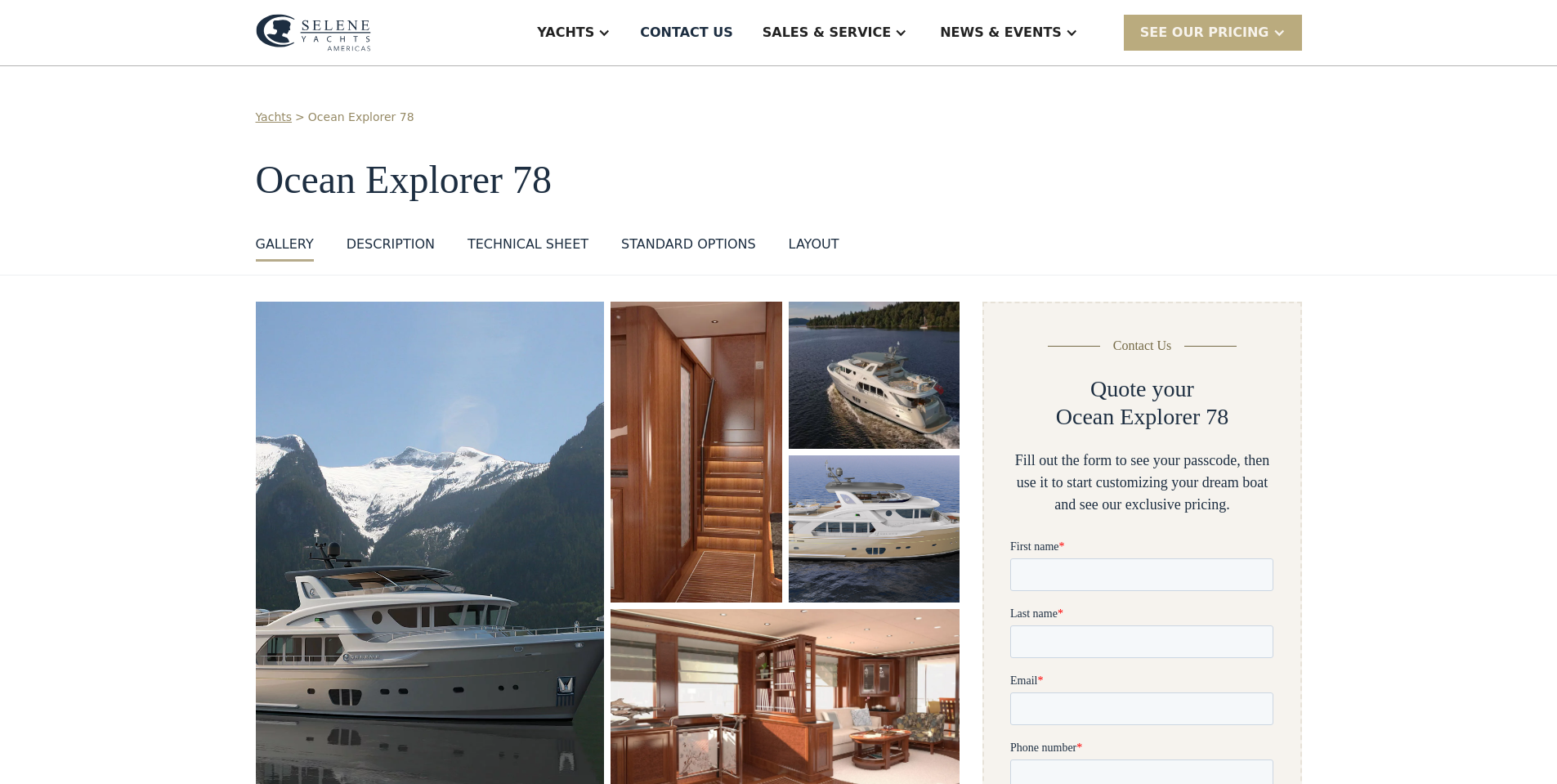
click at [1176, 29] on div "SEE Our Pricing" at bounding box center [1205, 33] width 130 height 19
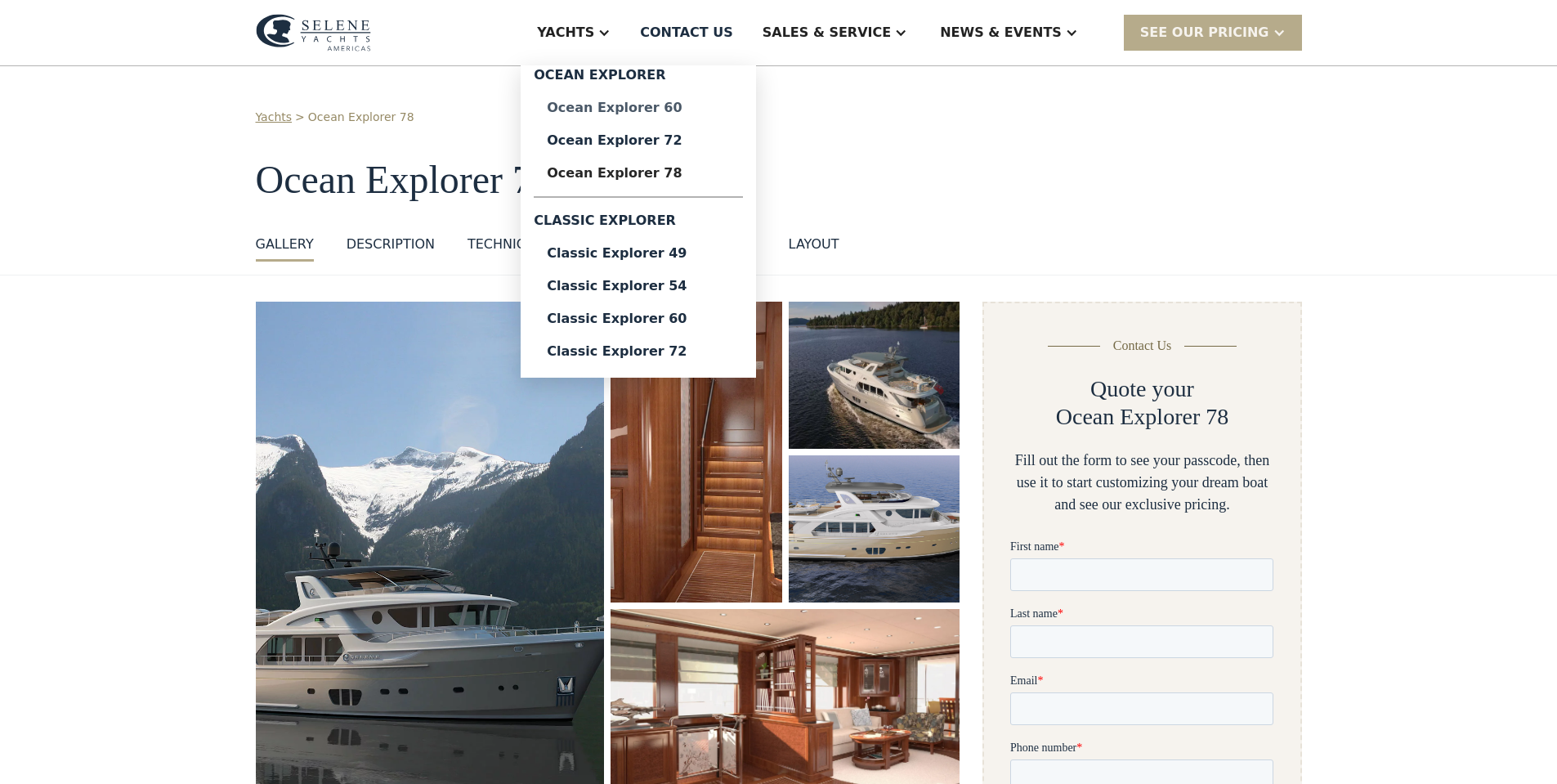
click at [669, 106] on div "Ocean Explorer 60" at bounding box center [637, 108] width 183 height 14
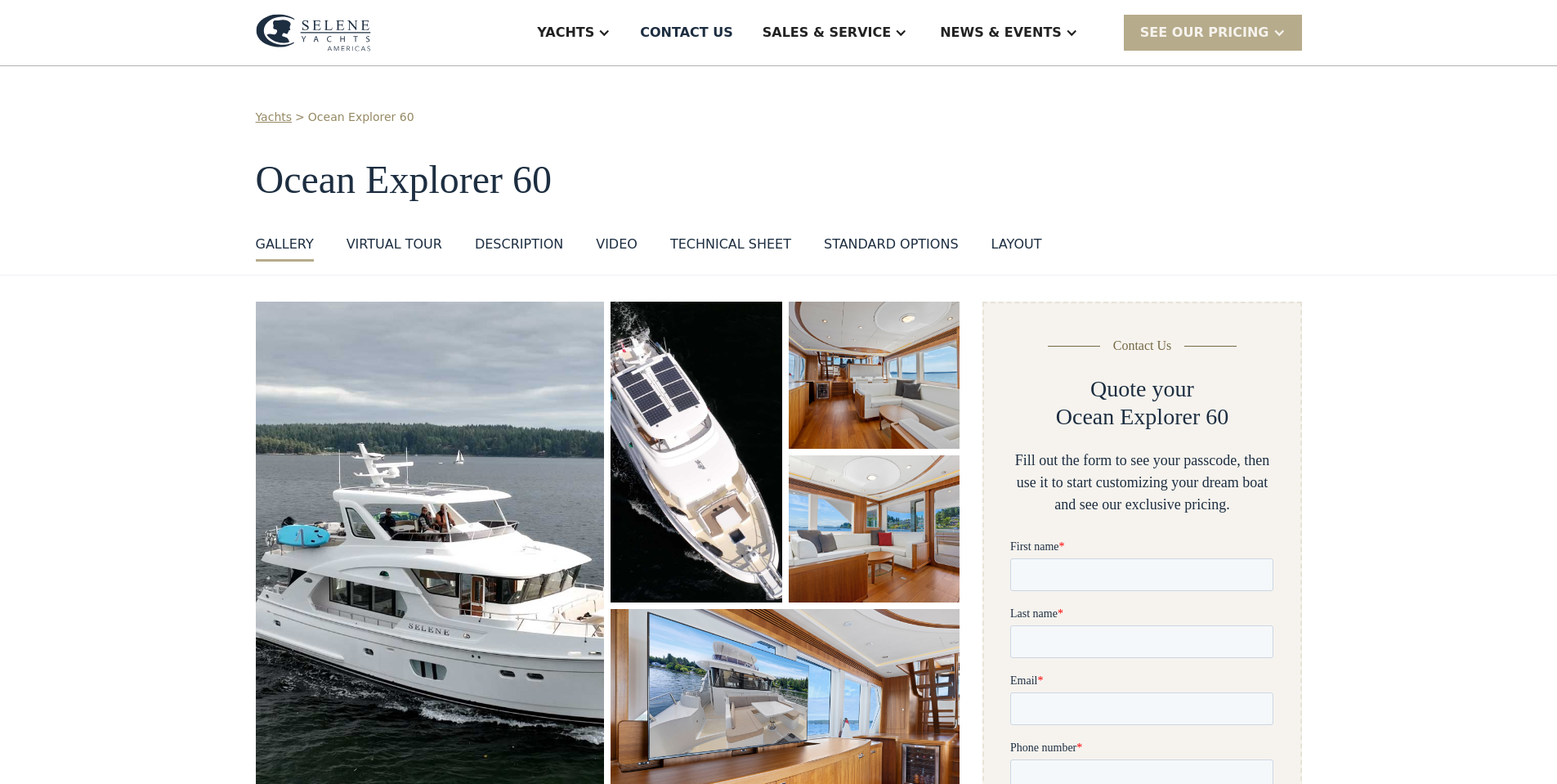
click at [557, 404] on img "open lightbox" at bounding box center [430, 571] width 349 height 540
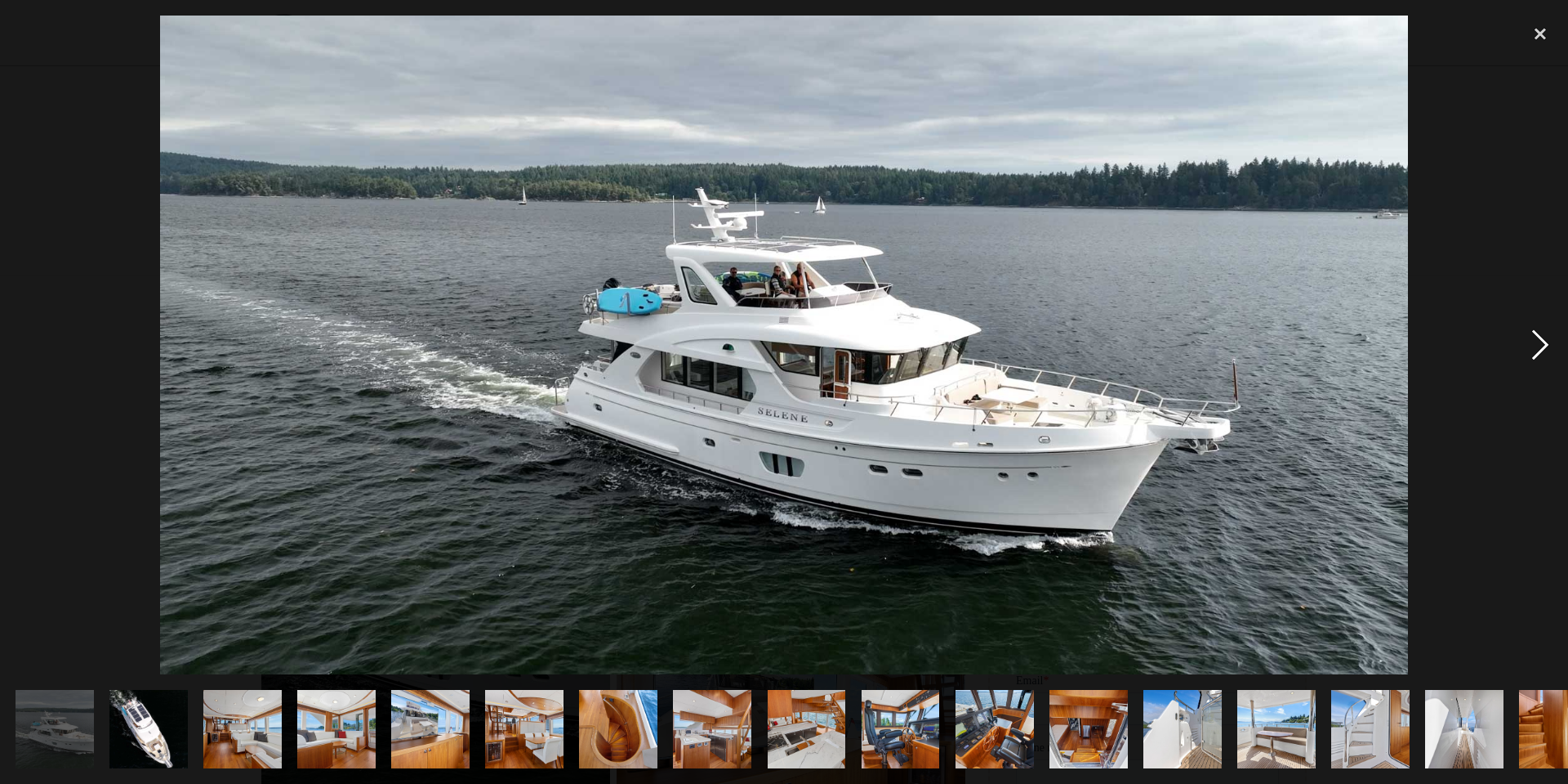
click at [1538, 346] on div "next image" at bounding box center [1539, 344] width 55 height 658
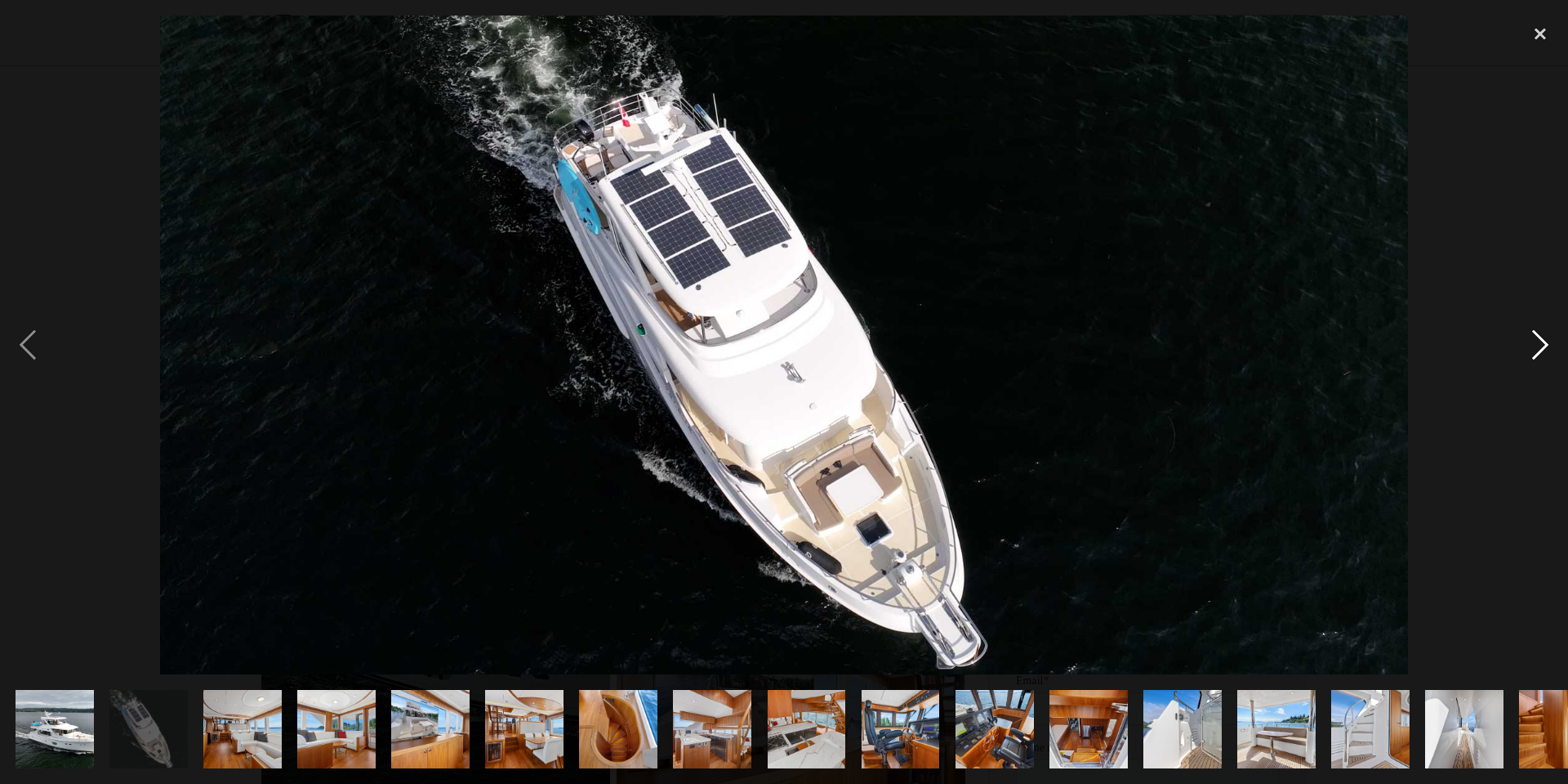
click at [1538, 346] on div "next image" at bounding box center [1539, 344] width 55 height 658
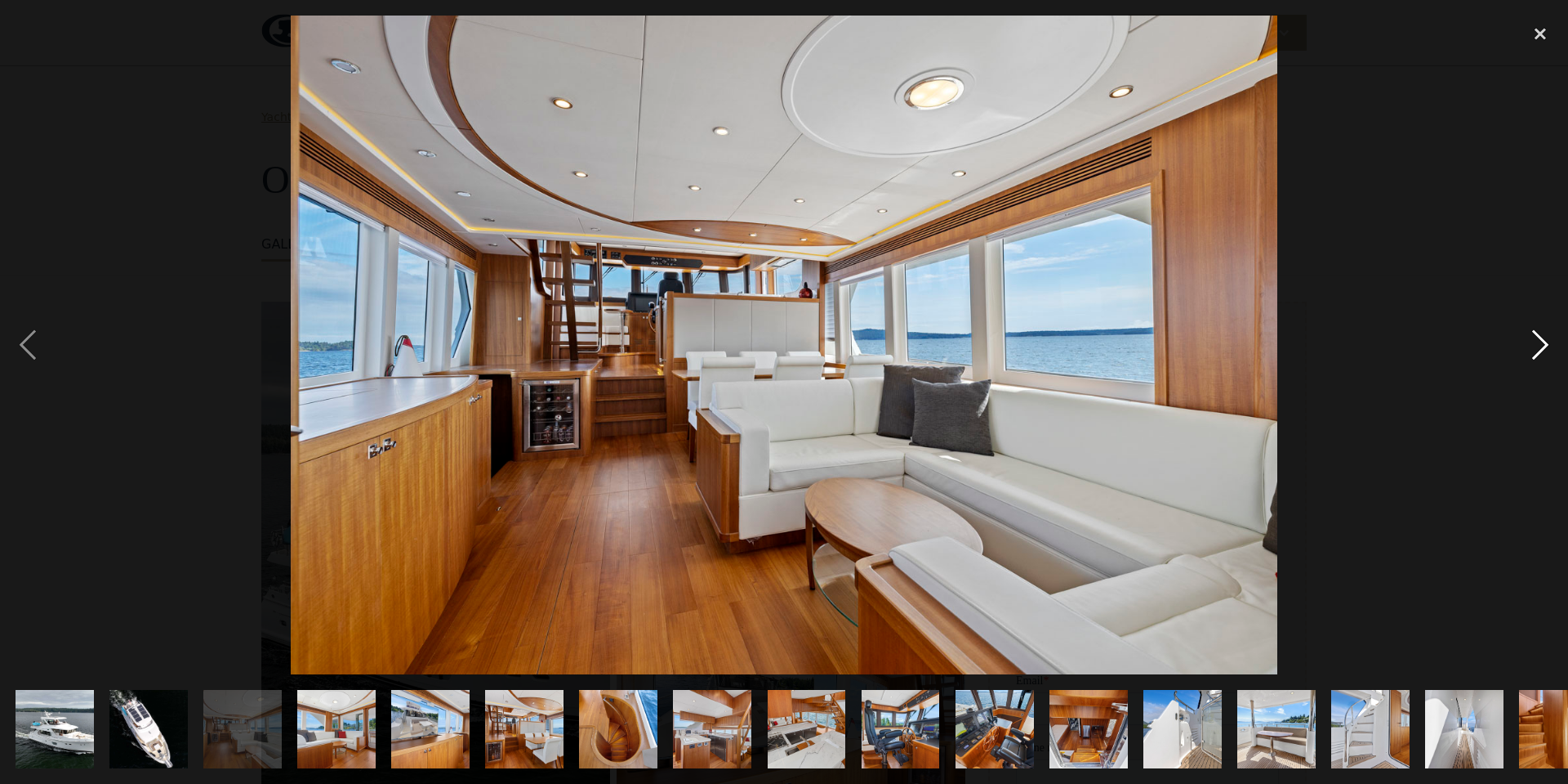
click at [1538, 346] on div "next image" at bounding box center [1539, 344] width 55 height 658
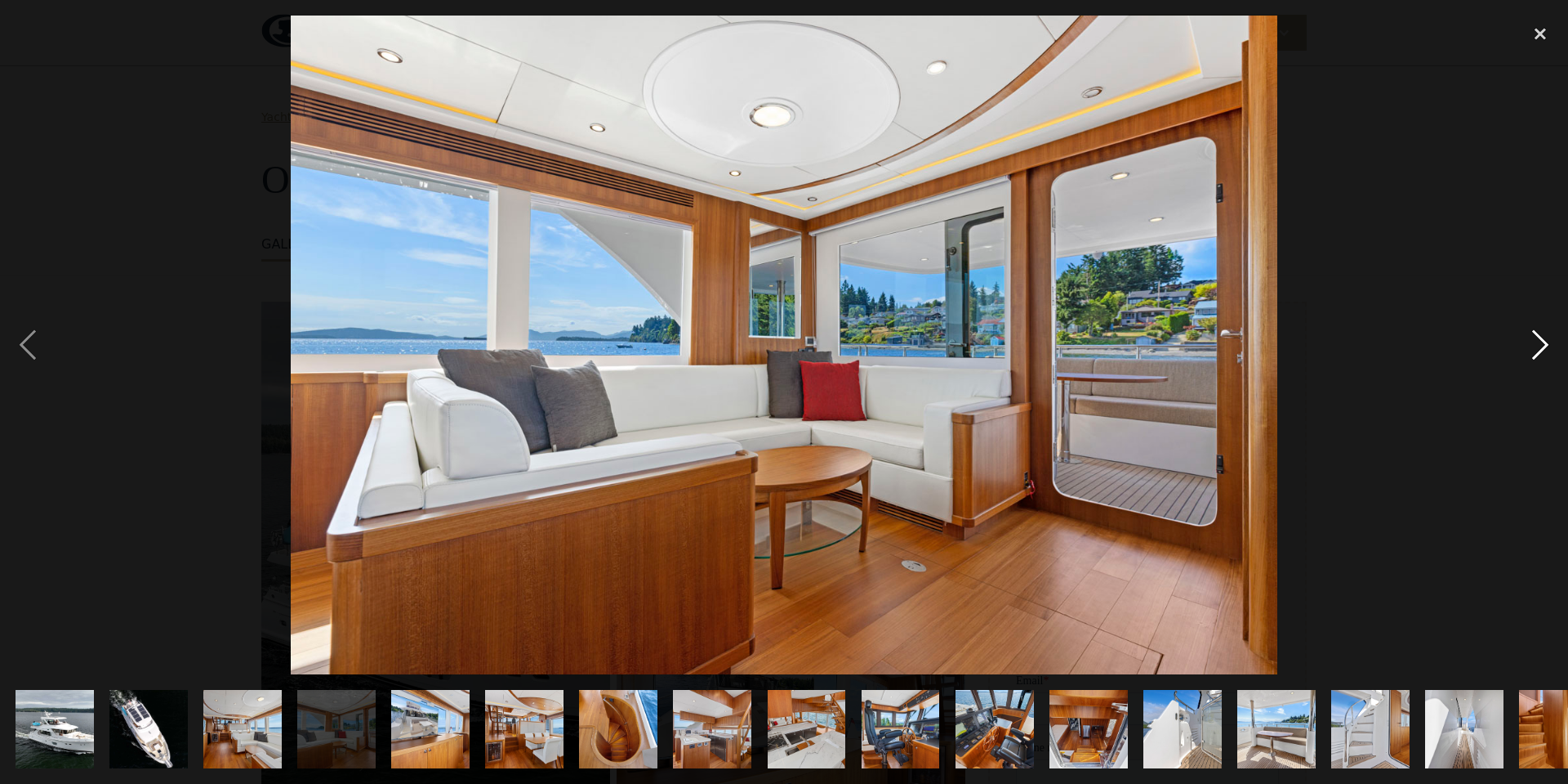
click at [1538, 346] on div "next image" at bounding box center [1539, 344] width 55 height 658
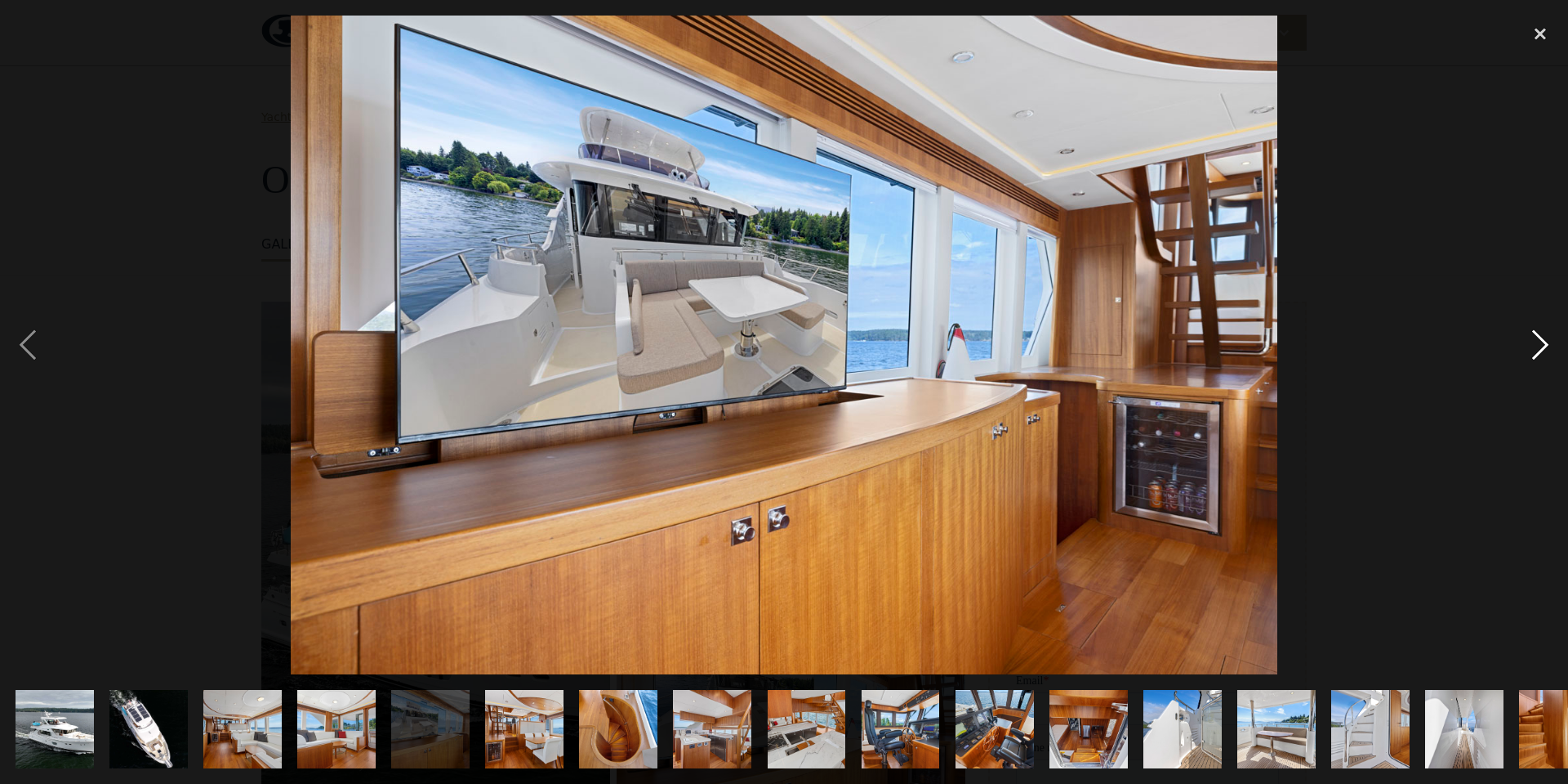
click at [1538, 346] on div "next image" at bounding box center [1539, 344] width 55 height 658
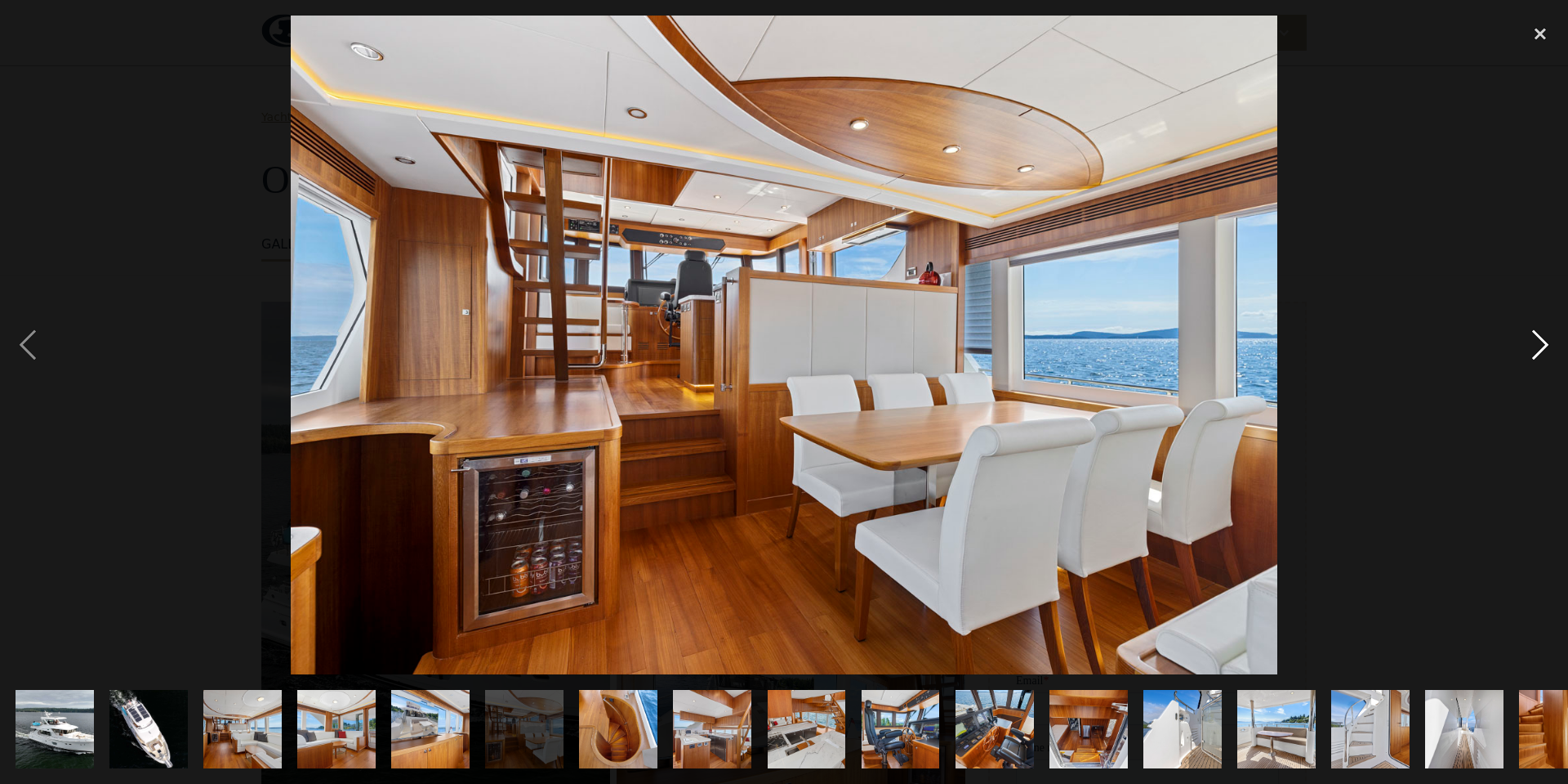
click at [1538, 346] on div "next image" at bounding box center [1539, 344] width 55 height 658
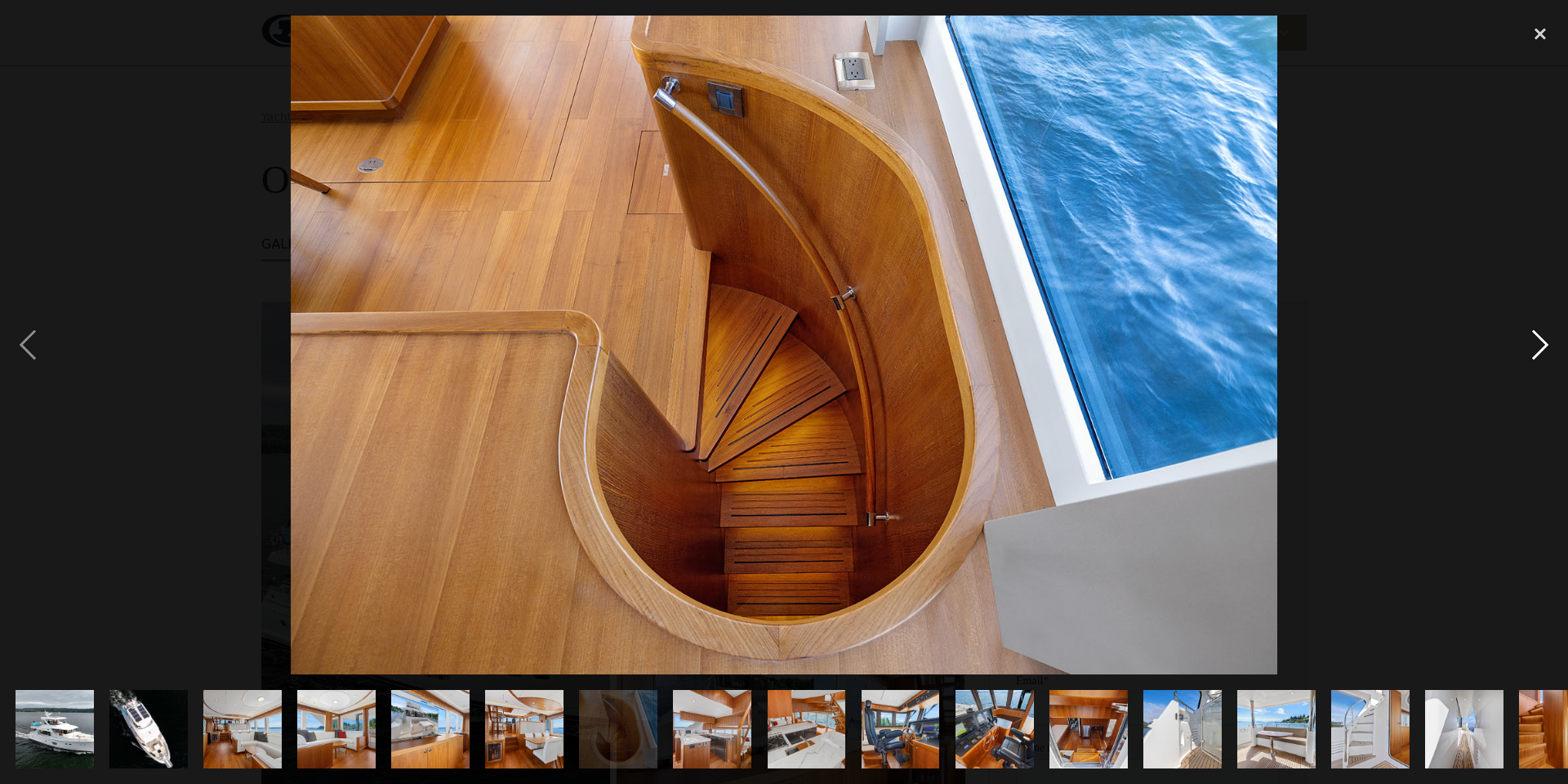
click at [1538, 346] on div "next image" at bounding box center [1539, 344] width 55 height 658
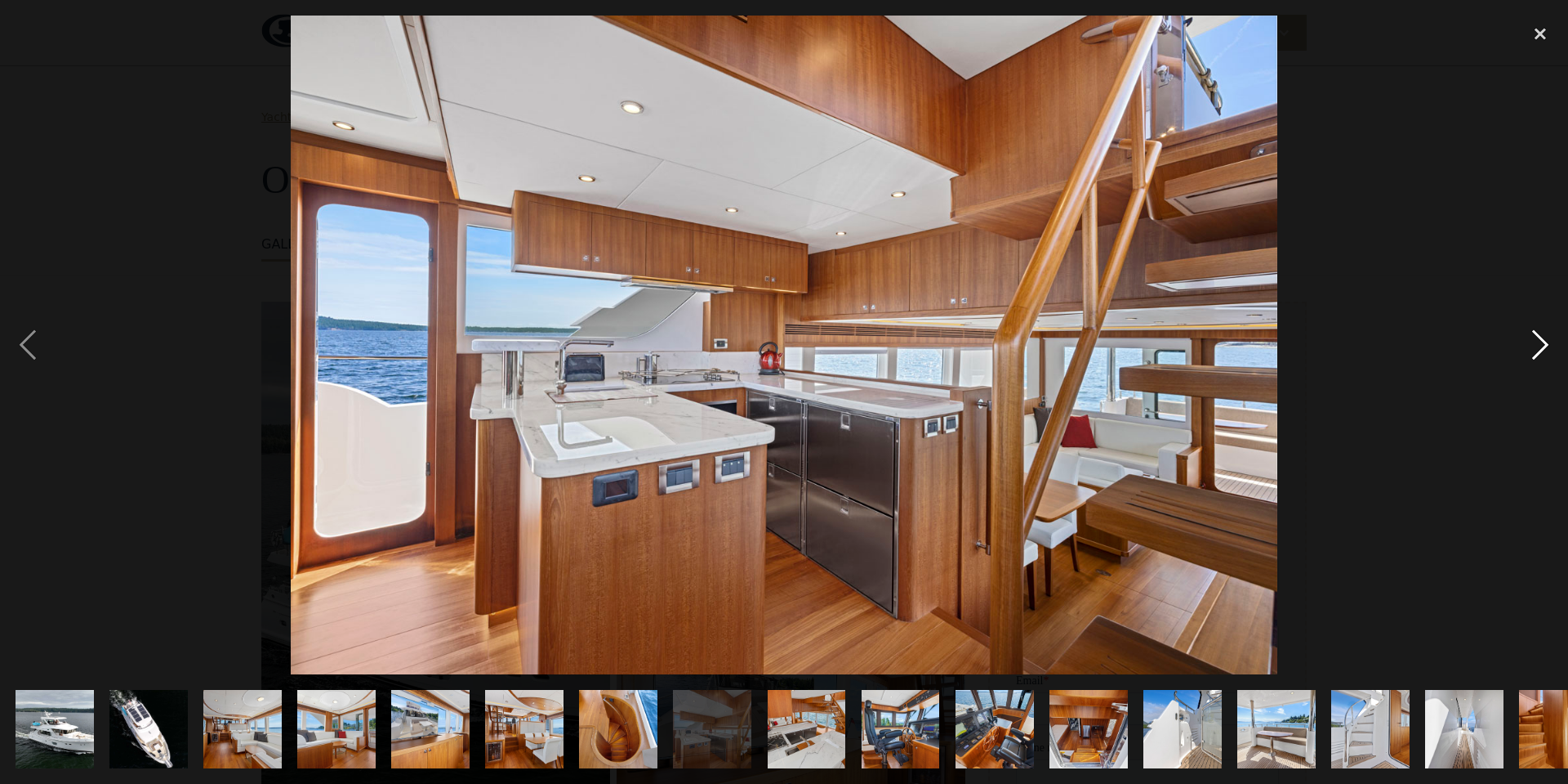
click at [1538, 346] on div "next image" at bounding box center [1539, 344] width 55 height 658
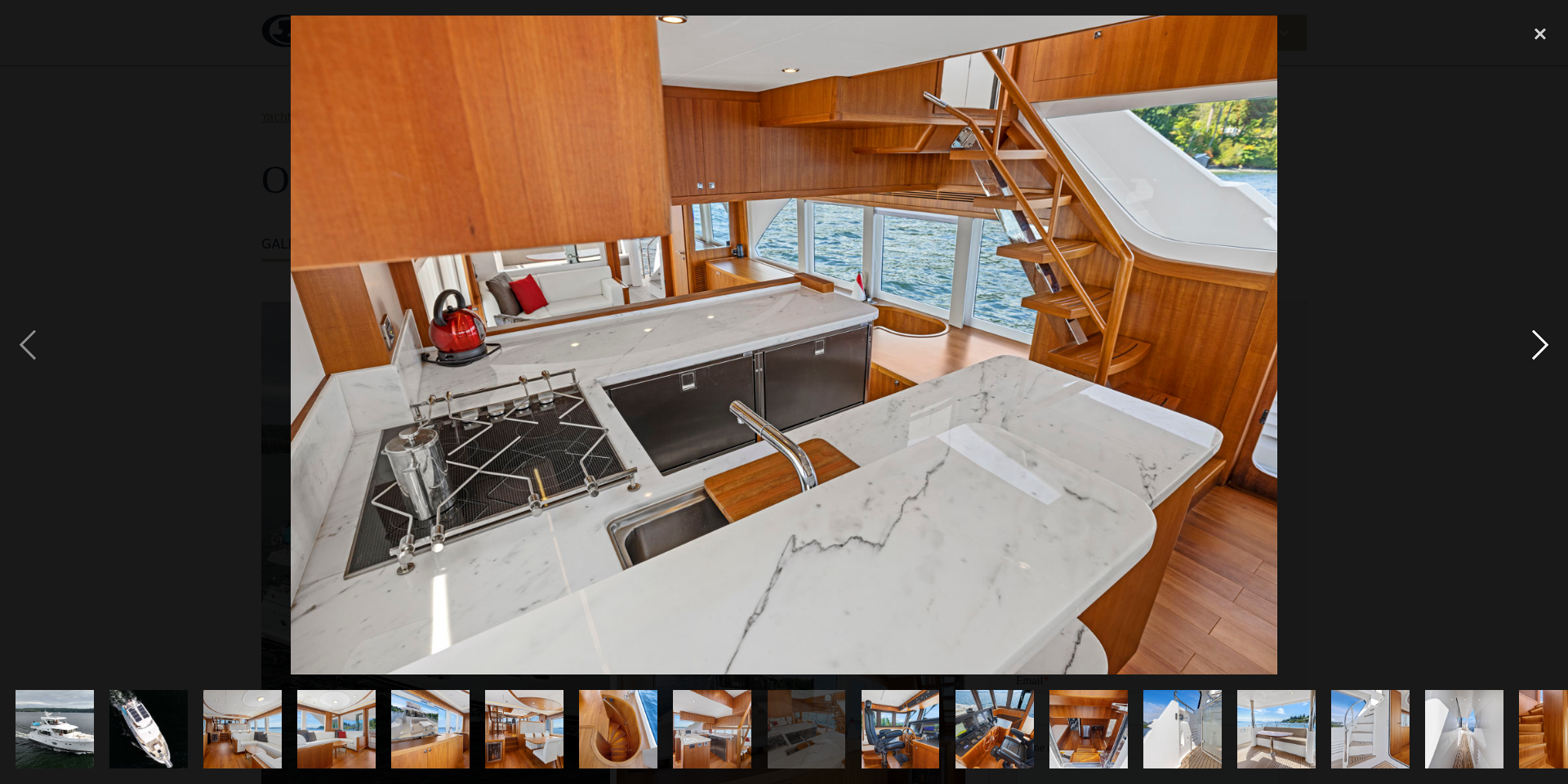
click at [1538, 346] on div "next image" at bounding box center [1539, 344] width 55 height 658
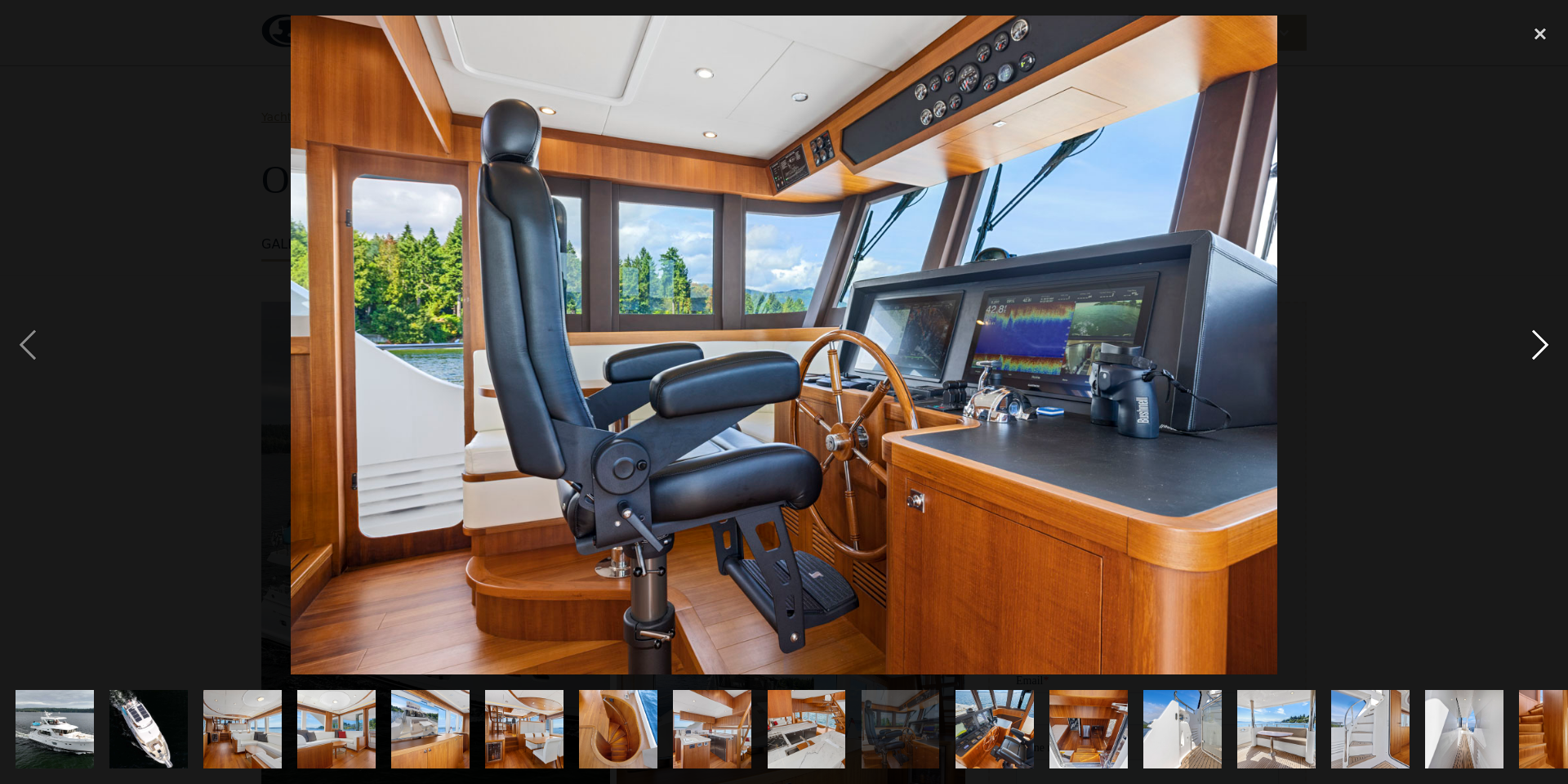
click at [1538, 346] on div "next image" at bounding box center [1539, 344] width 55 height 658
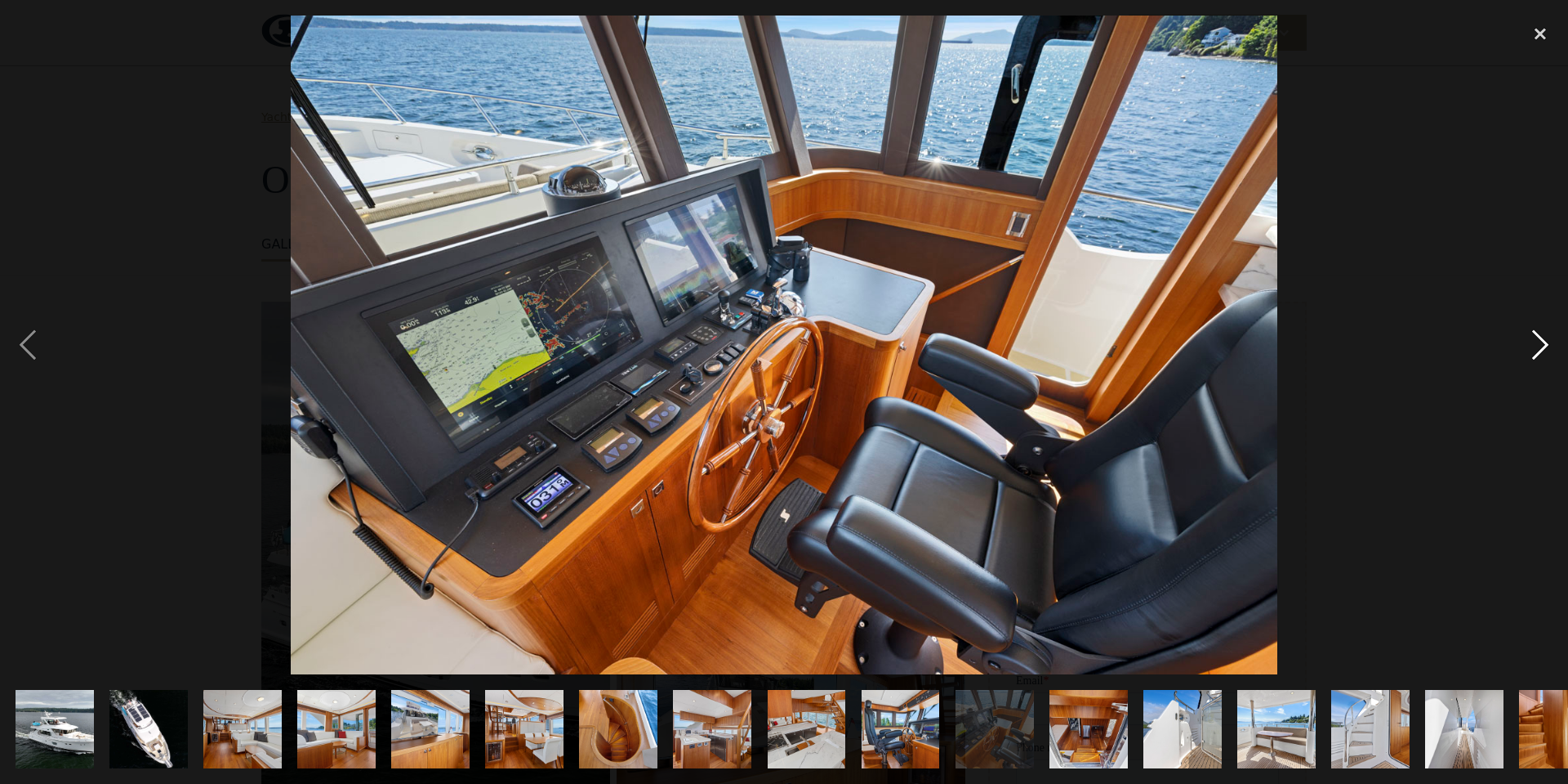
click at [1538, 346] on div "next image" at bounding box center [1539, 344] width 55 height 658
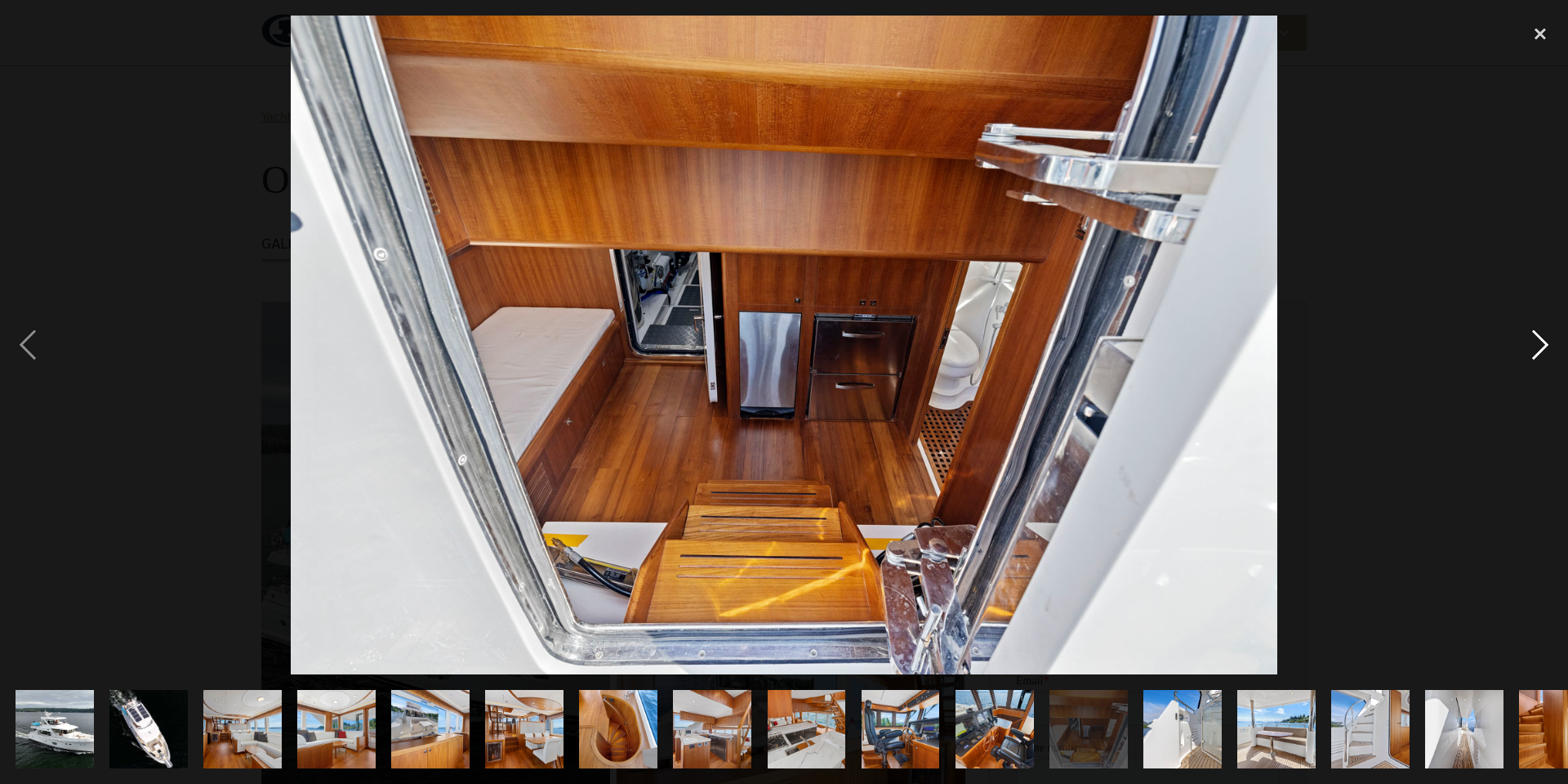
click at [1538, 346] on div "next image" at bounding box center [1539, 344] width 55 height 658
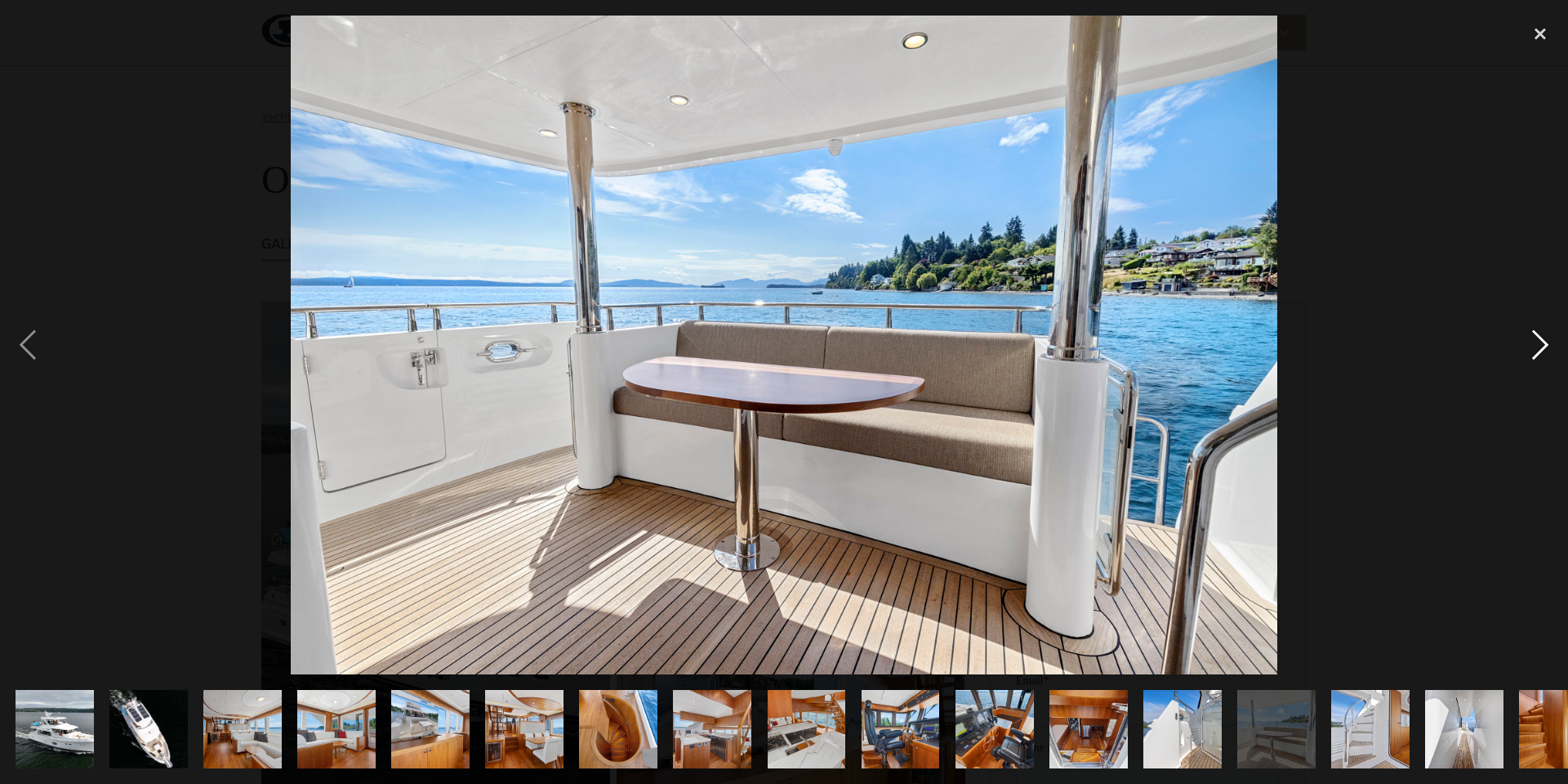
click at [1538, 346] on div "next image" at bounding box center [1539, 344] width 55 height 658
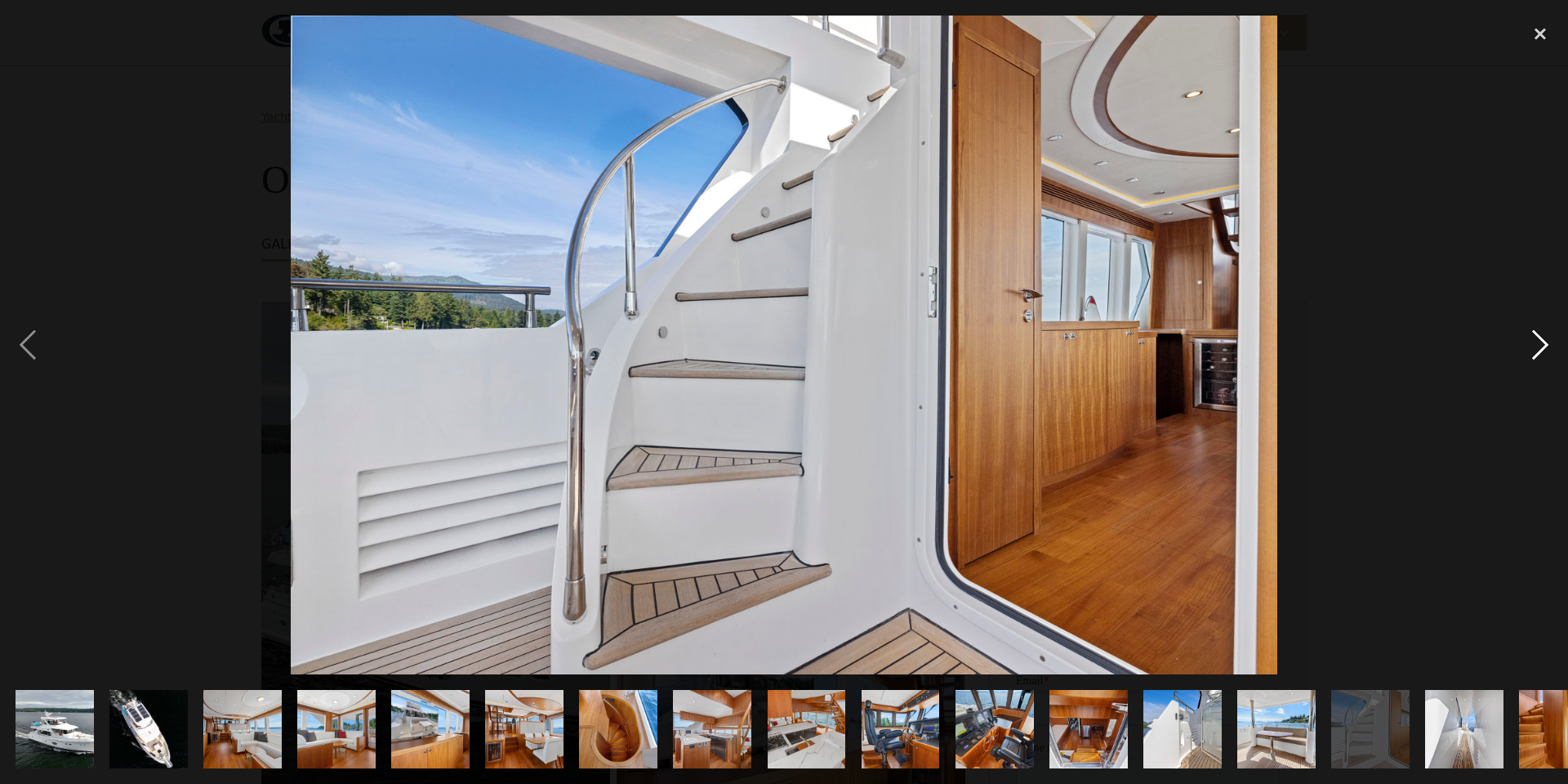
click at [1538, 346] on div "next image" at bounding box center [1539, 344] width 55 height 658
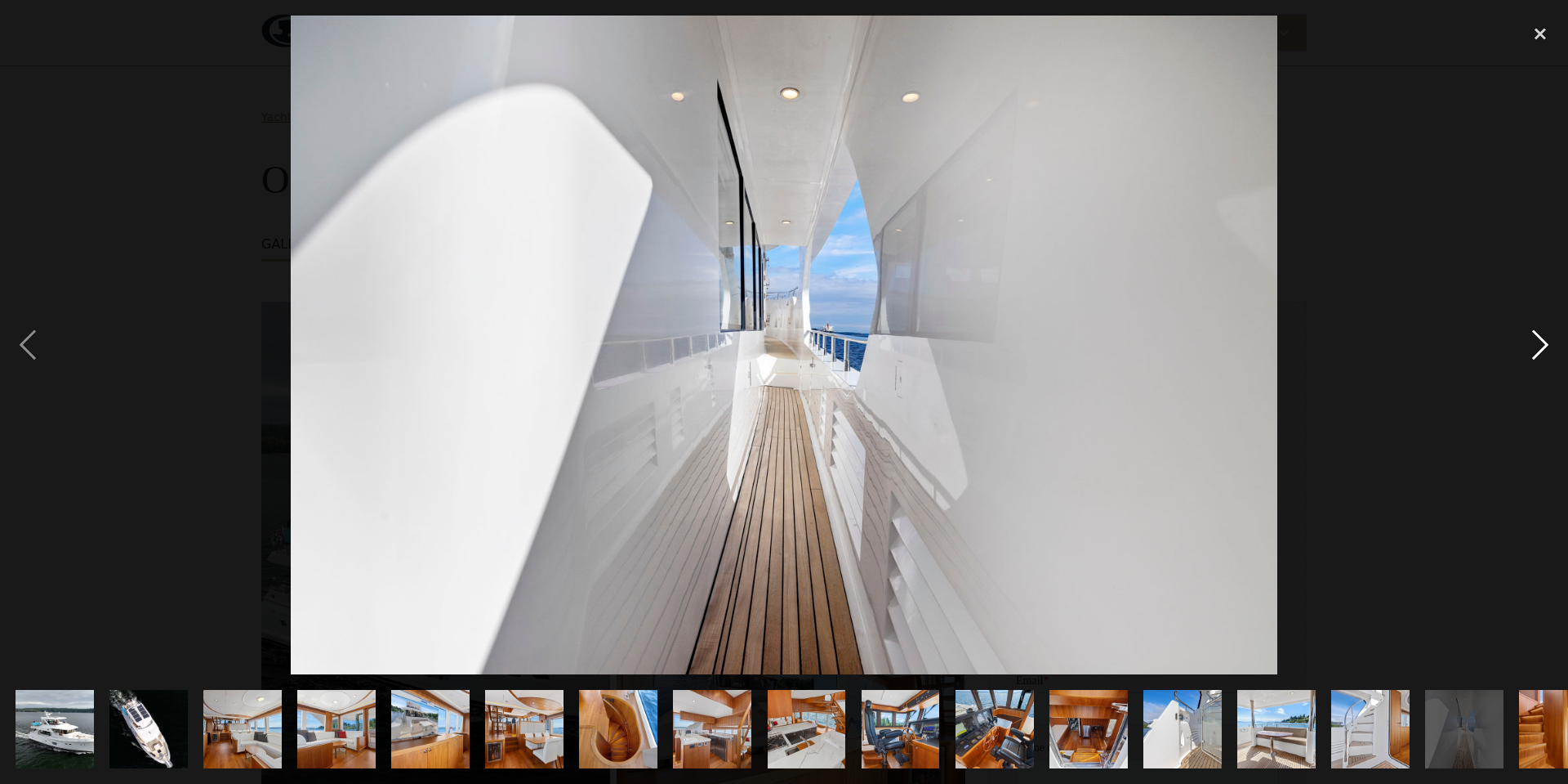
click at [1538, 346] on div "next image" at bounding box center [1539, 344] width 55 height 658
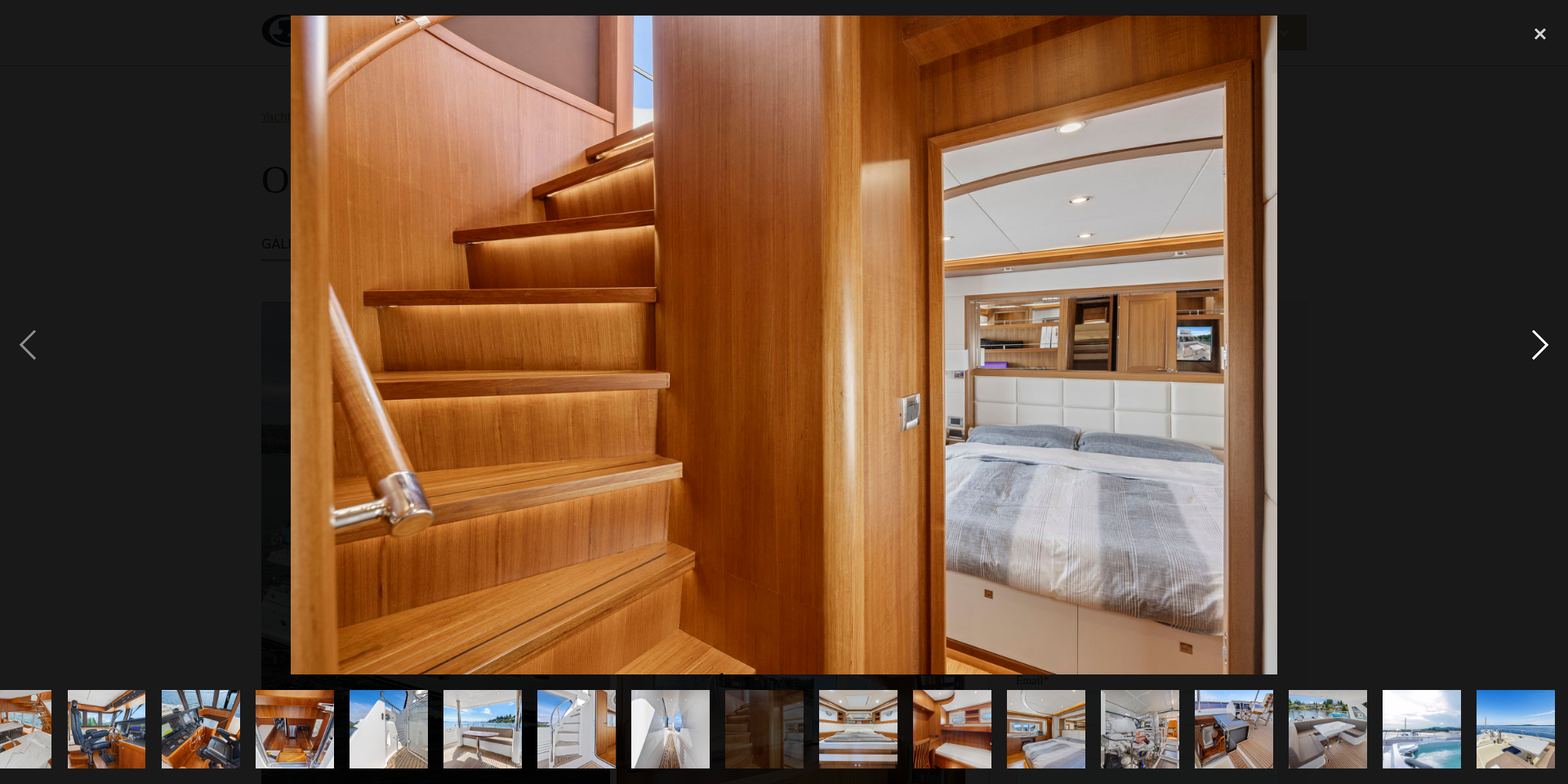
scroll to position [0, 796]
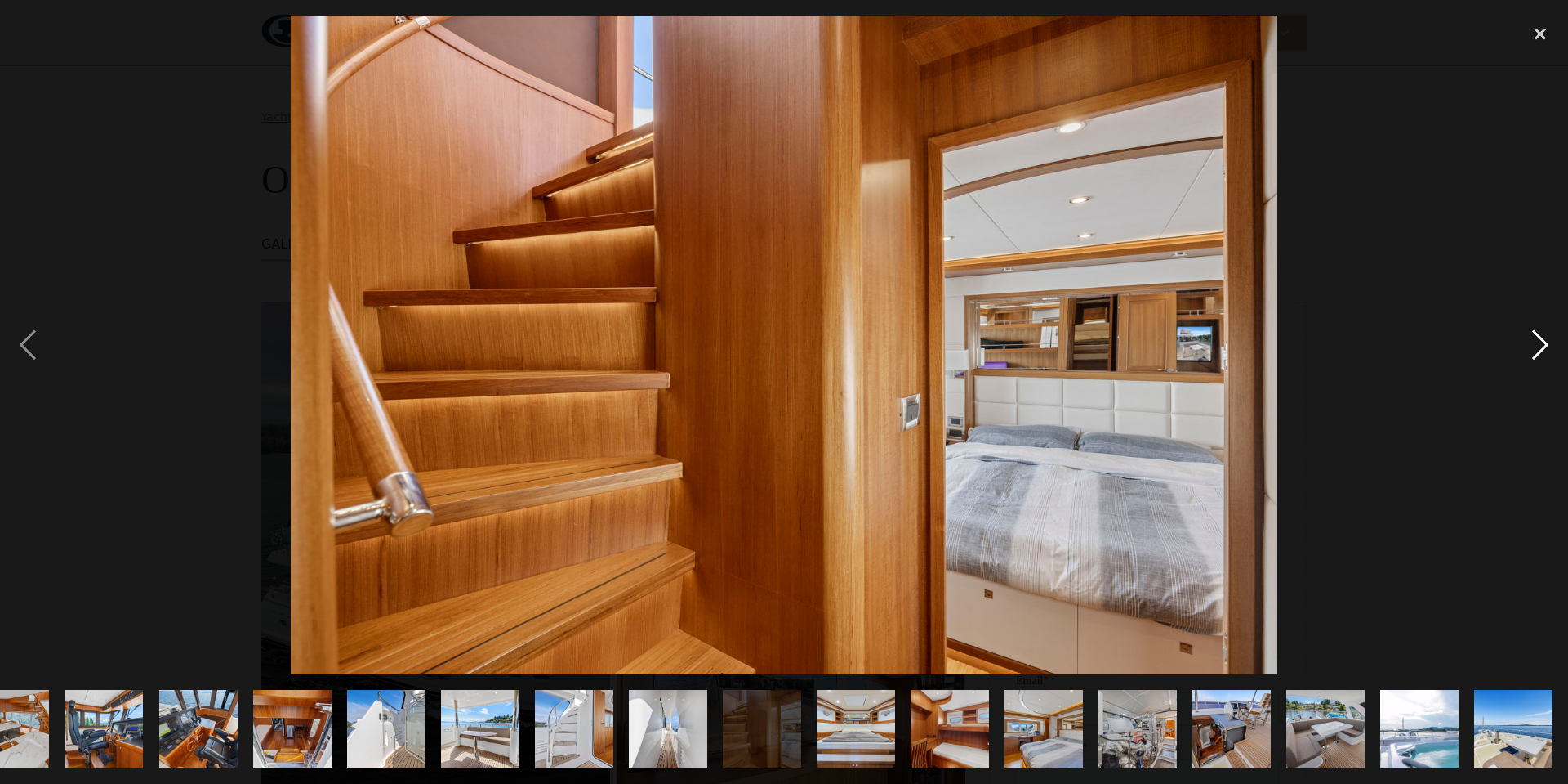
click at [1538, 346] on div "next image" at bounding box center [1539, 344] width 55 height 658
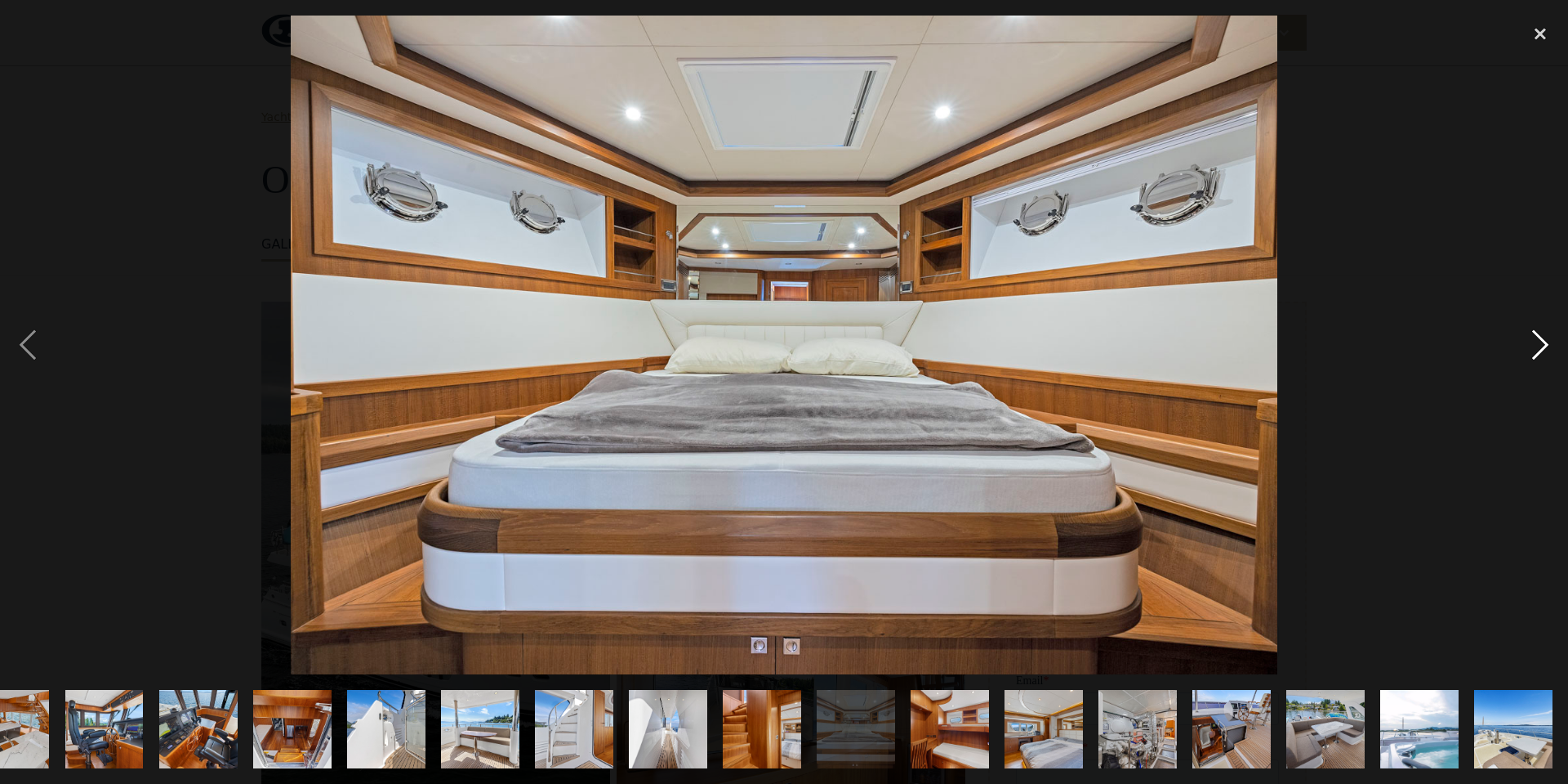
click at [1538, 346] on div "next image" at bounding box center [1539, 344] width 55 height 658
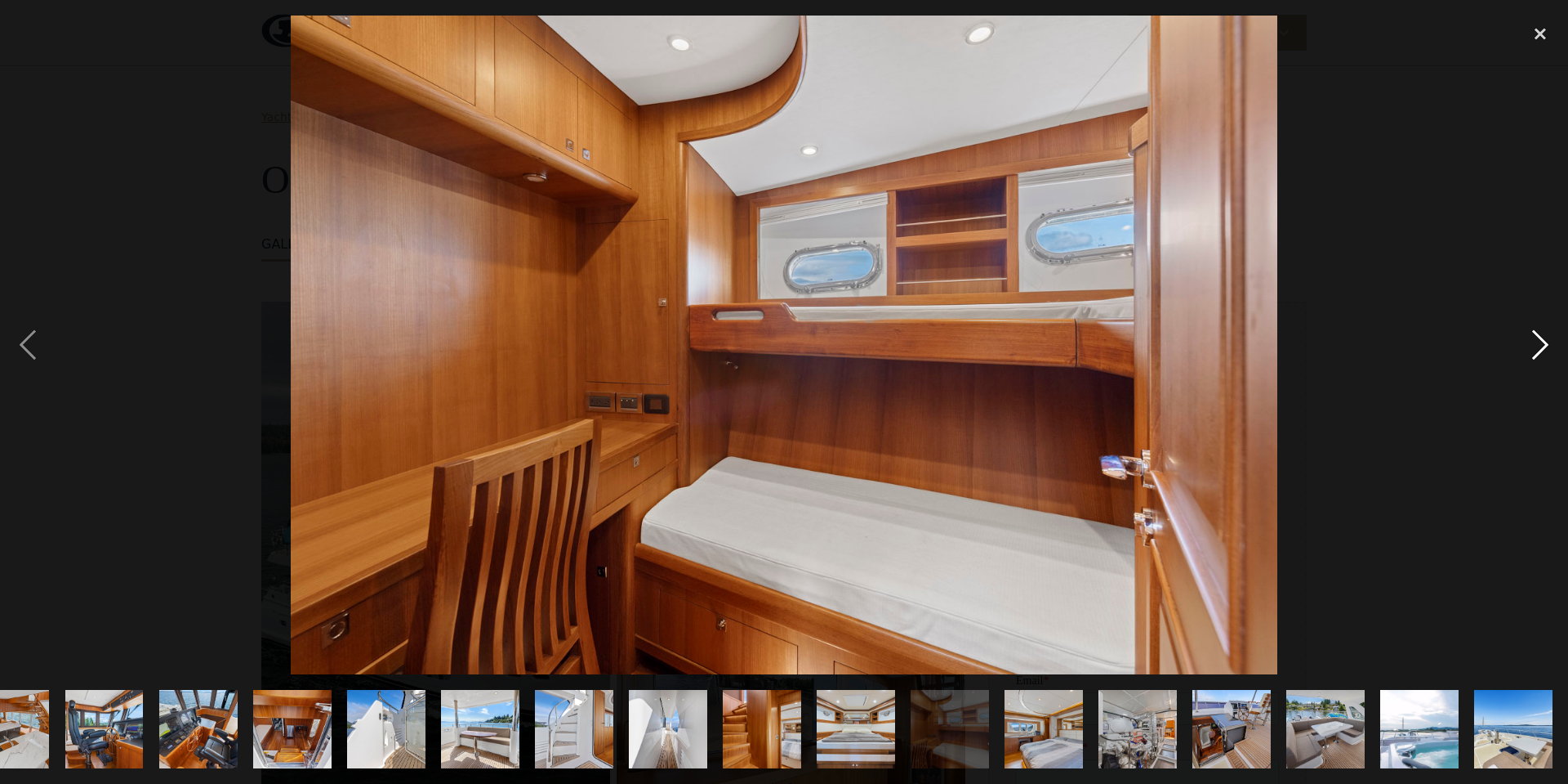
click at [1538, 346] on div "next image" at bounding box center [1539, 344] width 55 height 658
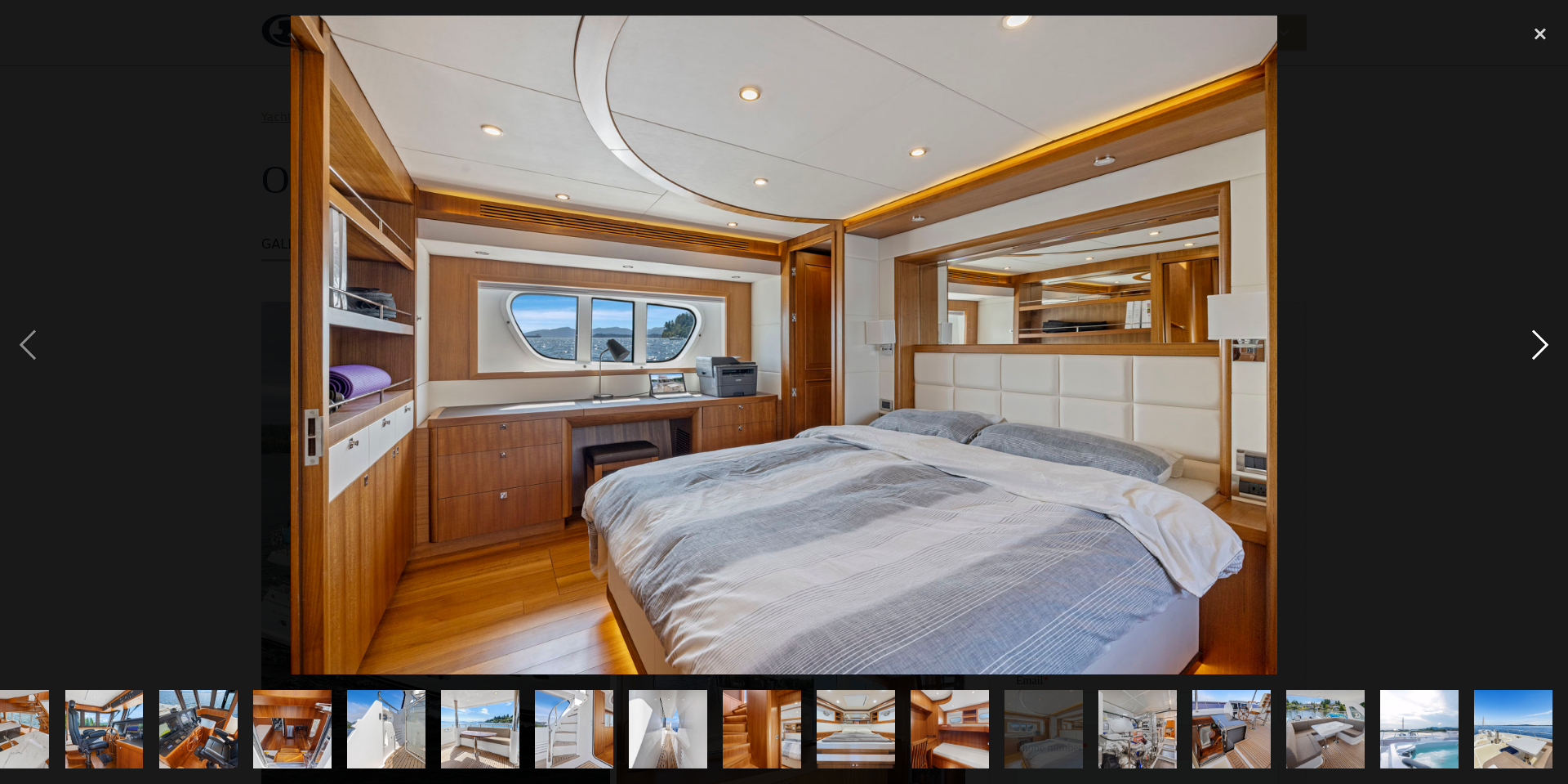
click at [1538, 346] on div "next image" at bounding box center [1539, 344] width 55 height 658
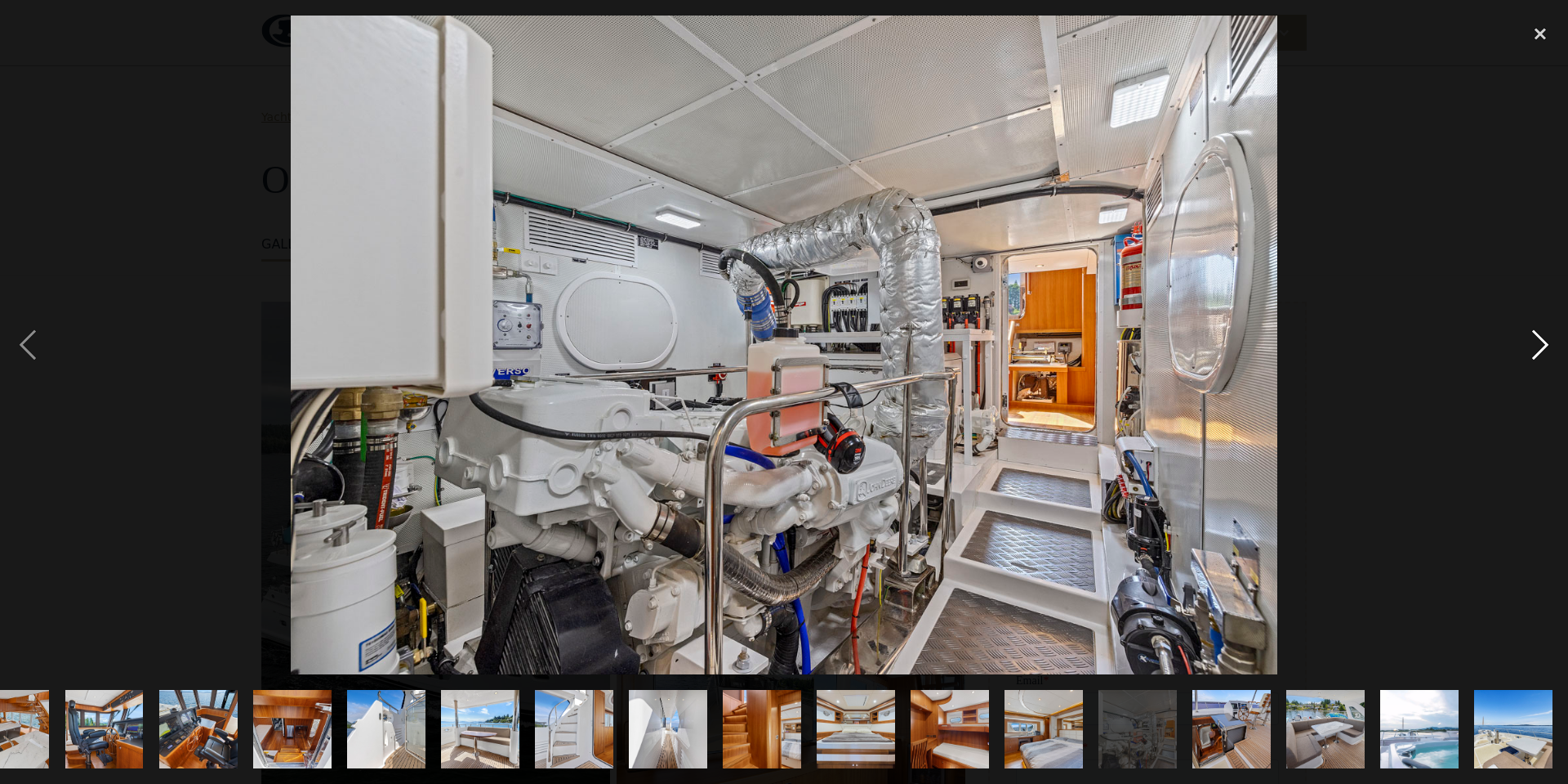
click at [1538, 346] on div "next image" at bounding box center [1539, 344] width 55 height 658
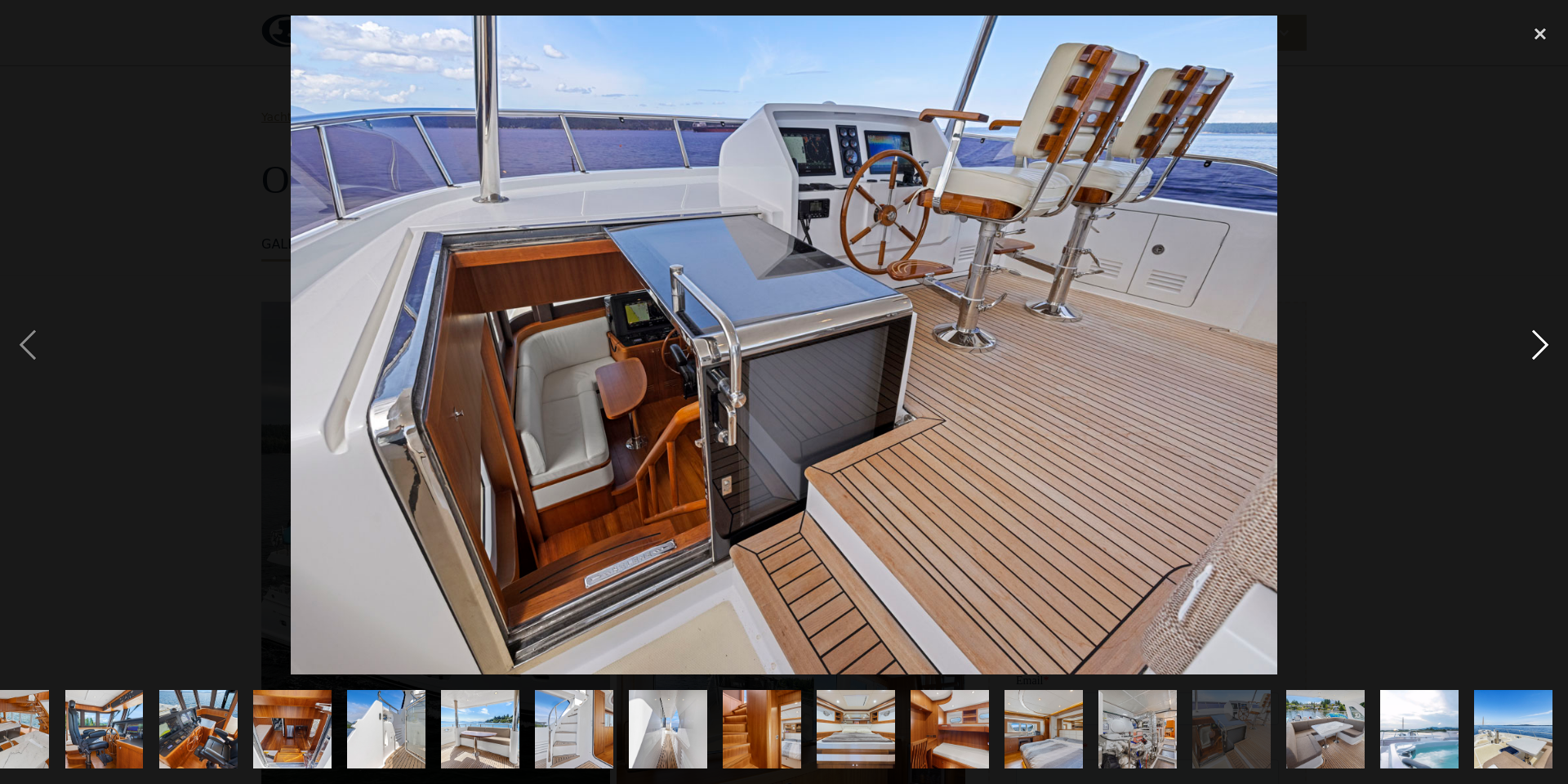
click at [1538, 346] on div "next image" at bounding box center [1539, 344] width 55 height 658
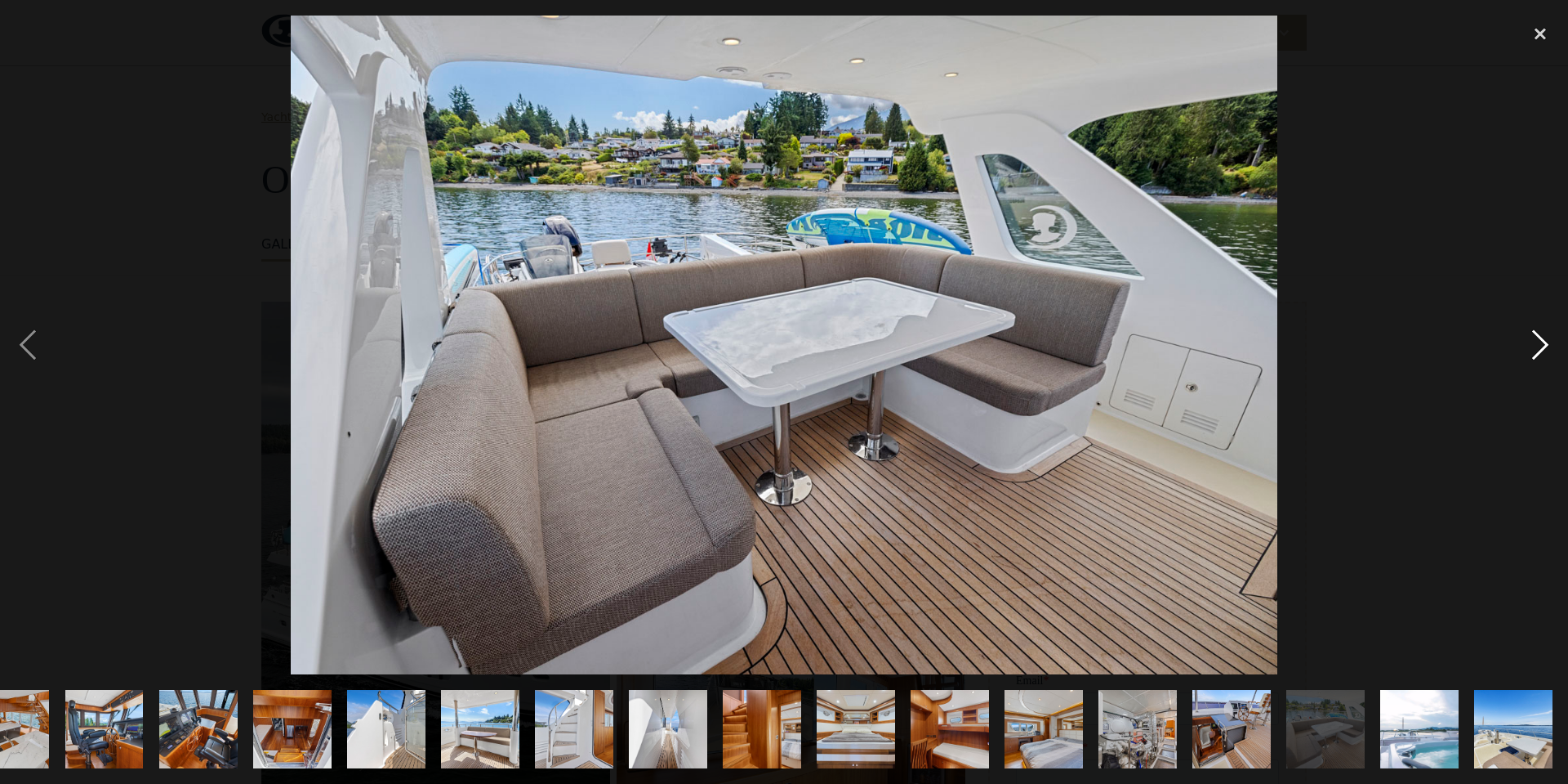
click at [1538, 346] on div "next image" at bounding box center [1539, 344] width 55 height 658
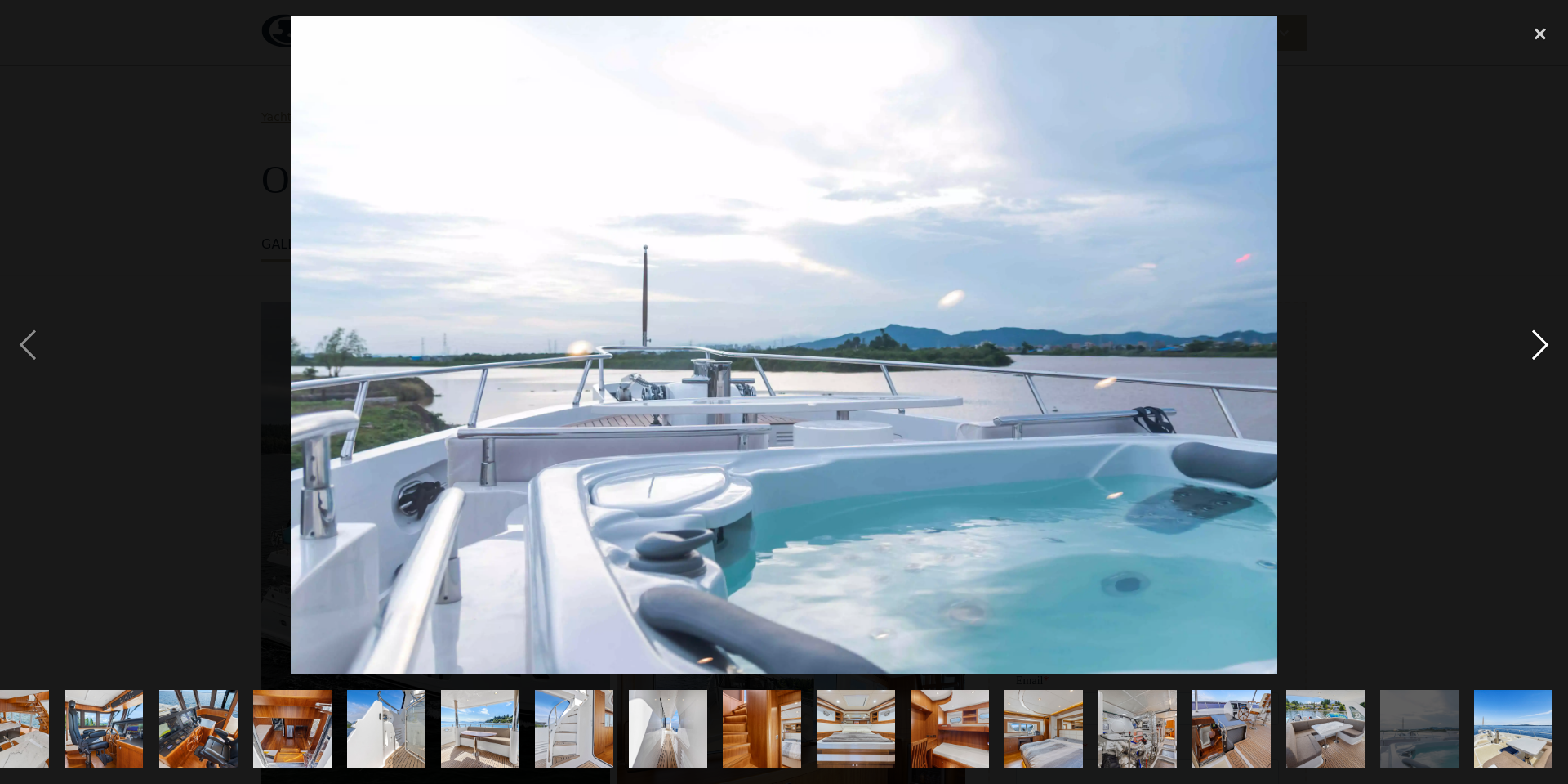
click at [1538, 346] on div "next image" at bounding box center [1539, 344] width 55 height 658
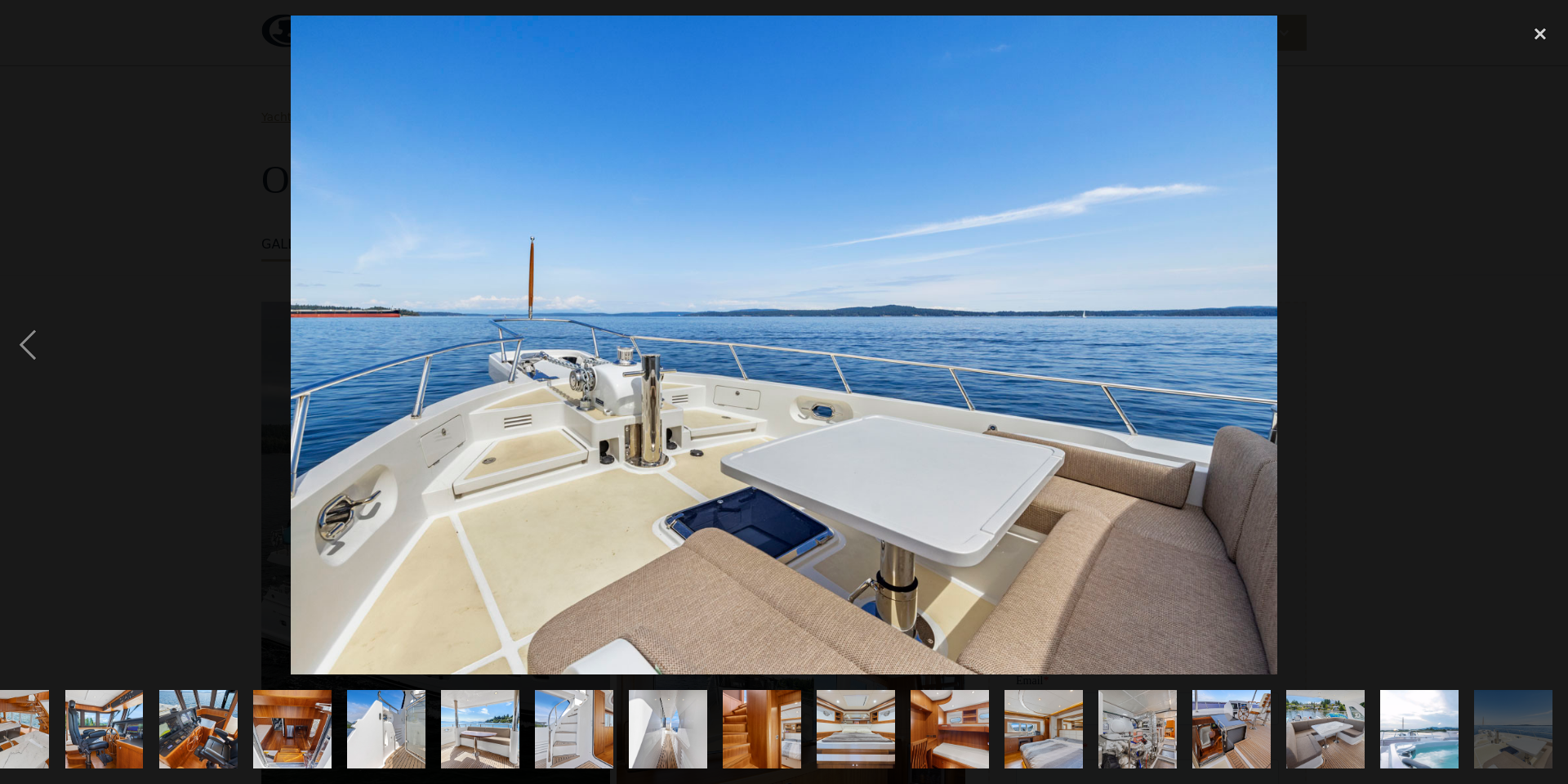
click at [1538, 346] on div "next image" at bounding box center [1539, 344] width 55 height 658
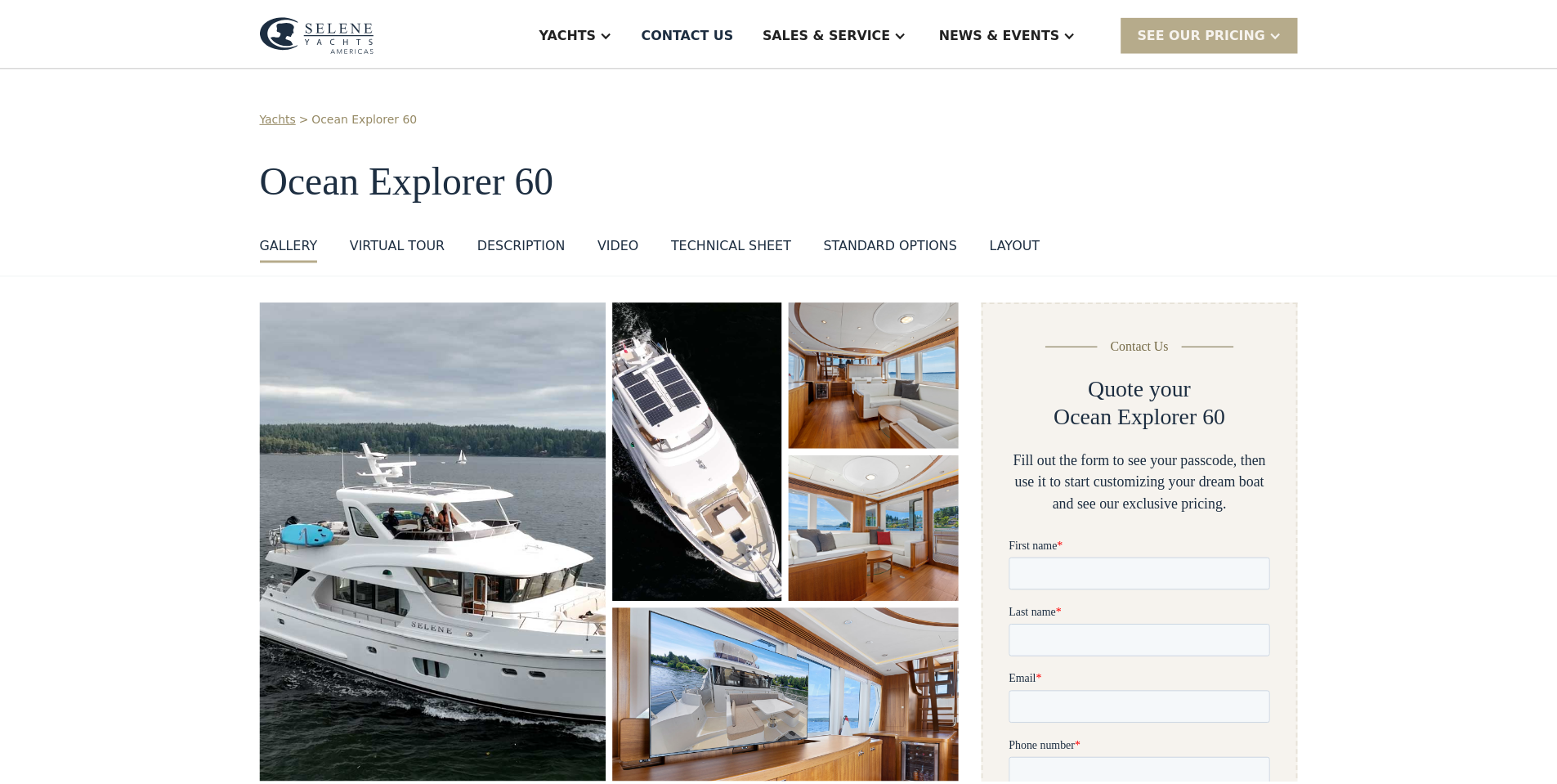
scroll to position [0, 0]
